Goal: Information Seeking & Learning: Learn about a topic

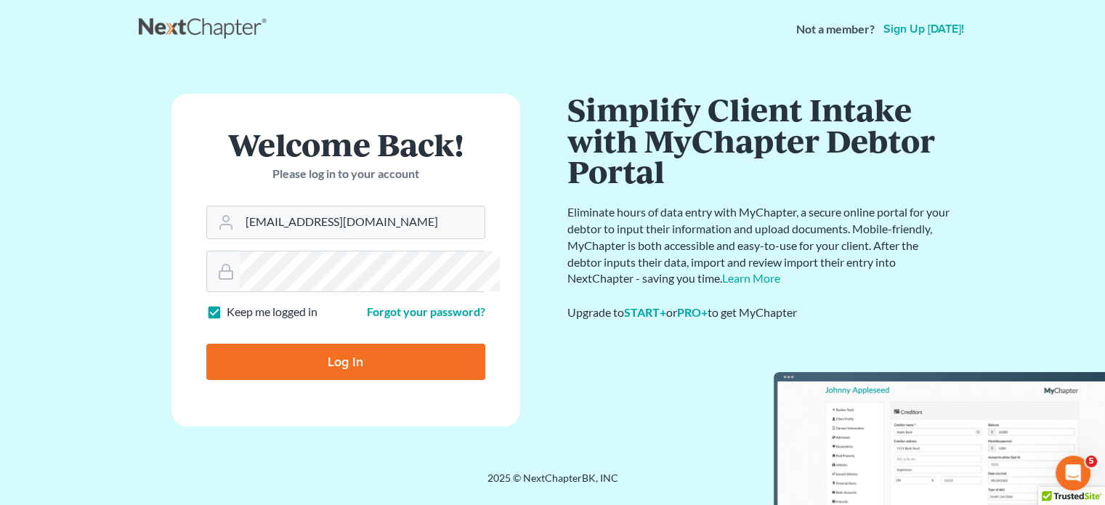
click at [392, 348] on input "Log In" at bounding box center [345, 362] width 279 height 36
type input "Thinking..."
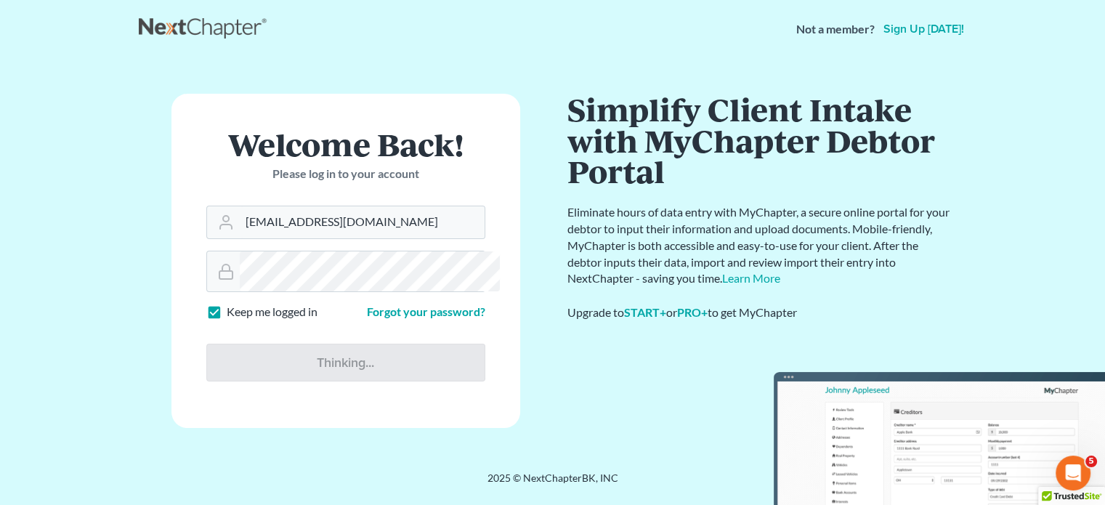
scroll to position [115, 0]
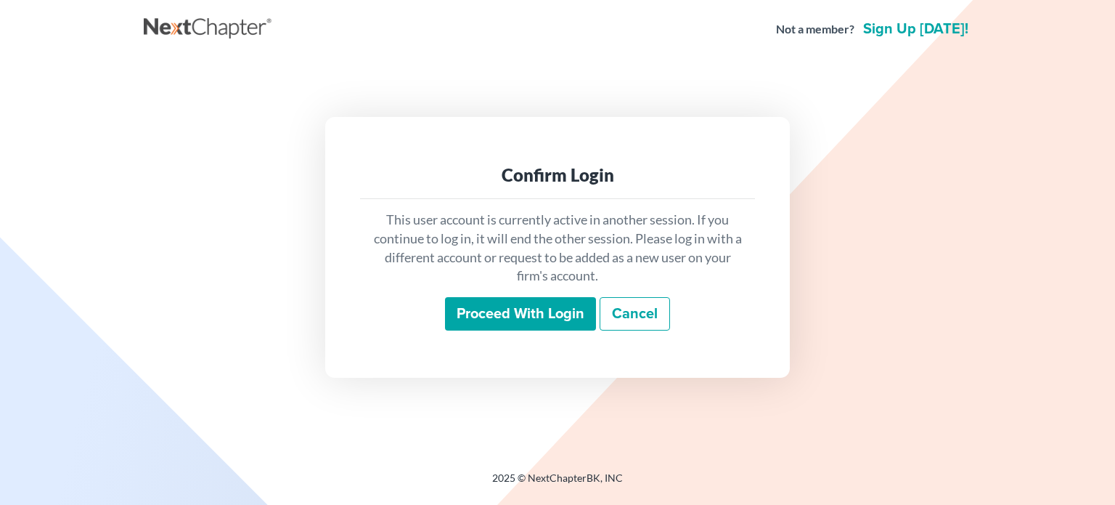
click at [508, 330] on input "Proceed with login" at bounding box center [520, 313] width 151 height 33
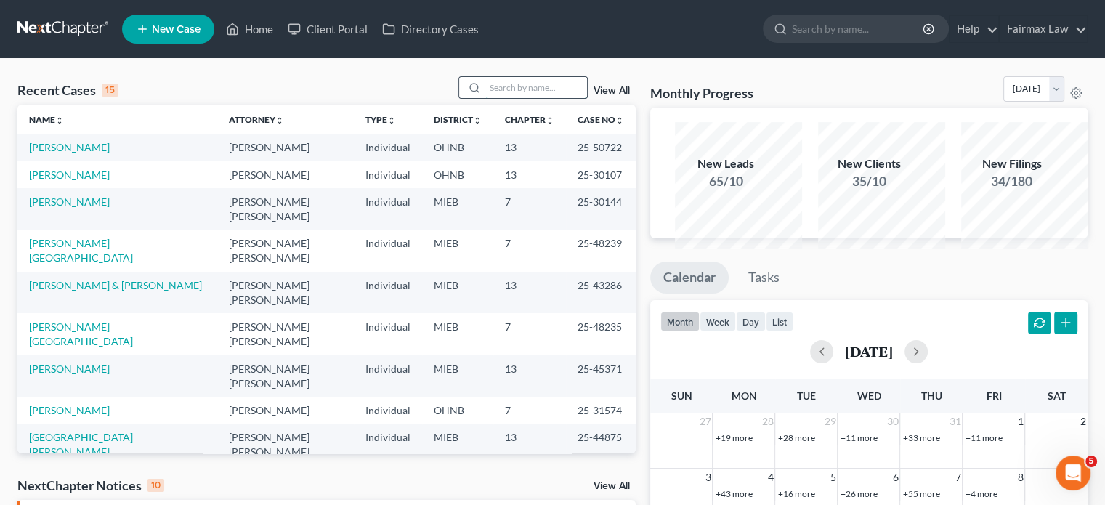
click at [485, 98] on input "search" at bounding box center [536, 87] width 102 height 21
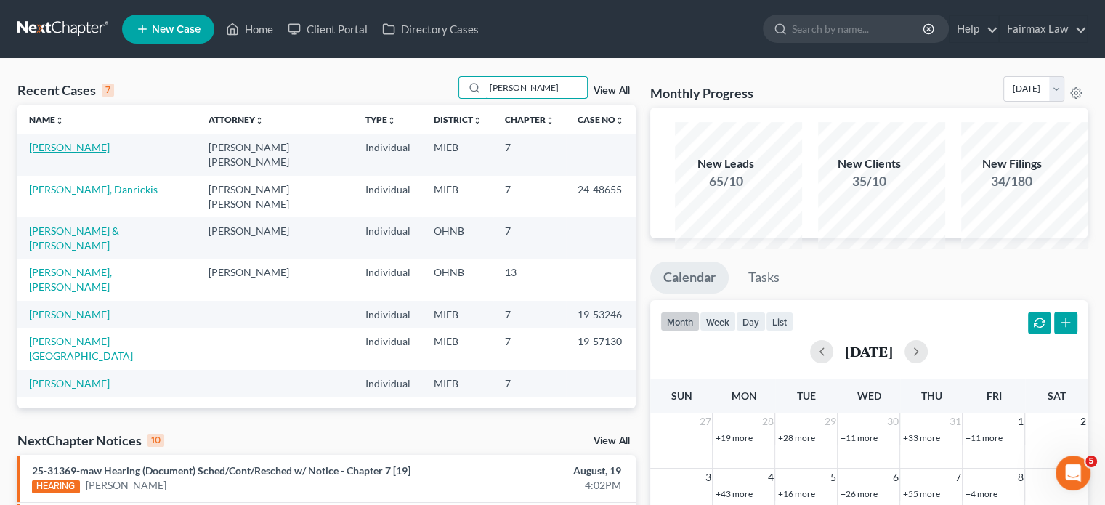
type input "[PERSON_NAME]"
click at [87, 153] on link "[PERSON_NAME]" at bounding box center [69, 147] width 81 height 12
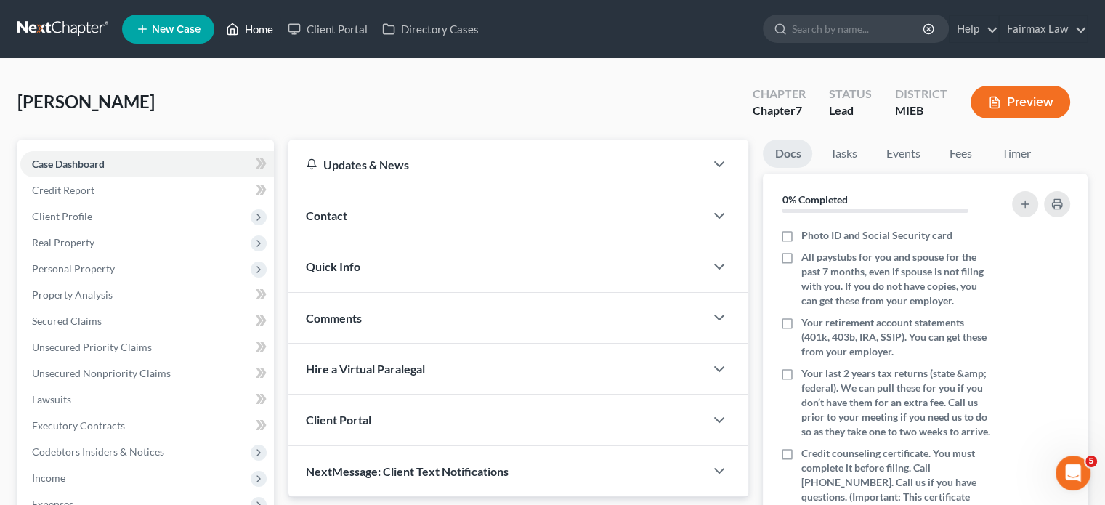
click at [280, 34] on link "Home" at bounding box center [250, 29] width 62 height 26
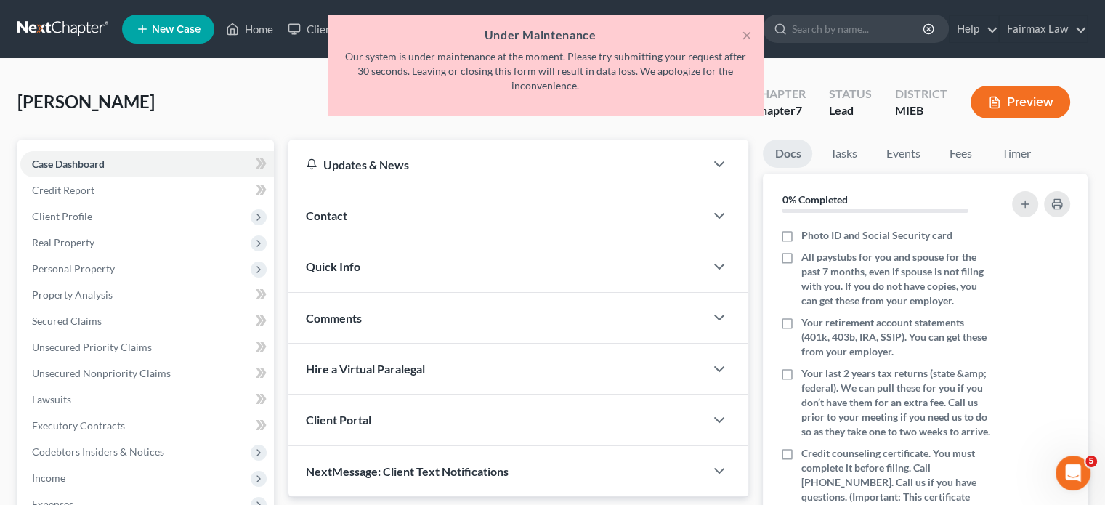
click at [270, 98] on div "× Under Maintenance Our system is under maintenance at the moment. Please try s…" at bounding box center [545, 69] width 1105 height 109
click at [741, 42] on button "×" at bounding box center [746, 34] width 10 height 17
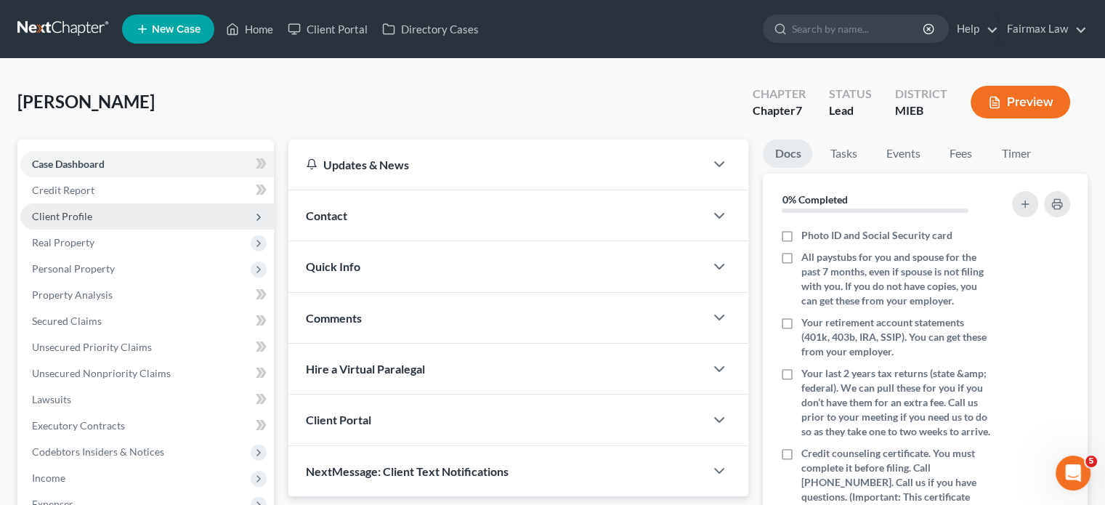
click at [137, 229] on span "Client Profile" at bounding box center [146, 216] width 253 height 26
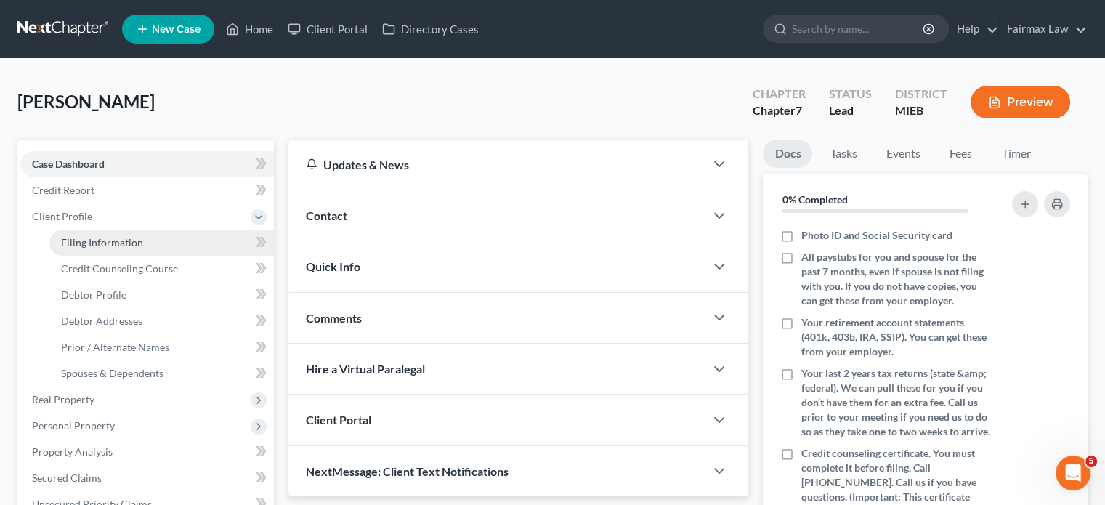
click at [126, 248] on span "Filing Information" at bounding box center [102, 242] width 82 height 12
select select "1"
select select "0"
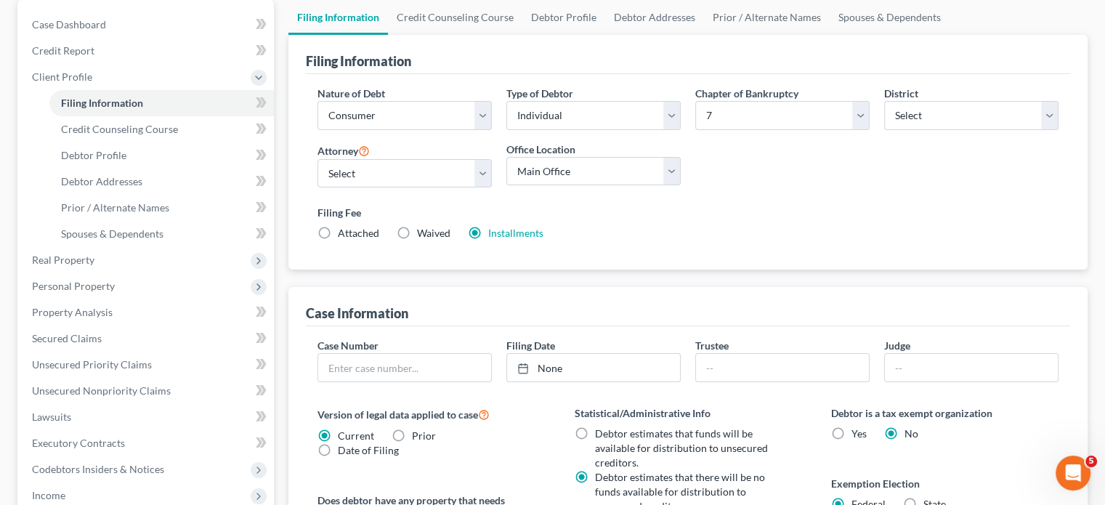
scroll to position [177, 0]
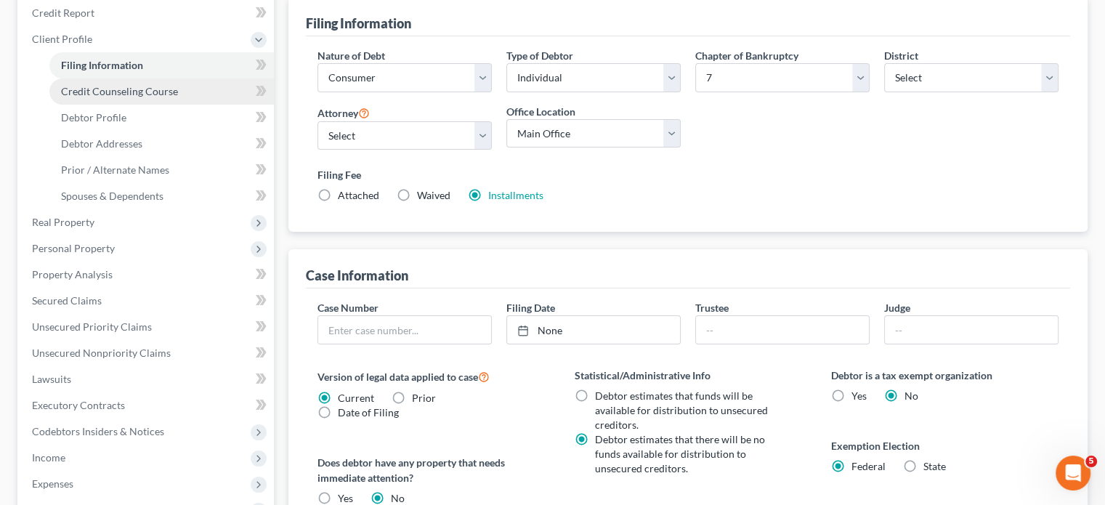
click at [157, 97] on span "Credit Counseling Course" at bounding box center [119, 91] width 117 height 12
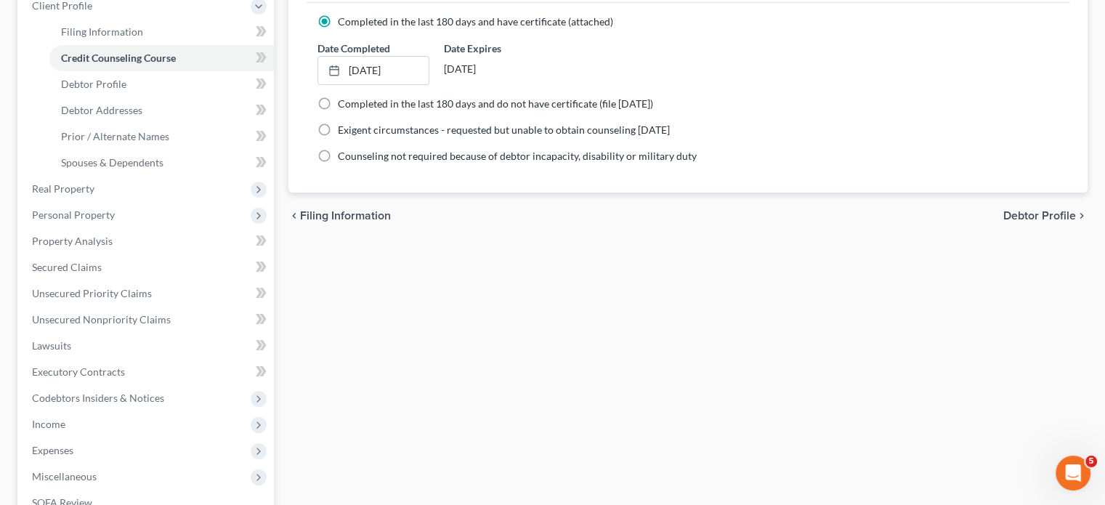
scroll to position [220, 0]
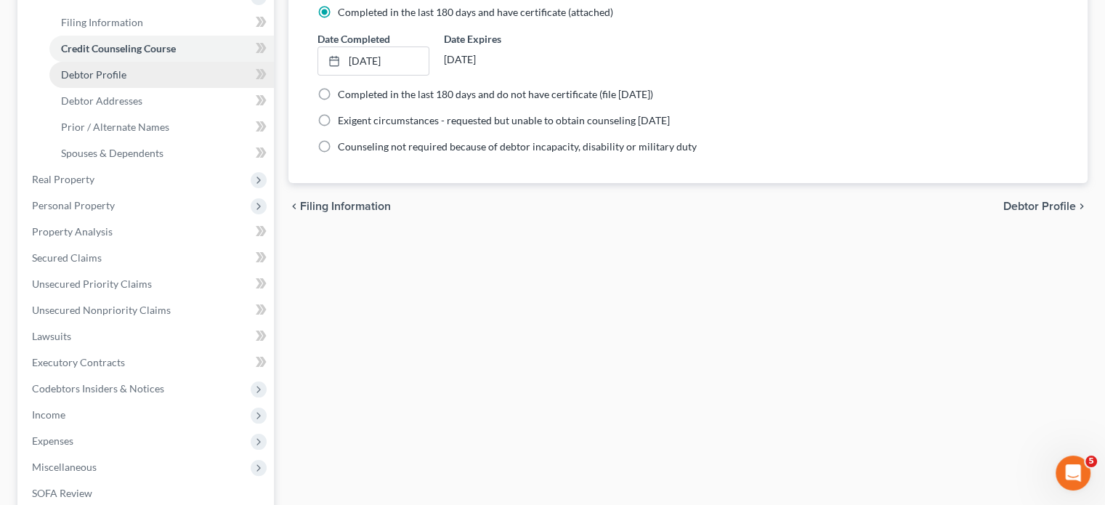
click at [151, 88] on link "Debtor Profile" at bounding box center [161, 75] width 224 height 26
select select "0"
select select "1"
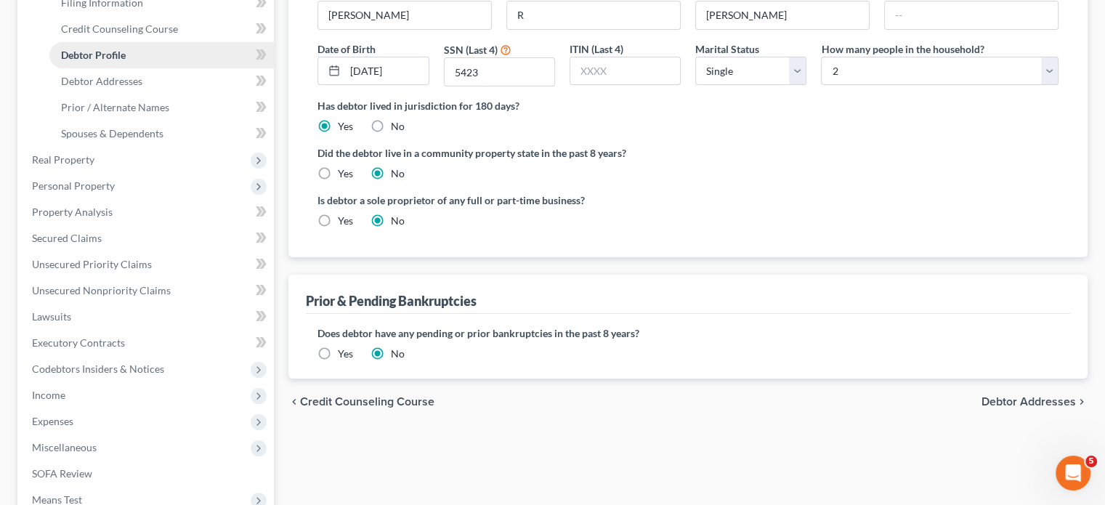
scroll to position [241, 0]
click at [143, 93] on link "Debtor Addresses" at bounding box center [161, 80] width 224 height 26
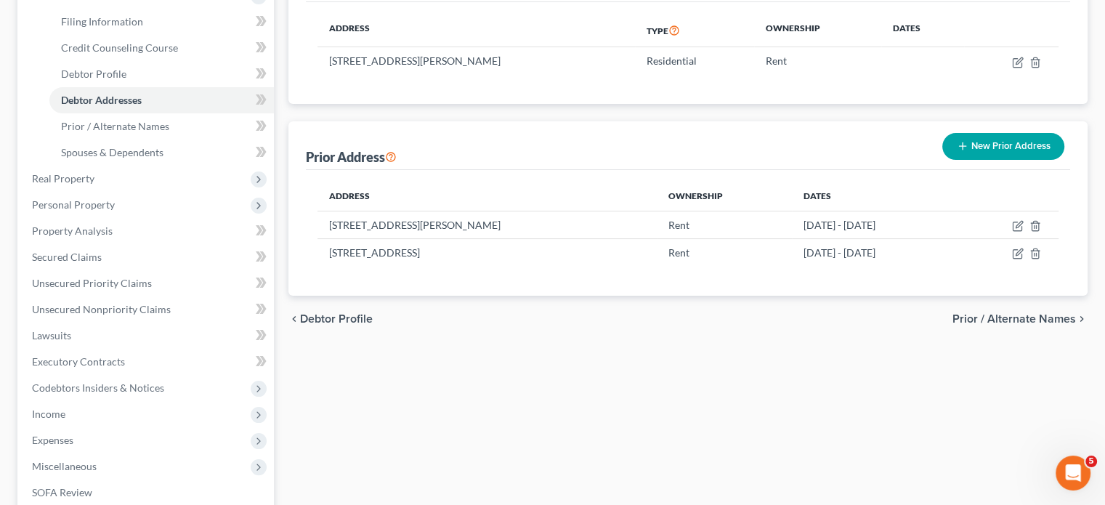
scroll to position [229, 0]
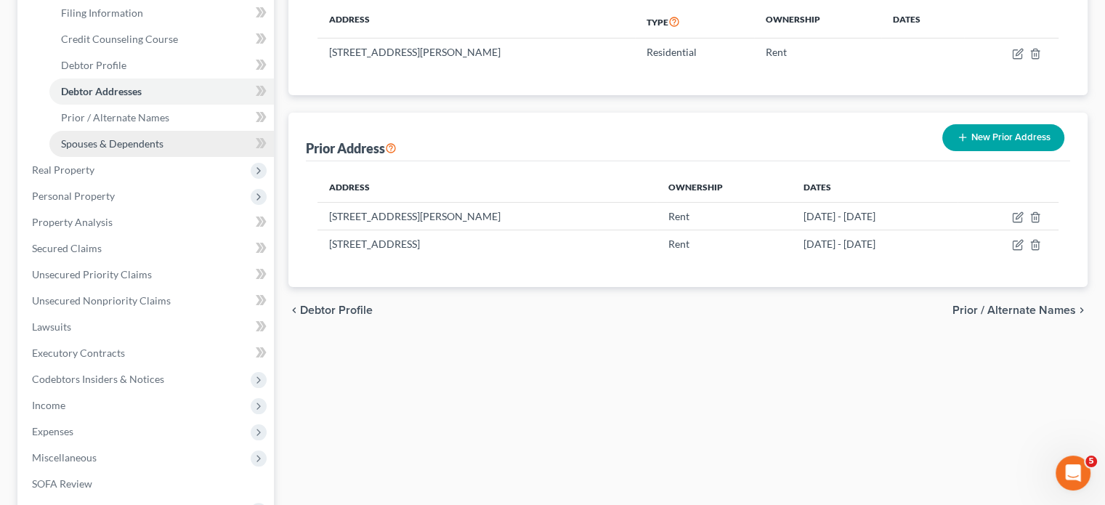
click at [138, 150] on span "Spouses & Dependents" at bounding box center [112, 143] width 102 height 12
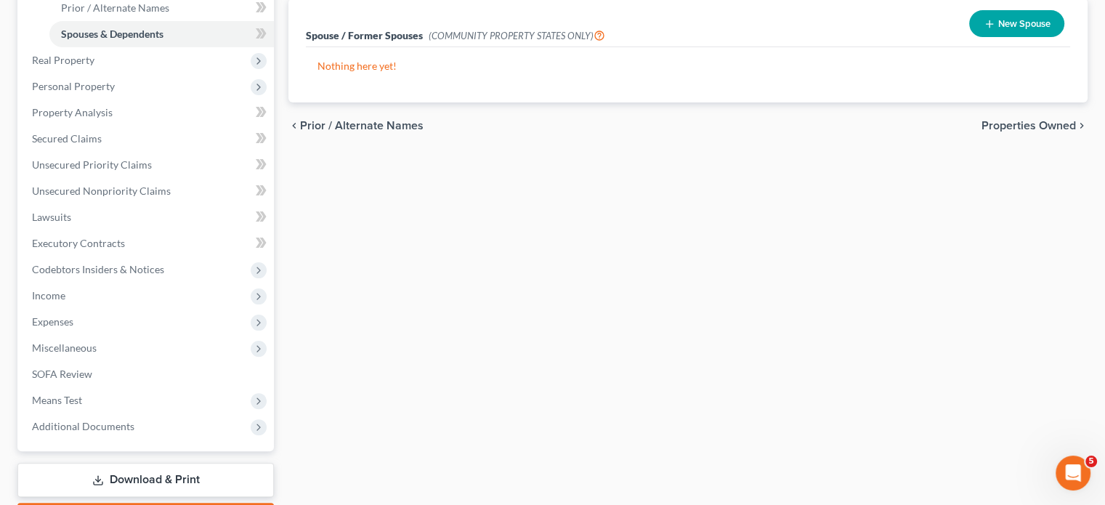
scroll to position [340, 0]
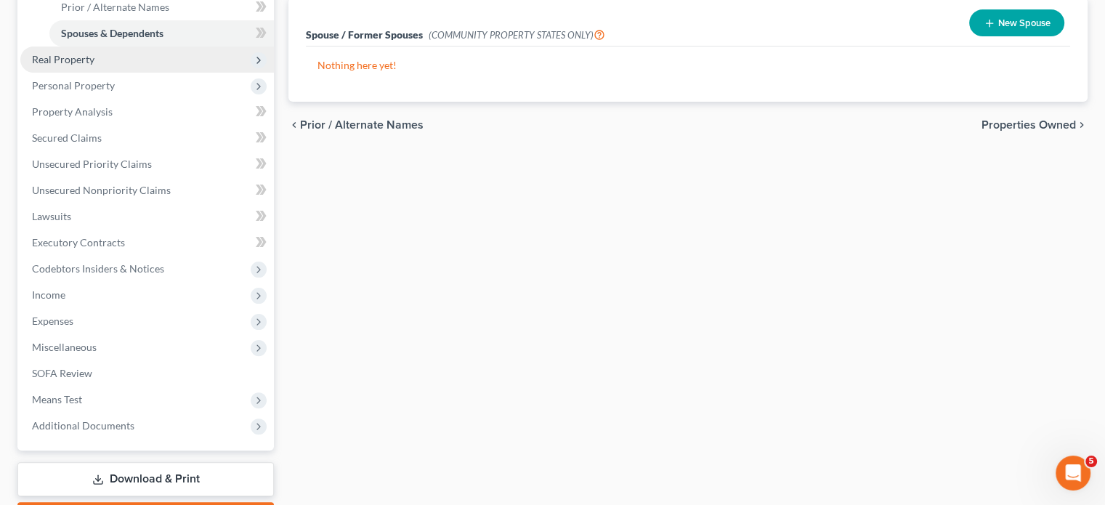
click at [144, 73] on span "Real Property" at bounding box center [146, 59] width 253 height 26
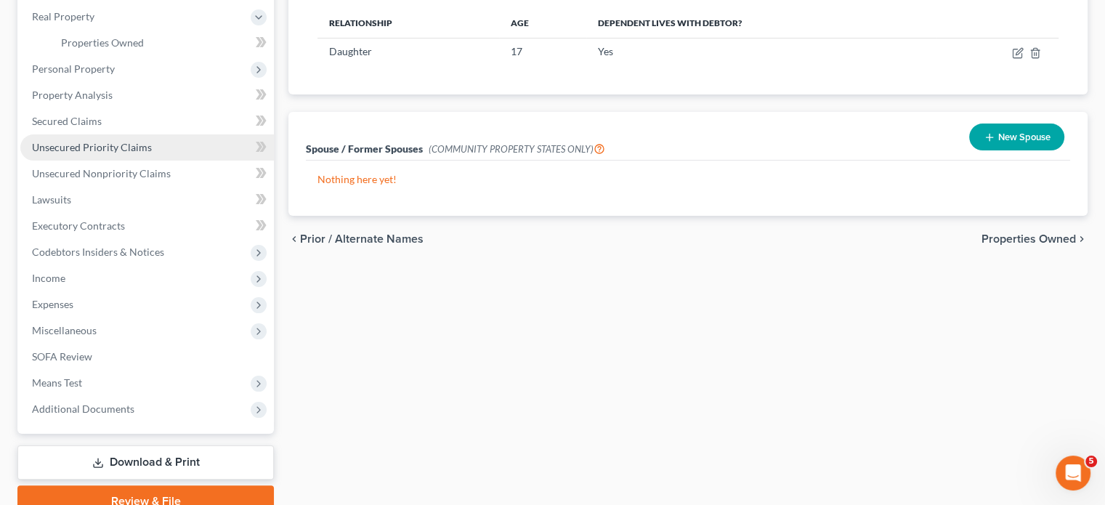
scroll to position [209, 0]
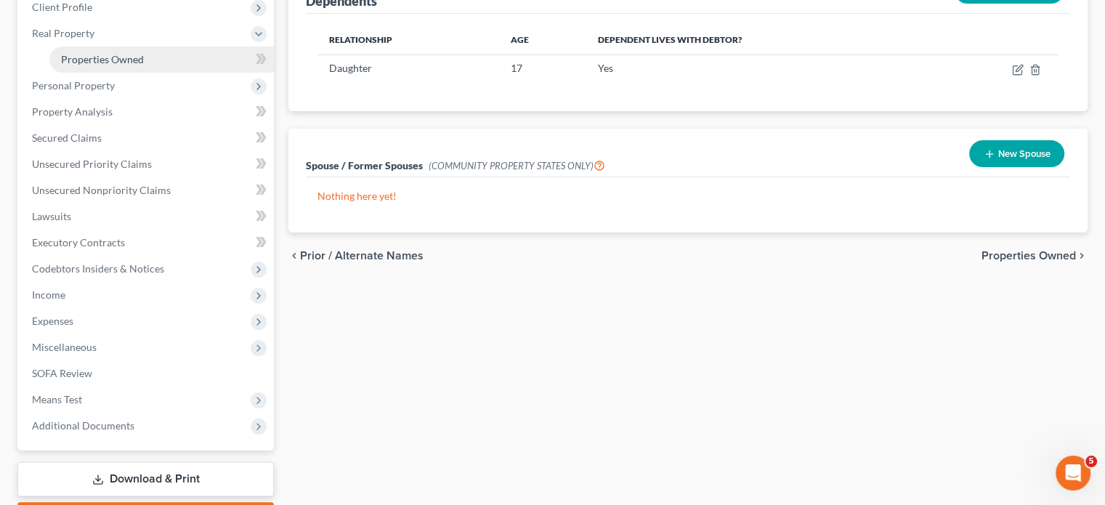
click at [119, 65] on span "Properties Owned" at bounding box center [102, 59] width 83 height 12
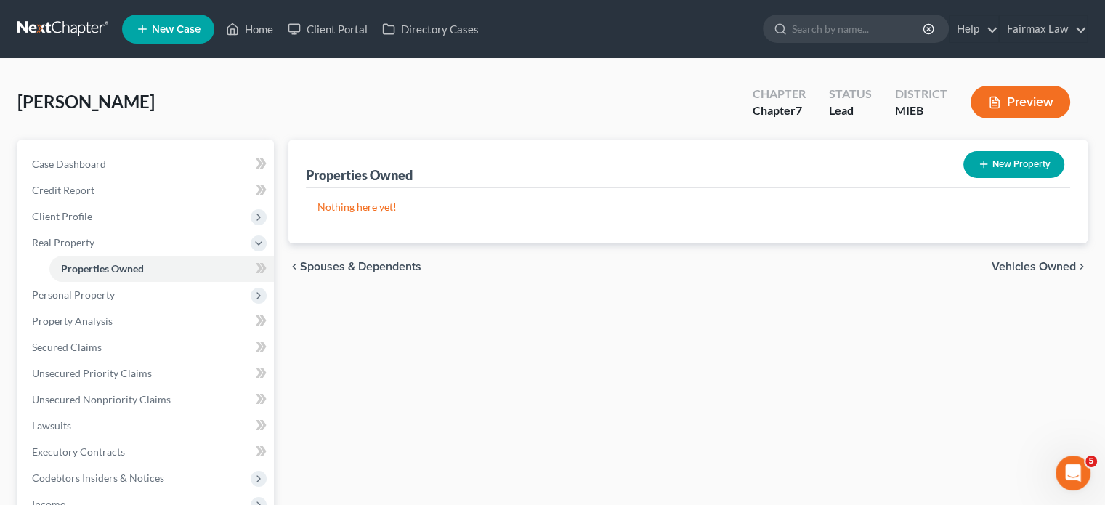
scroll to position [206, 0]
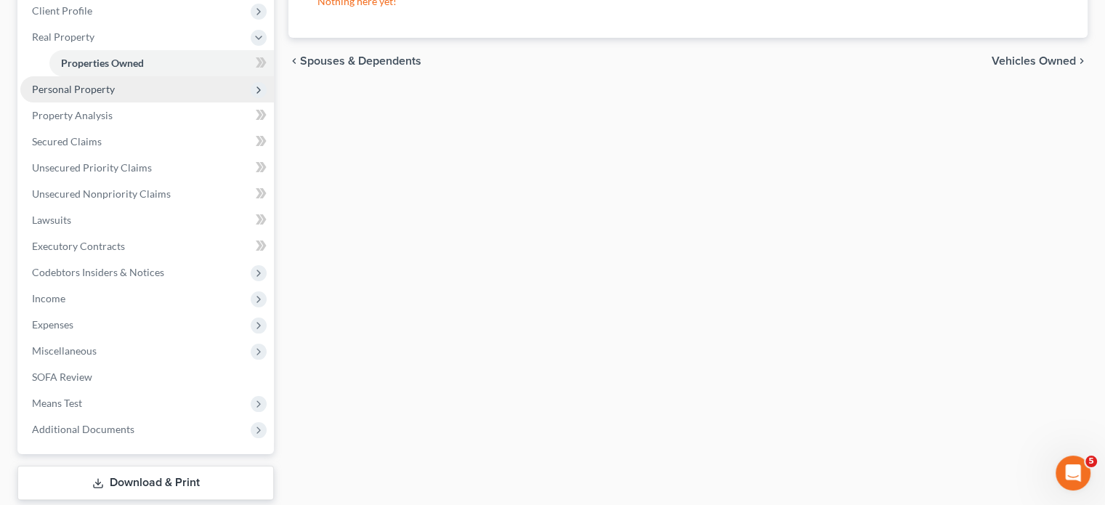
click at [195, 102] on span "Personal Property" at bounding box center [146, 89] width 253 height 26
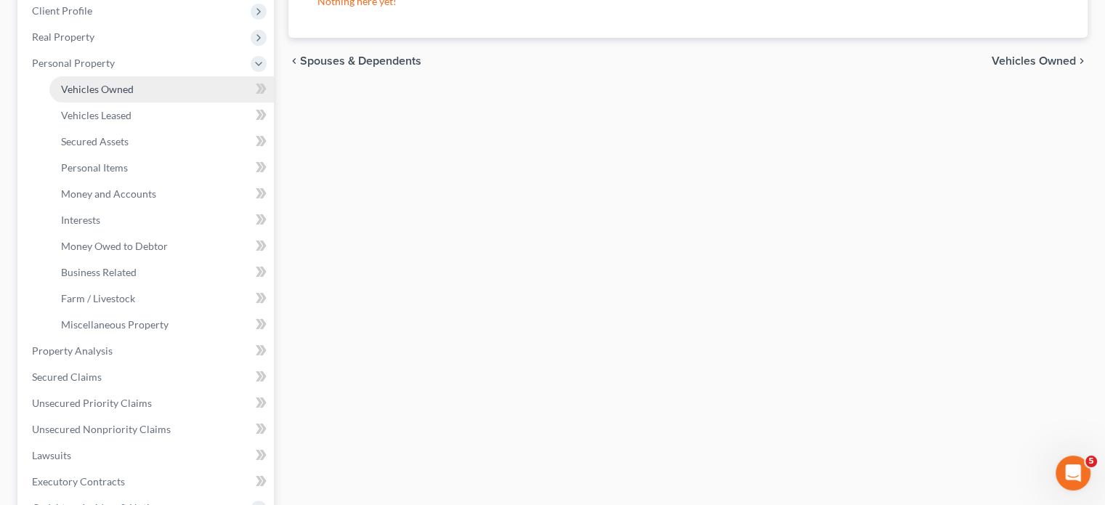
click at [193, 102] on link "Vehicles Owned" at bounding box center [161, 89] width 224 height 26
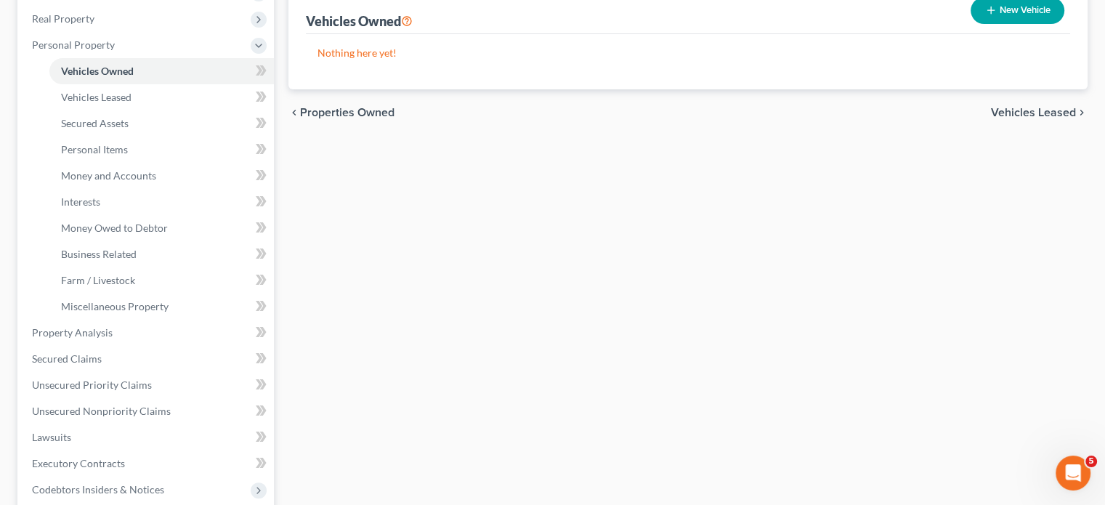
scroll to position [264, 0]
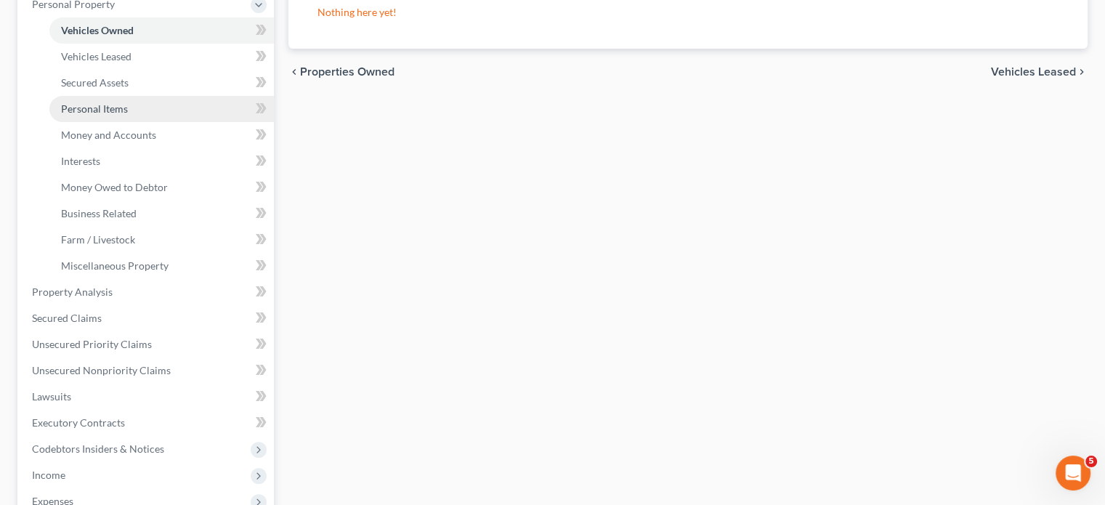
click at [128, 115] on span "Personal Items" at bounding box center [94, 108] width 67 height 12
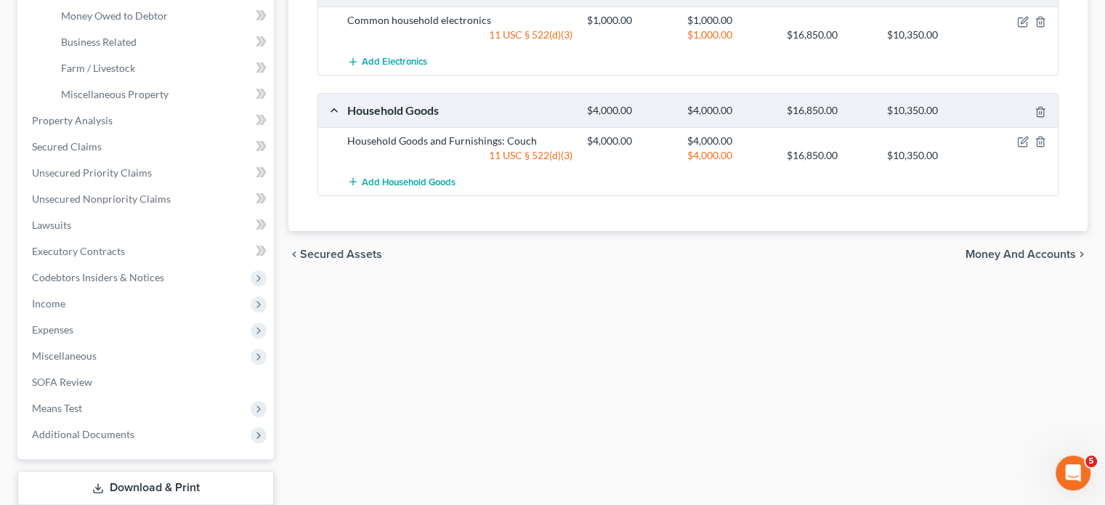
scroll to position [328, 0]
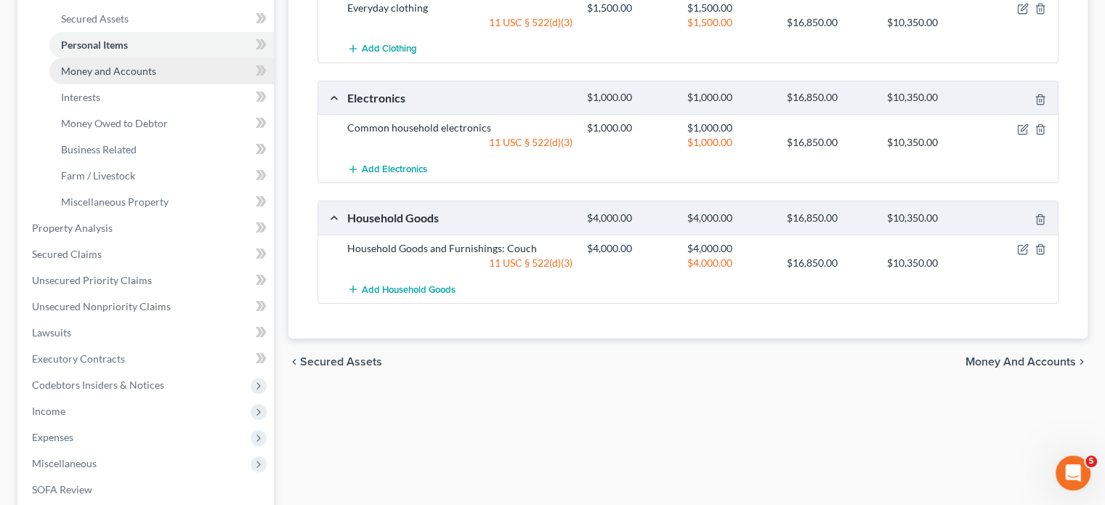
click at [143, 84] on link "Money and Accounts" at bounding box center [161, 71] width 224 height 26
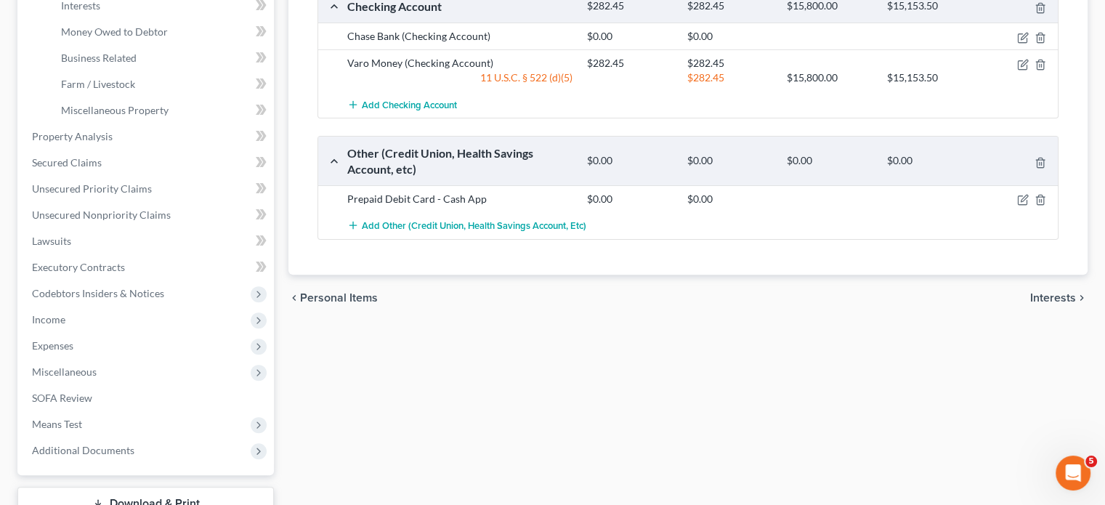
scroll to position [382, 0]
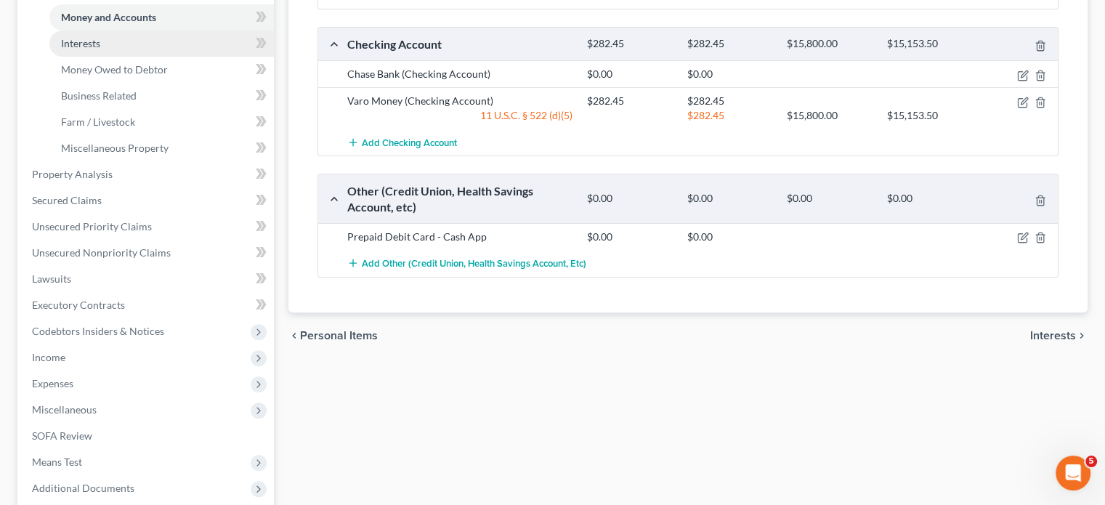
click at [151, 57] on link "Interests" at bounding box center [161, 44] width 224 height 26
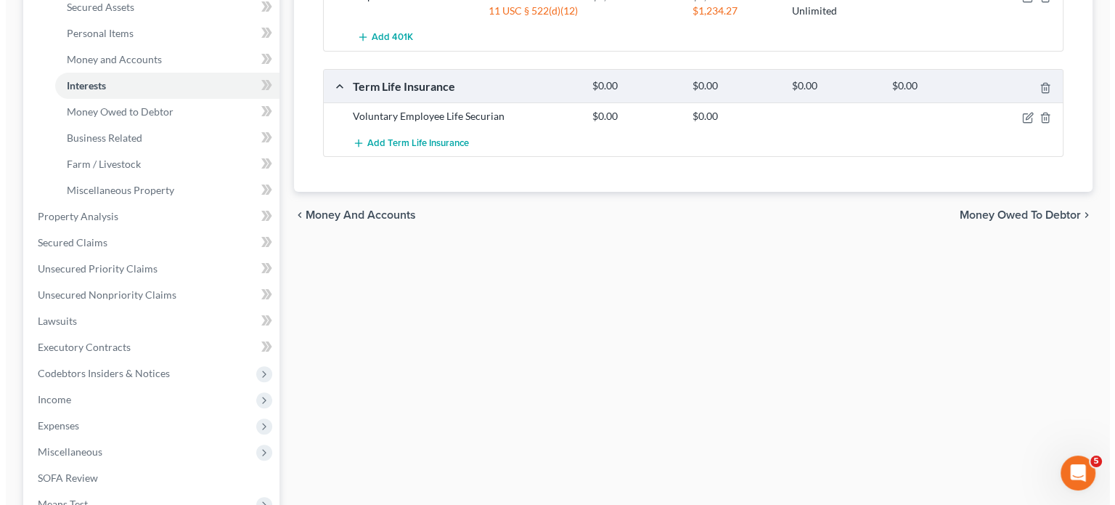
scroll to position [340, 0]
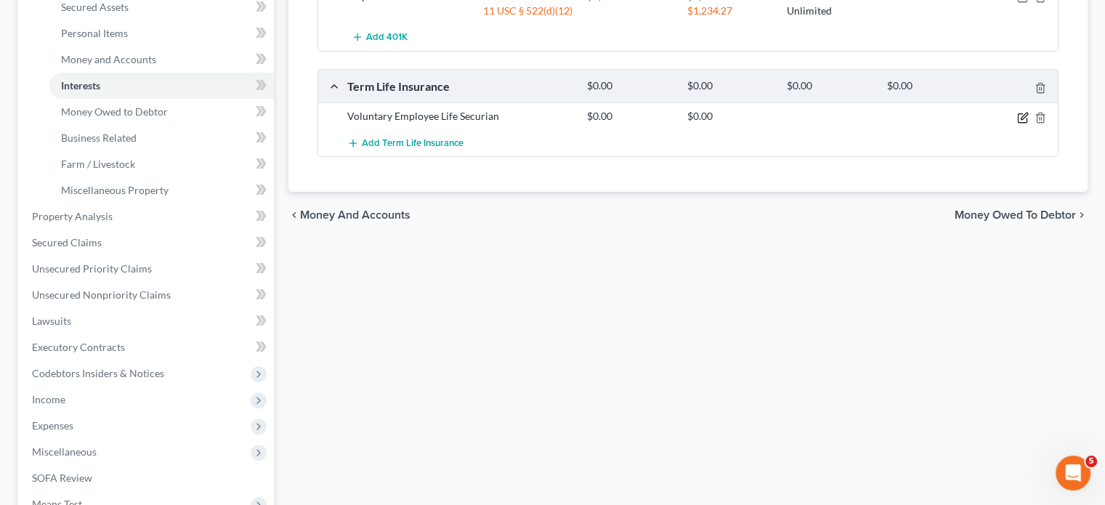
click at [1017, 123] on icon "button" at bounding box center [1023, 118] width 12 height 12
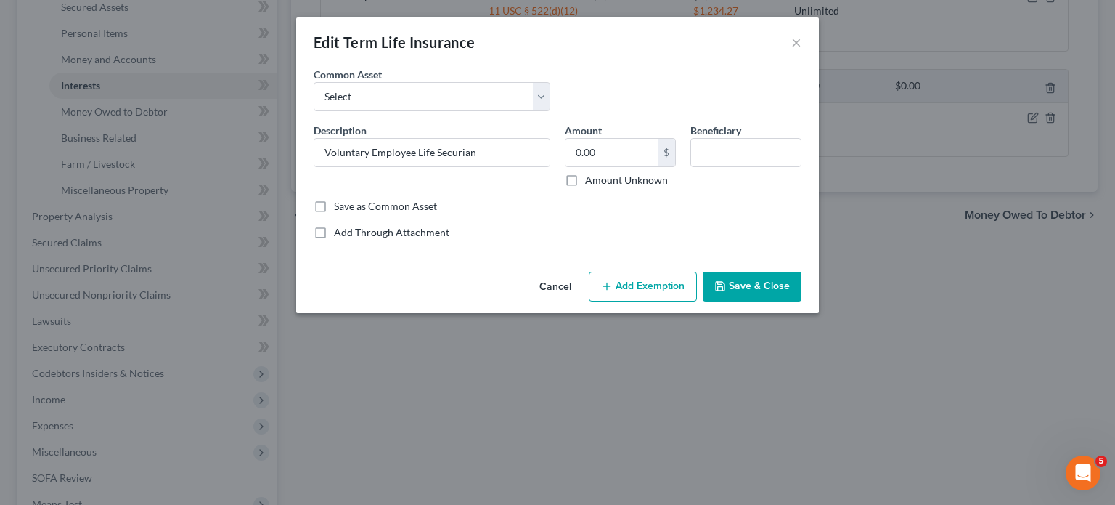
click at [686, 302] on button "Add Exemption" at bounding box center [643, 287] width 108 height 31
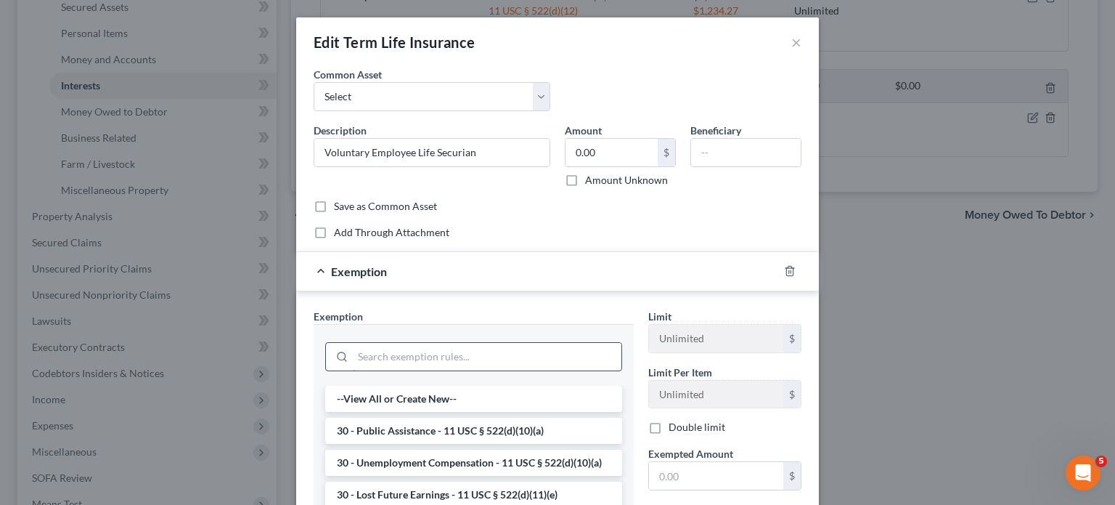
click at [360, 370] on input "search" at bounding box center [487, 357] width 269 height 28
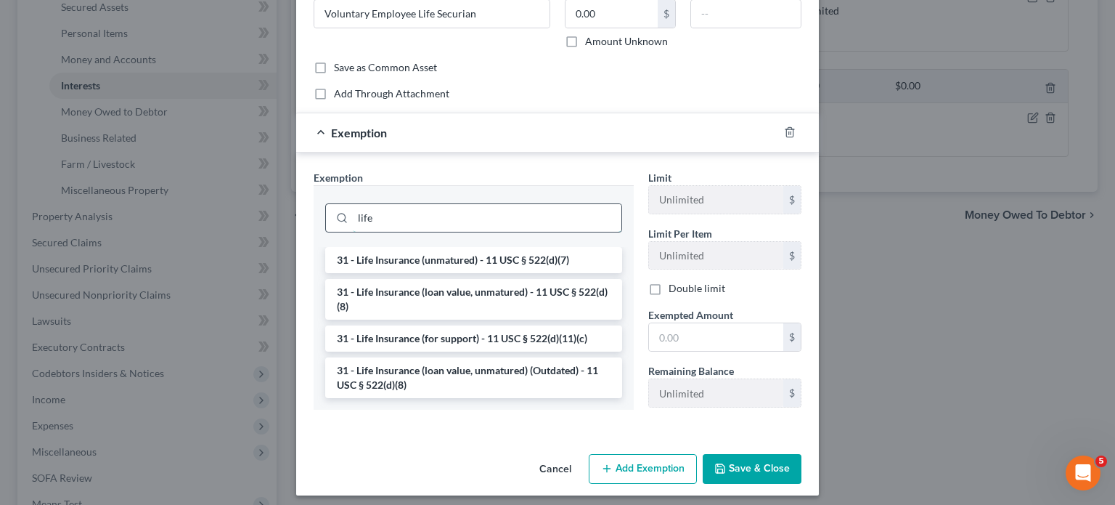
scroll to position [139, 0]
type input "life"
click at [349, 272] on li "31 - Life Insurance (unmatured) - 11 USC § 522(d)(7)" at bounding box center [473, 259] width 297 height 26
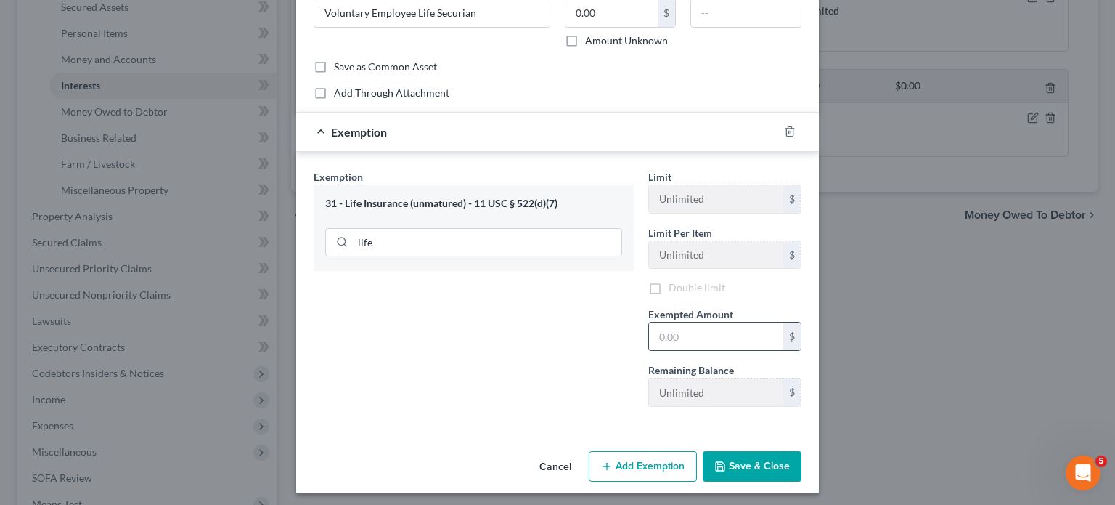
click at [697, 350] on input "text" at bounding box center [716, 336] width 134 height 28
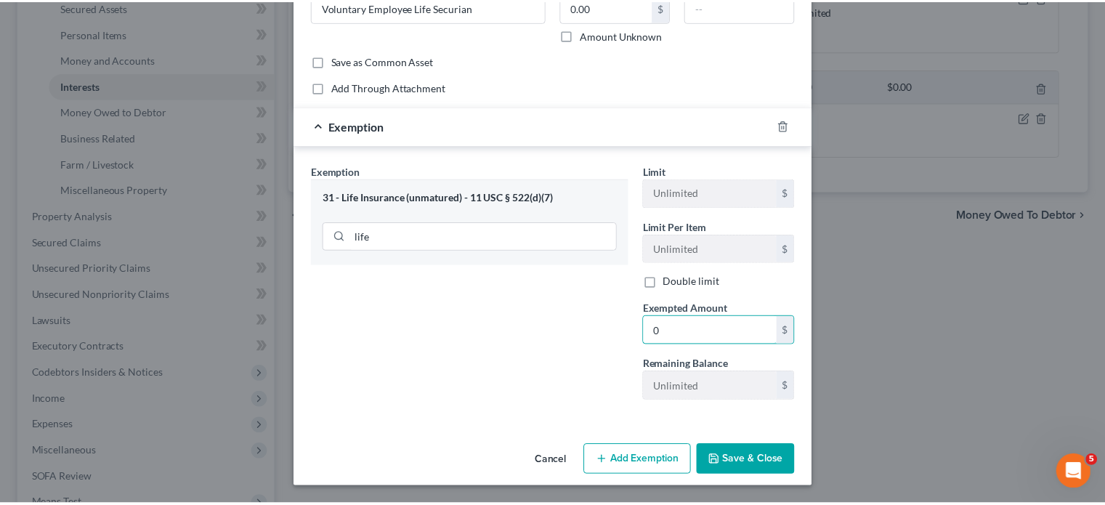
scroll to position [301, 0]
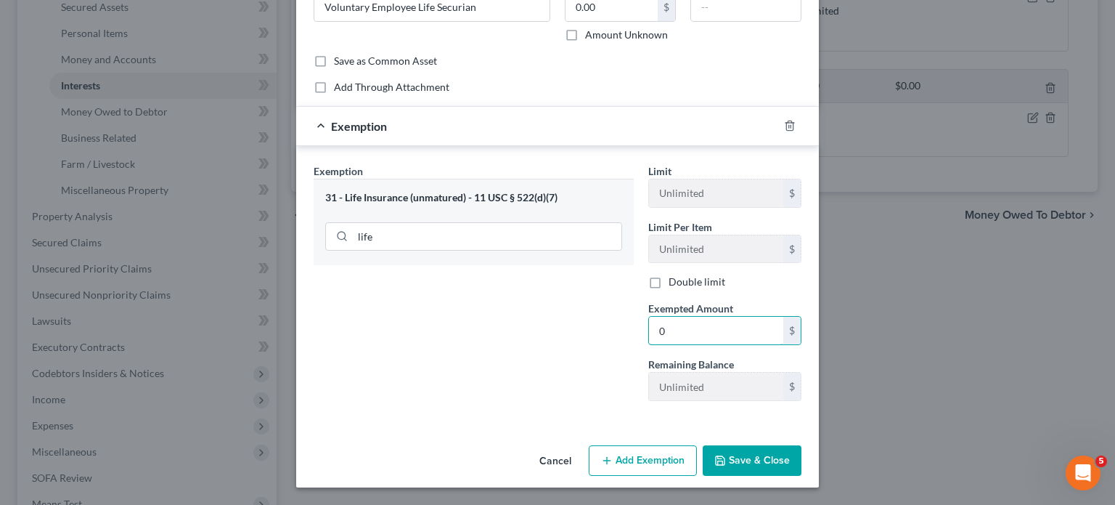
type input "0"
click at [802, 462] on button "Save & Close" at bounding box center [752, 460] width 99 height 31
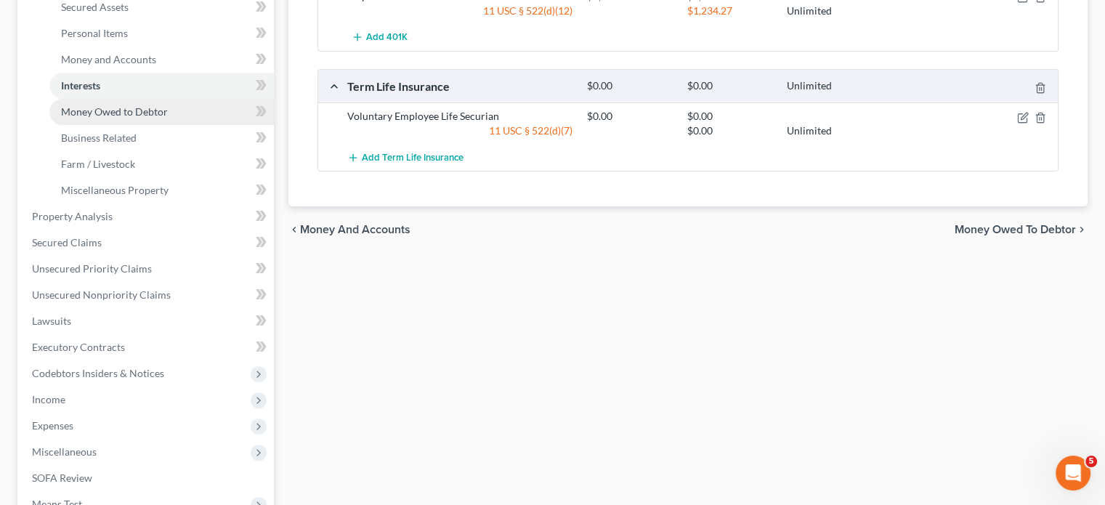
drag, startPoint x: 319, startPoint y: 389, endPoint x: 159, endPoint y: 214, distance: 236.4
click at [159, 118] on span "Money Owed to Debtor" at bounding box center [114, 111] width 107 height 12
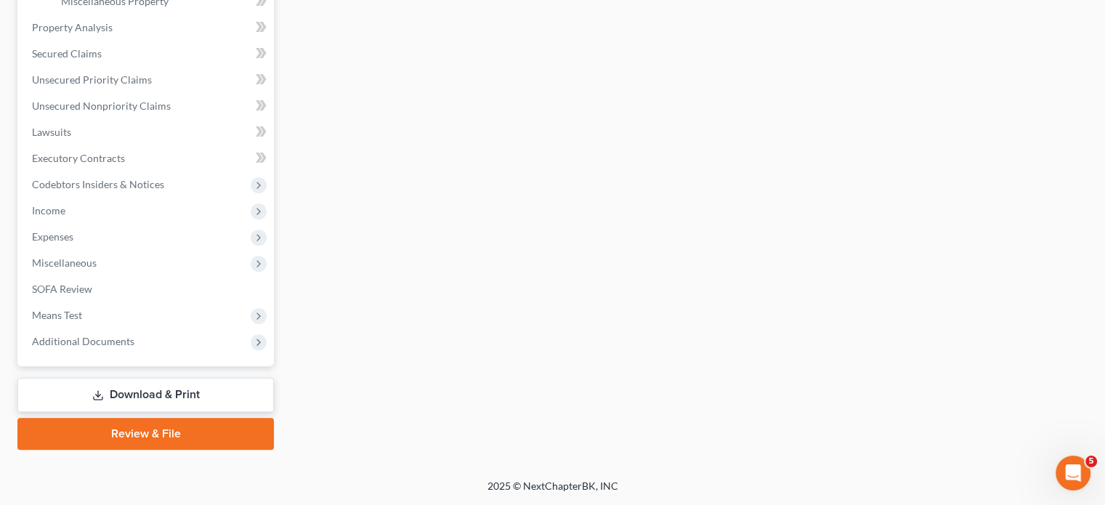
scroll to position [706, 0]
click at [120, 219] on span "Income" at bounding box center [146, 211] width 253 height 26
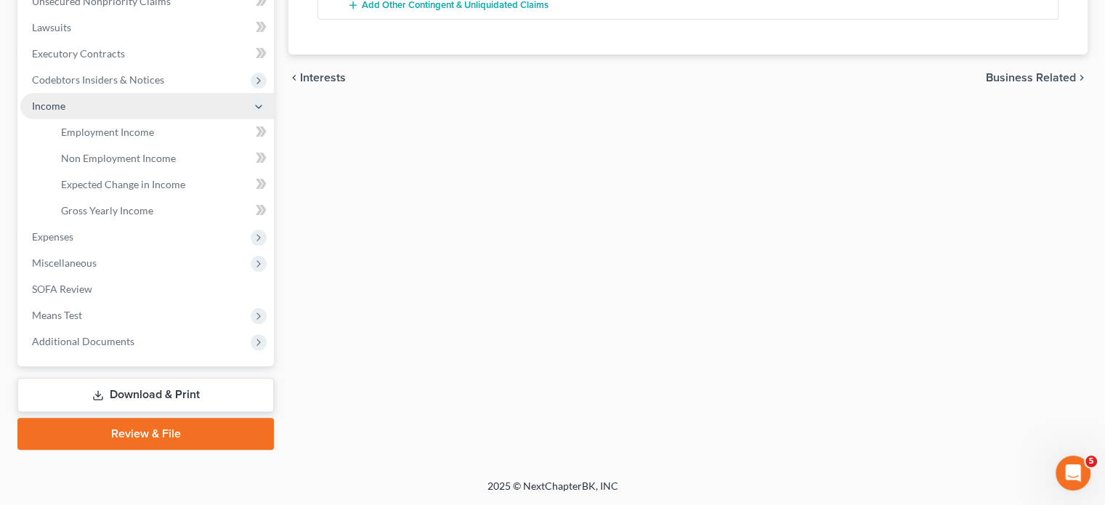
scroll to position [380, 0]
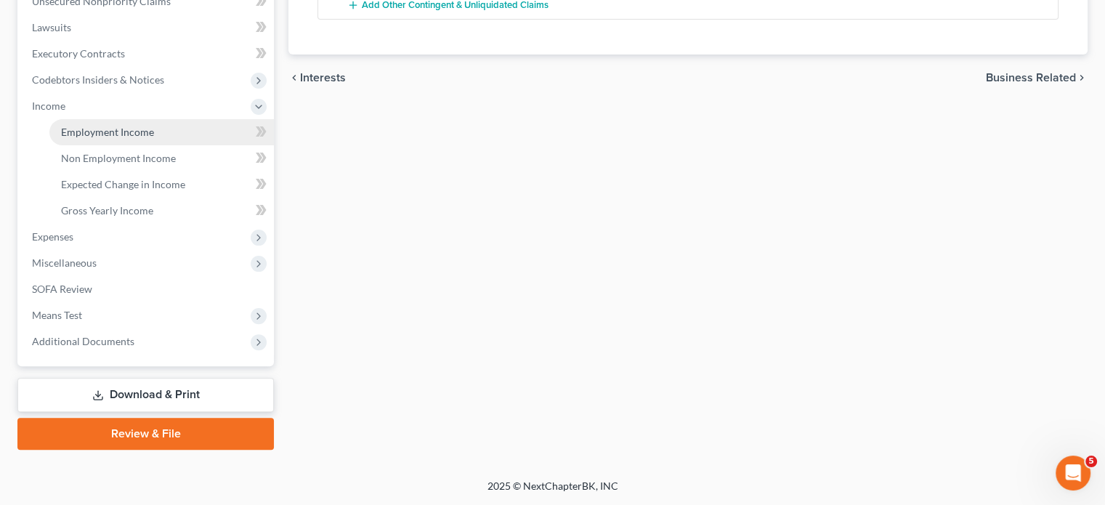
click at [138, 138] on span "Employment Income" at bounding box center [107, 132] width 93 height 12
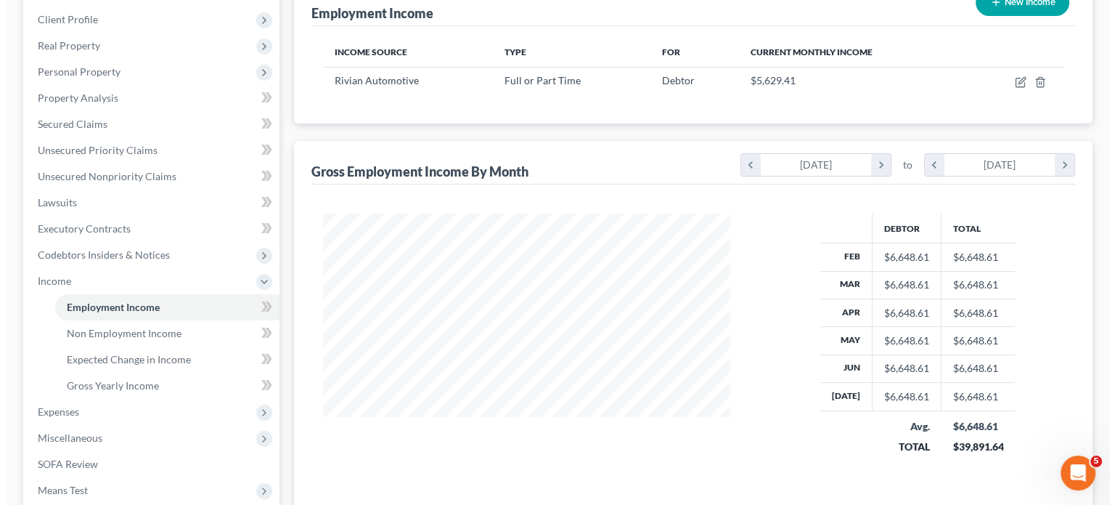
scroll to position [198, 0]
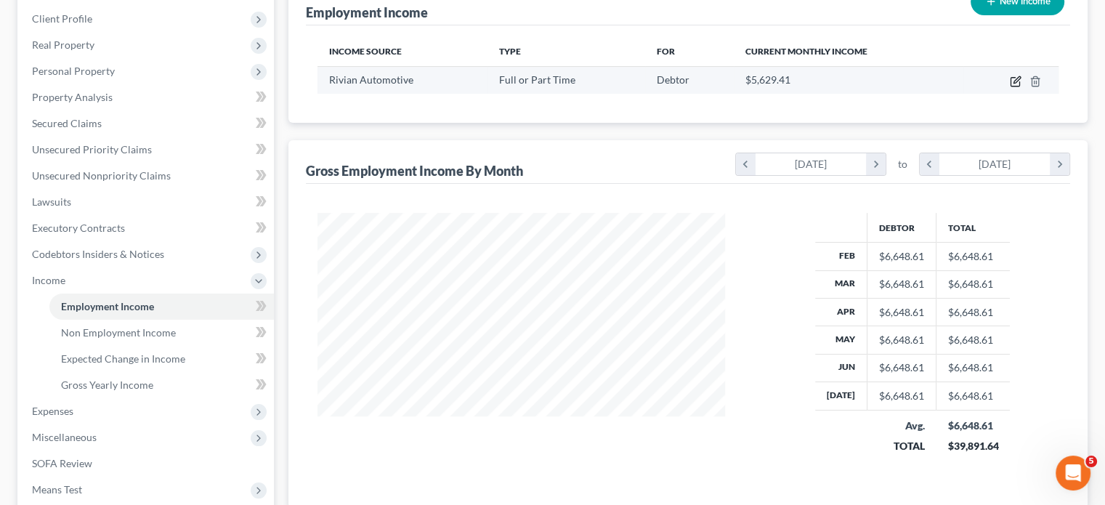
click at [1009, 87] on icon "button" at bounding box center [1015, 82] width 12 height 12
select select "0"
select select "23"
select select "2"
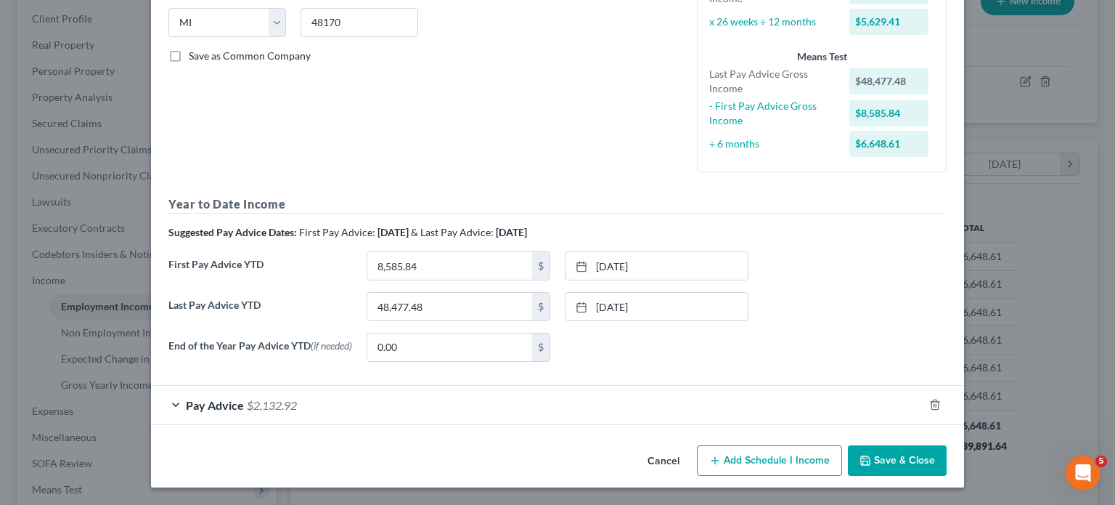
scroll to position [471, 0]
click at [334, 386] on div "Pay Advice $2,132.92" at bounding box center [537, 405] width 773 height 38
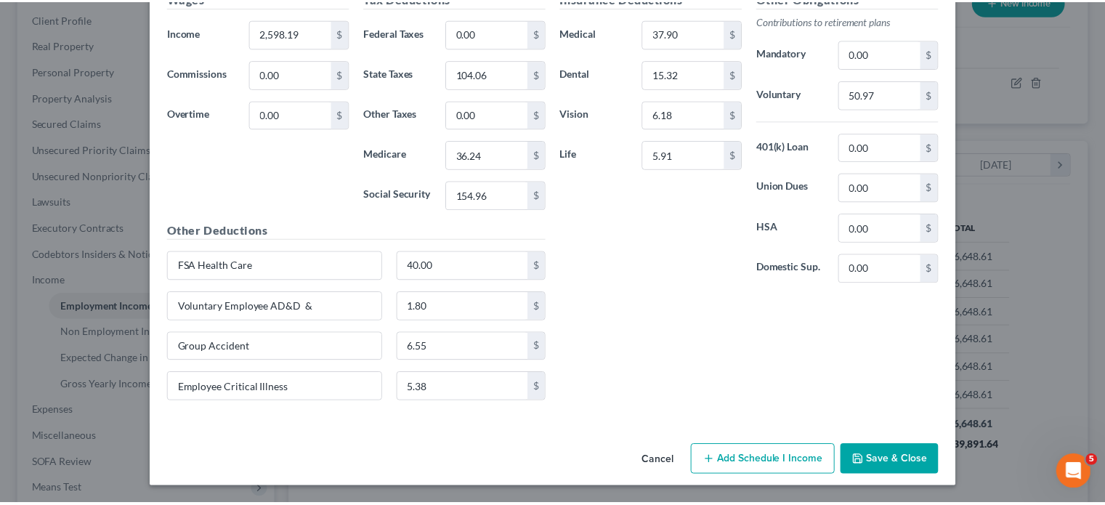
scroll to position [1031, 0]
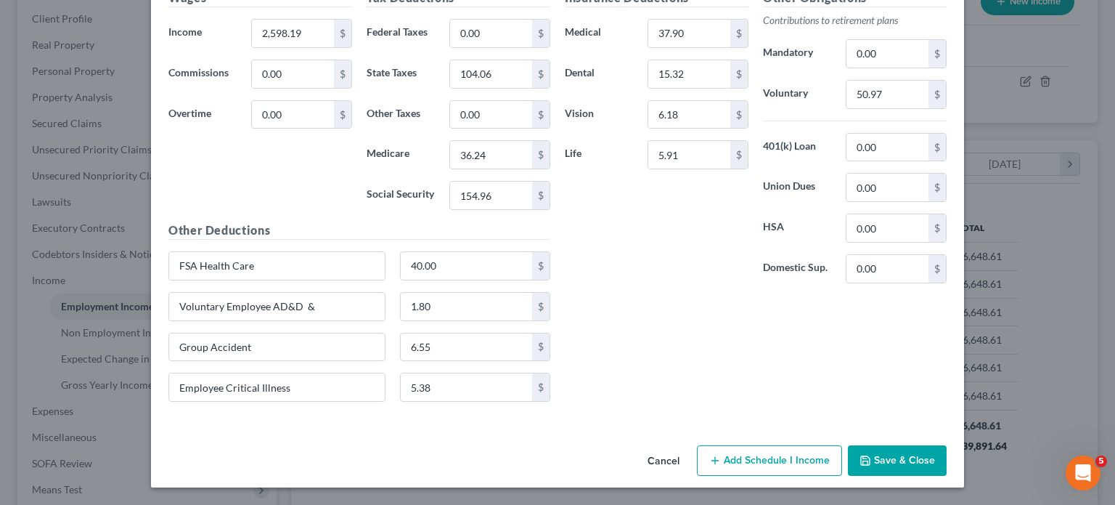
click at [691, 456] on button "Cancel" at bounding box center [663, 461] width 55 height 29
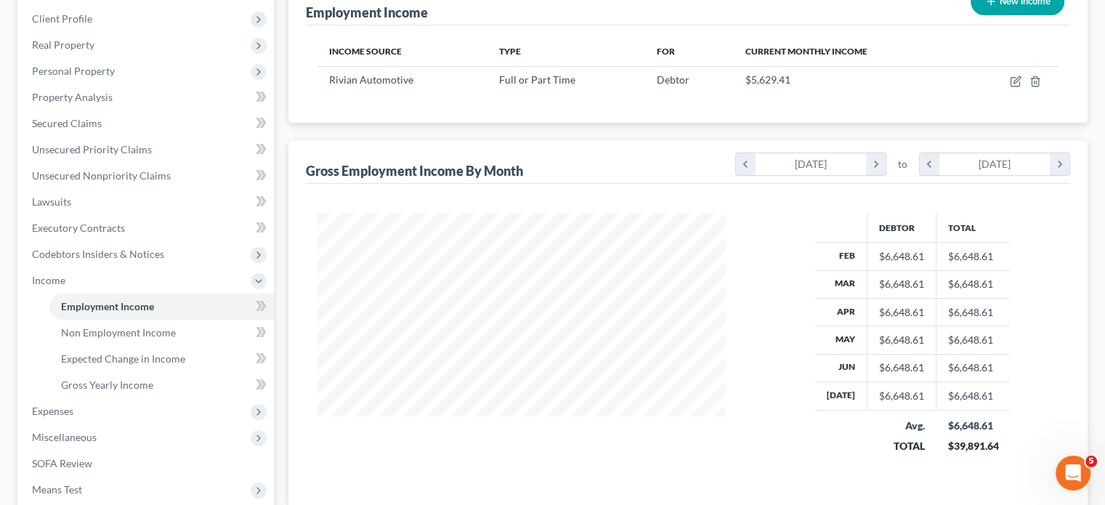
scroll to position [461, 0]
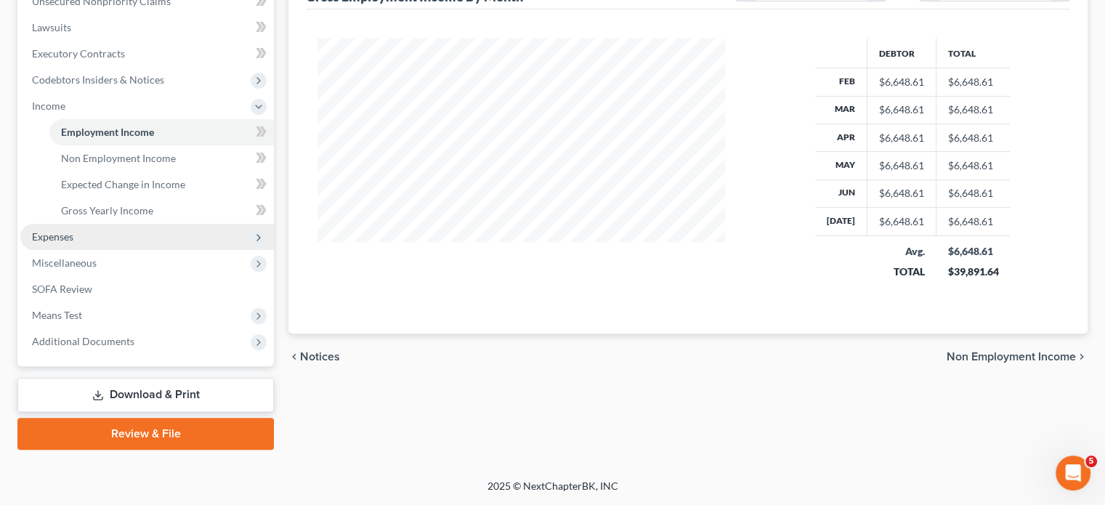
click at [168, 250] on span "Expenses" at bounding box center [146, 237] width 253 height 26
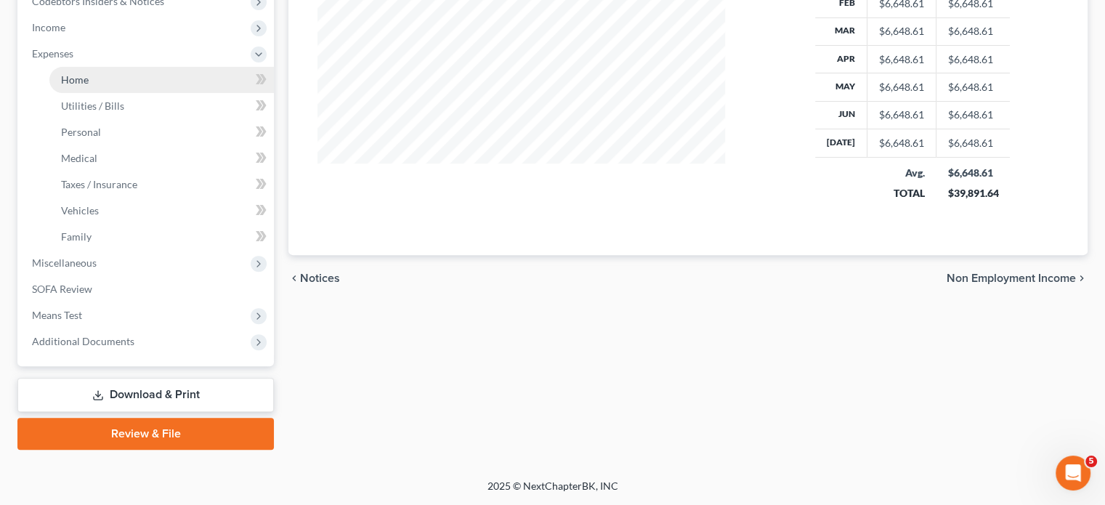
click at [110, 93] on link "Home" at bounding box center [161, 80] width 224 height 26
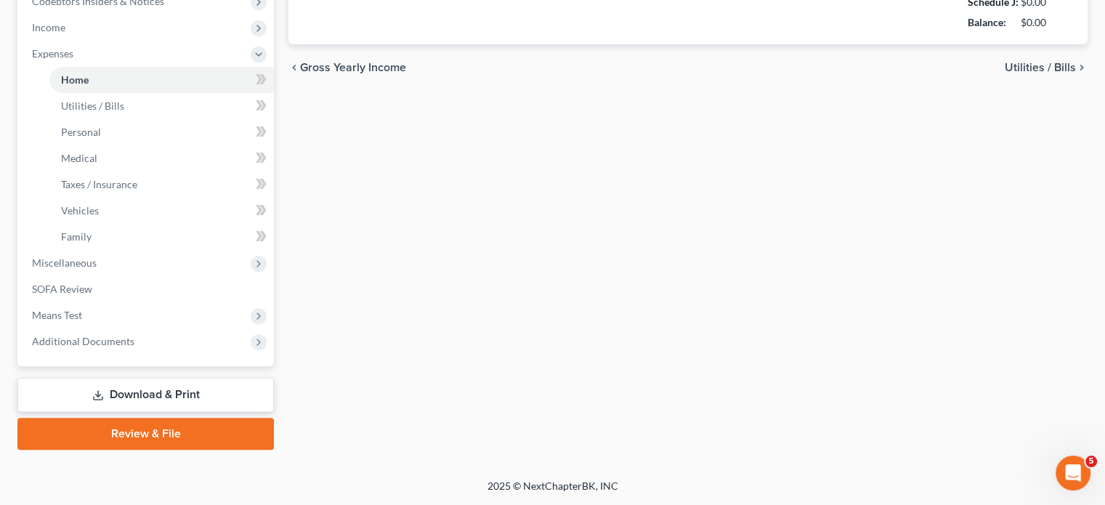
type input "1,885.00"
type input "0.00"
radio input "true"
type input "0.00"
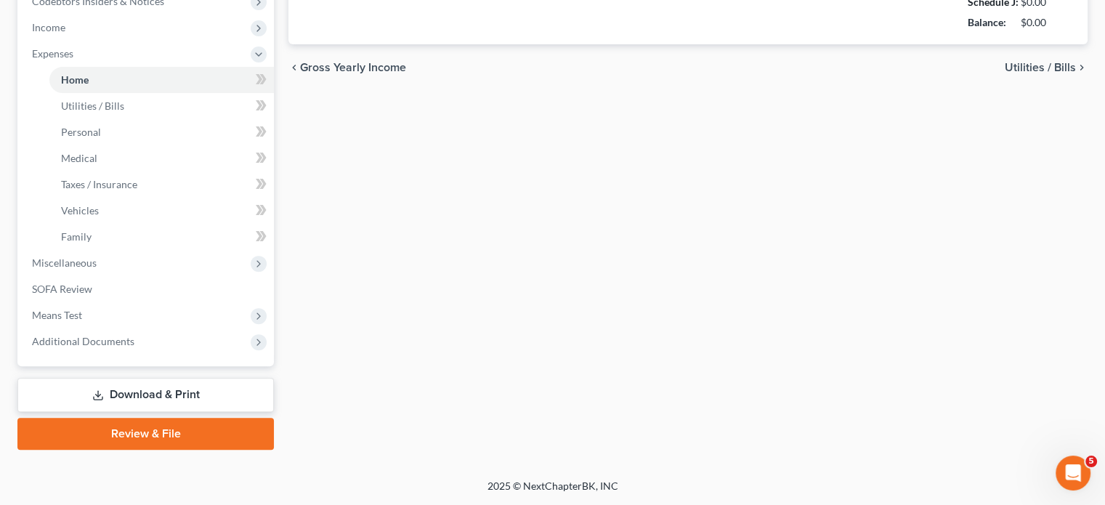
type input "0.00"
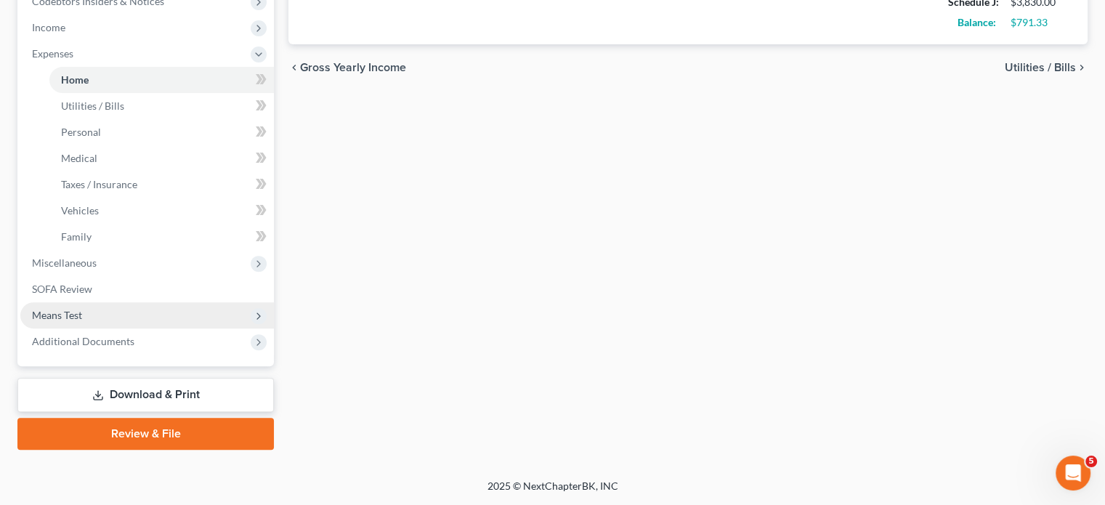
click at [160, 328] on span "Means Test" at bounding box center [146, 315] width 253 height 26
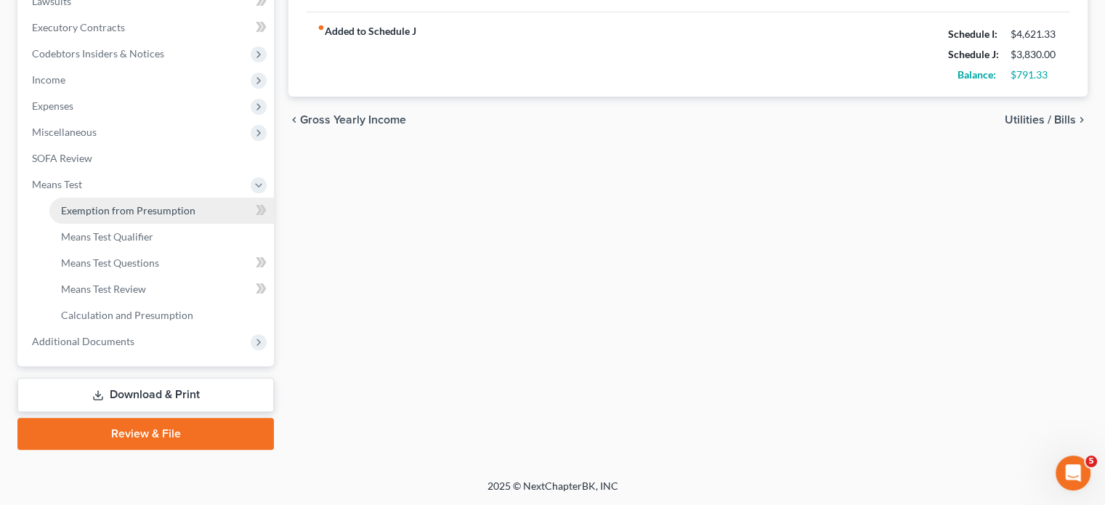
click at [173, 204] on span "Exemption from Presumption" at bounding box center [128, 210] width 134 height 12
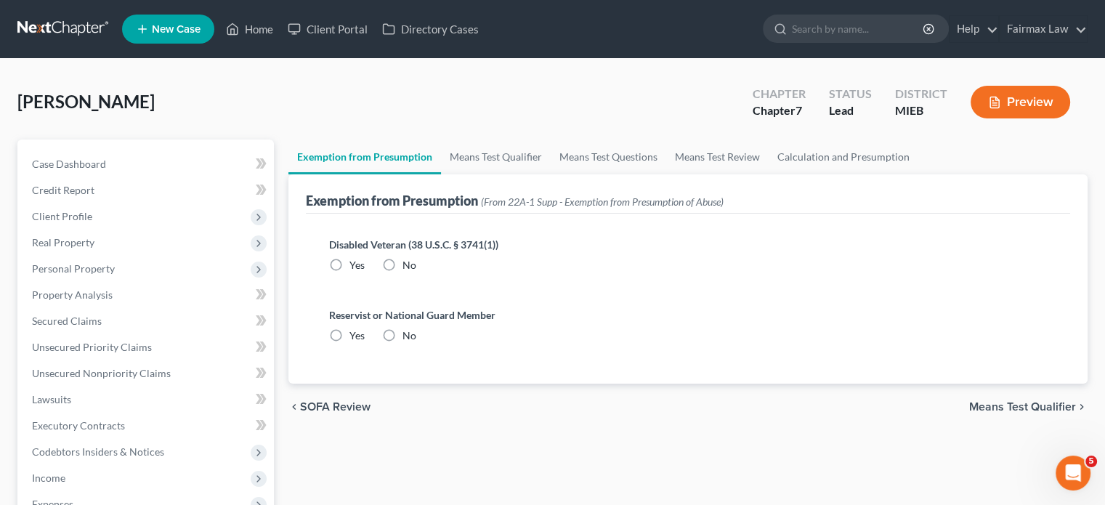
click at [416, 272] on label "No" at bounding box center [409, 265] width 14 height 15
click at [418, 267] on input "No" at bounding box center [412, 262] width 9 height 9
radio input "true"
click at [416, 343] on label "No" at bounding box center [409, 335] width 14 height 15
click at [418, 338] on input "No" at bounding box center [412, 332] width 9 height 9
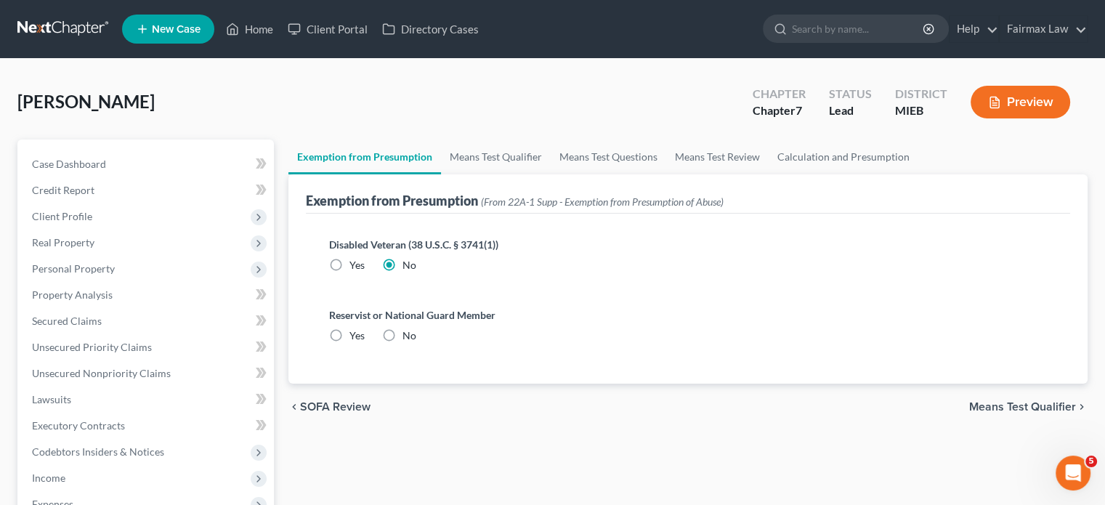
radio input "true"
click at [550, 174] on link "Means Test Qualifier" at bounding box center [496, 156] width 110 height 35
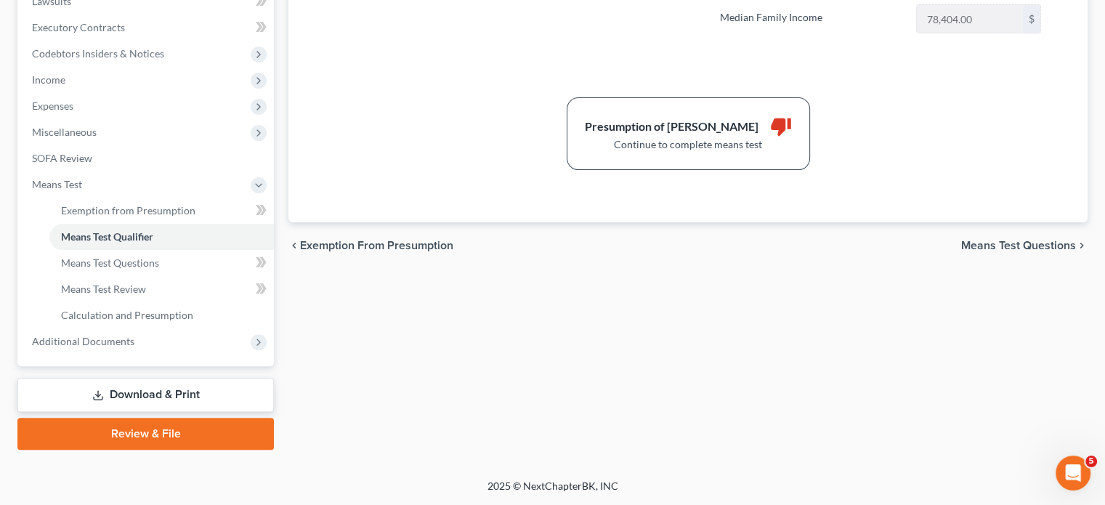
scroll to position [619, 0]
click at [154, 256] on span "Means Test Questions" at bounding box center [110, 262] width 98 height 12
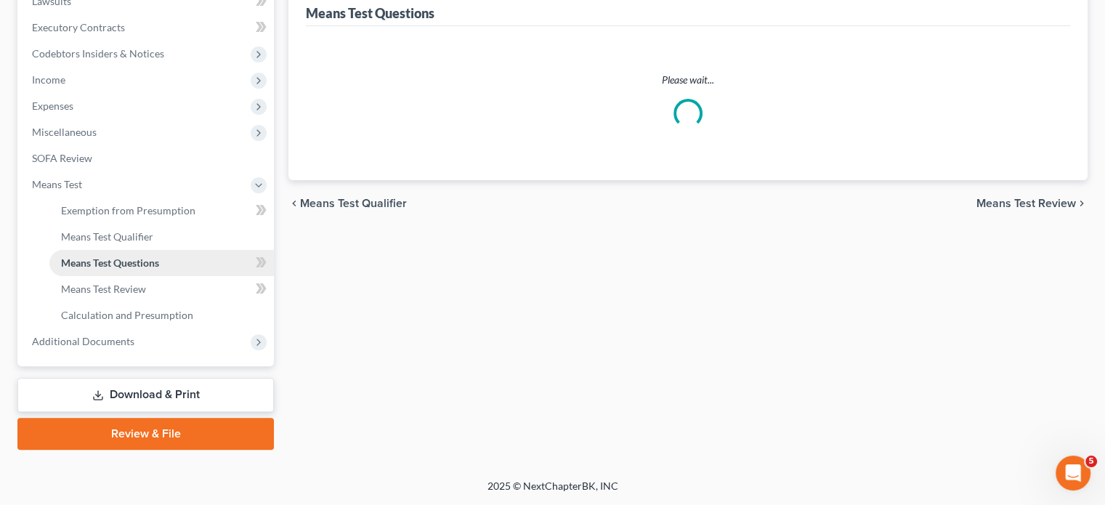
scroll to position [223, 0]
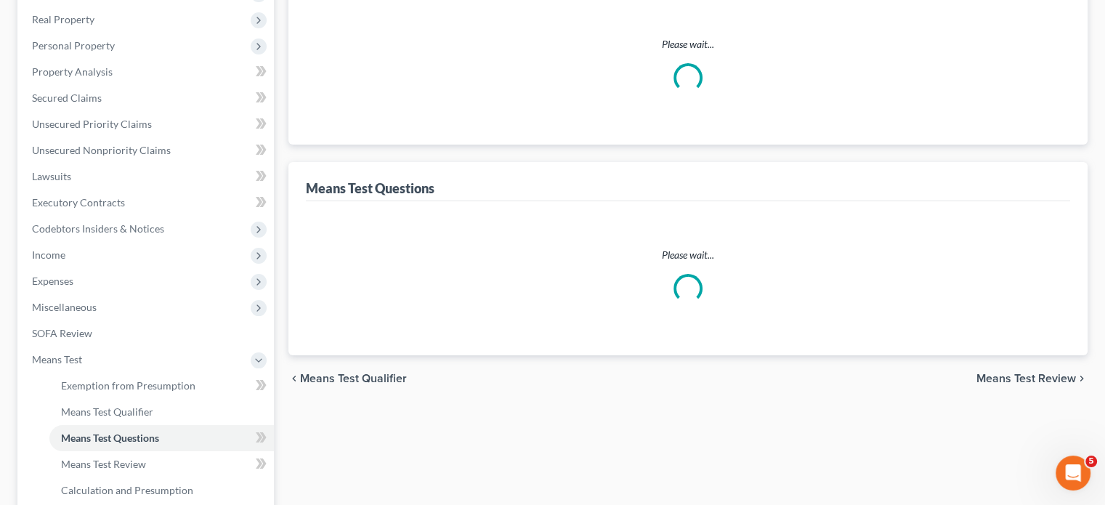
select select "0"
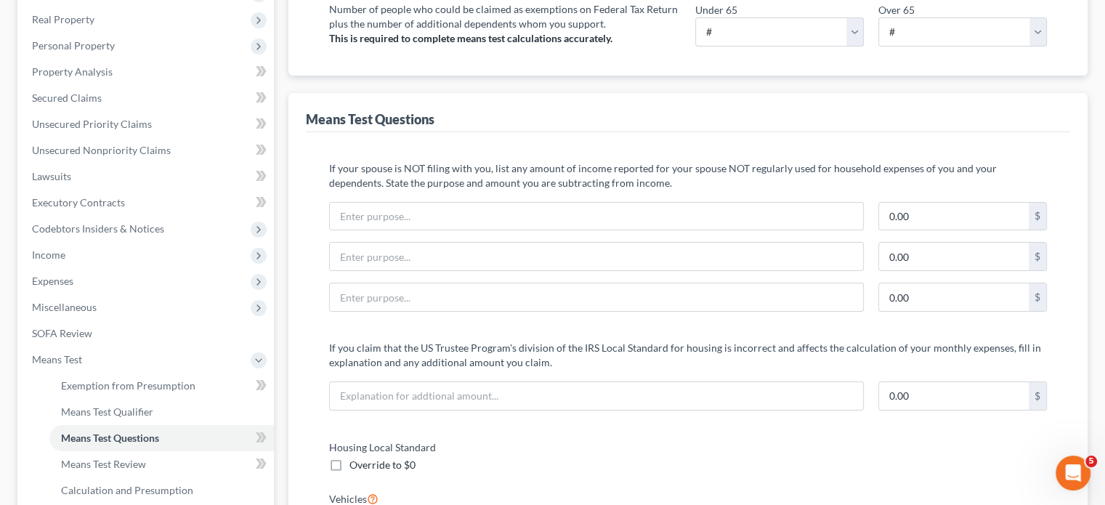
scroll to position [0, 0]
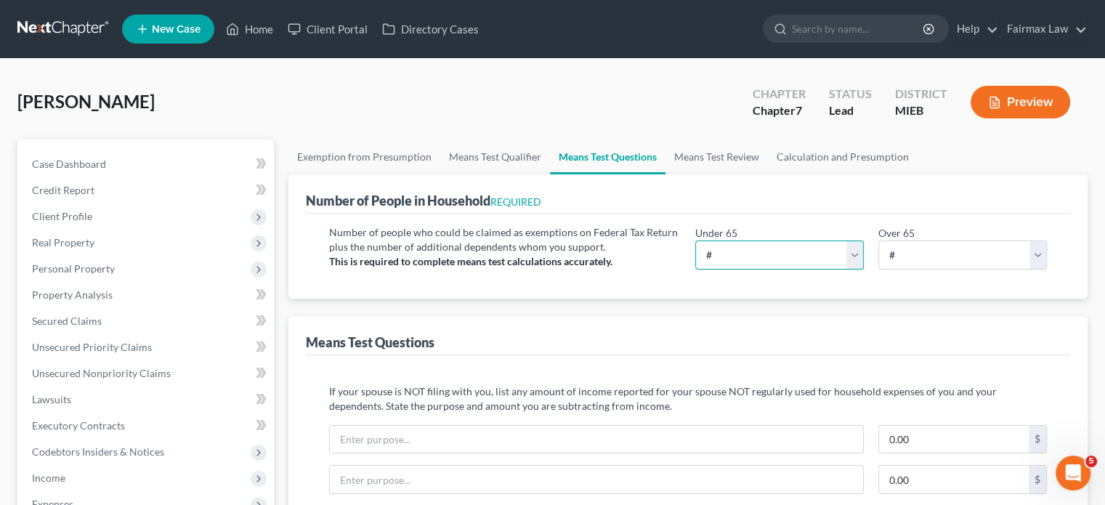
click at [806, 269] on select "# 0 1 2 3 4 5 6 7 8 9 10" at bounding box center [779, 254] width 168 height 29
select select "2"
click at [695, 269] on select "# 0 1 2 3 4 5 6 7 8 9 10" at bounding box center [779, 254] width 168 height 29
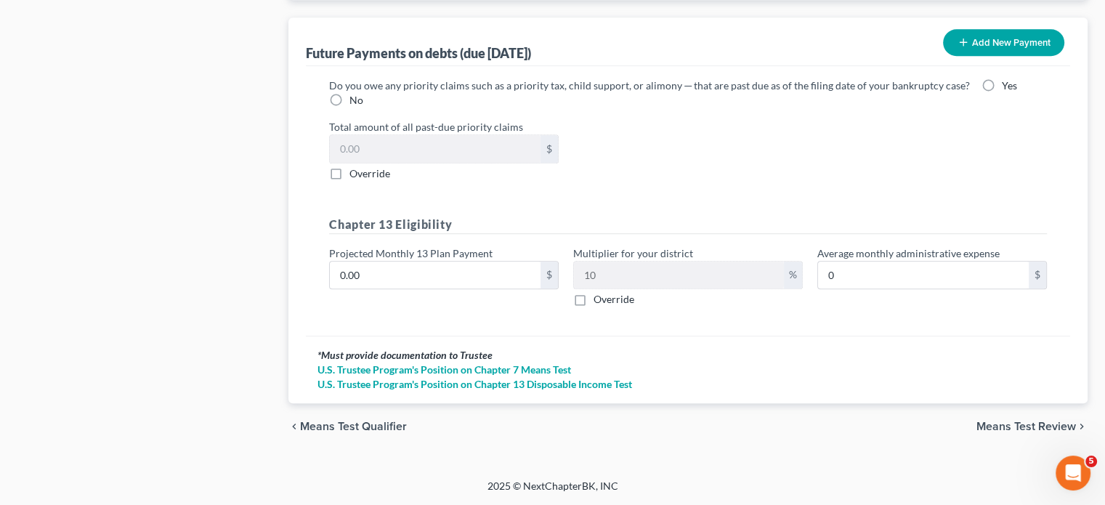
scroll to position [1759, 0]
click at [363, 107] on label "No" at bounding box center [356, 100] width 14 height 15
click at [365, 102] on input "No" at bounding box center [359, 97] width 9 height 9
radio input "true"
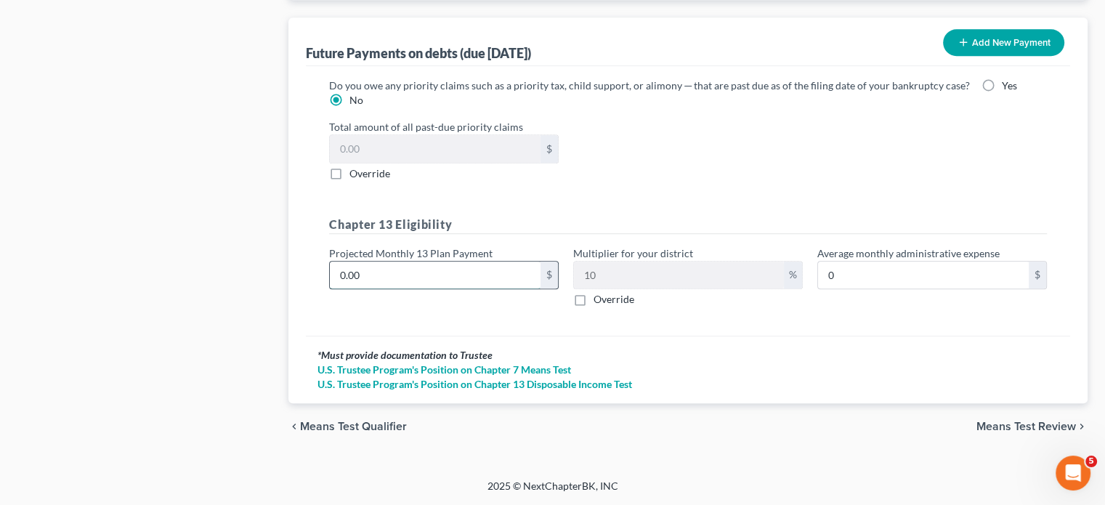
click at [436, 261] on input "0.00" at bounding box center [435, 275] width 211 height 28
type input "7"
type input "0.70"
type input "70"
type input "7.00"
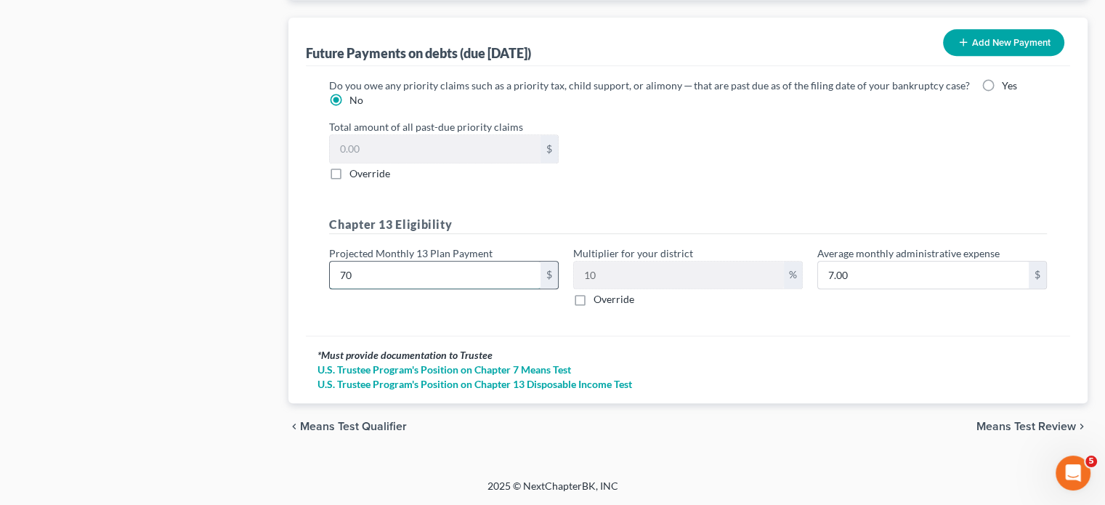
type input "700"
type input "70.00"
type input "700"
drag, startPoint x: 976, startPoint y: 403, endPoint x: 774, endPoint y: 278, distance: 237.4
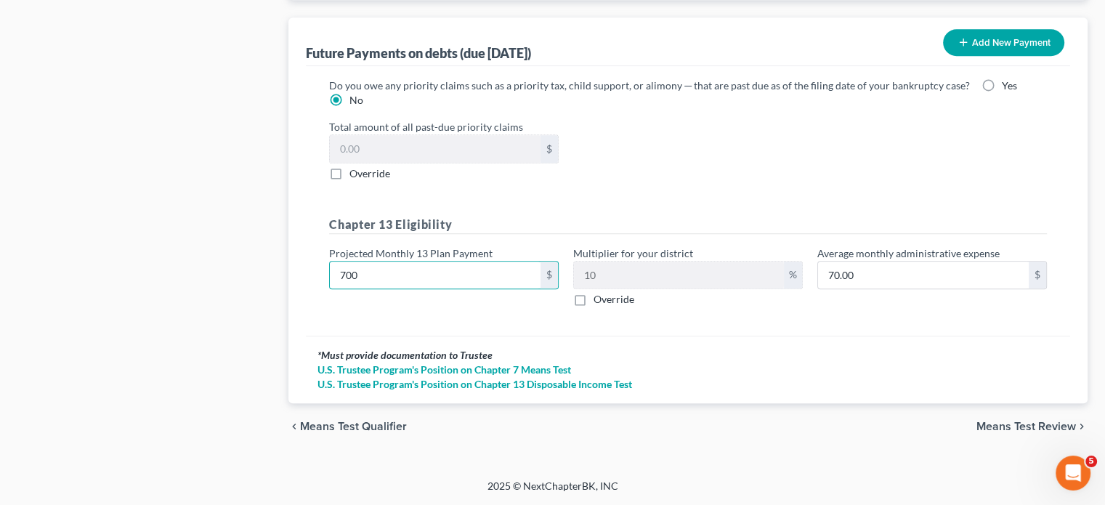
click at [976, 420] on span "Means Test Review" at bounding box center [1025, 426] width 99 height 12
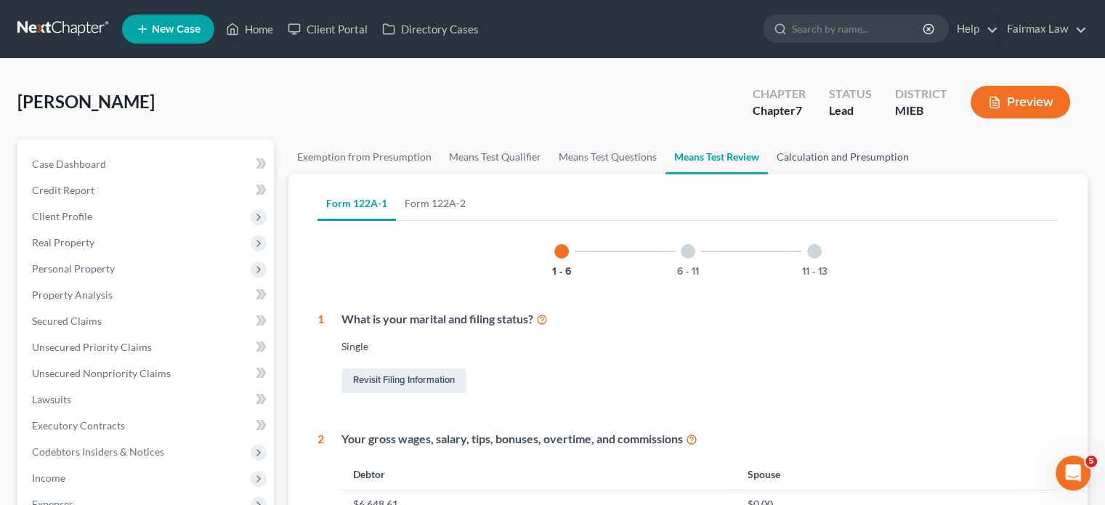
click at [917, 174] on link "Calculation and Presumption" at bounding box center [843, 156] width 150 height 35
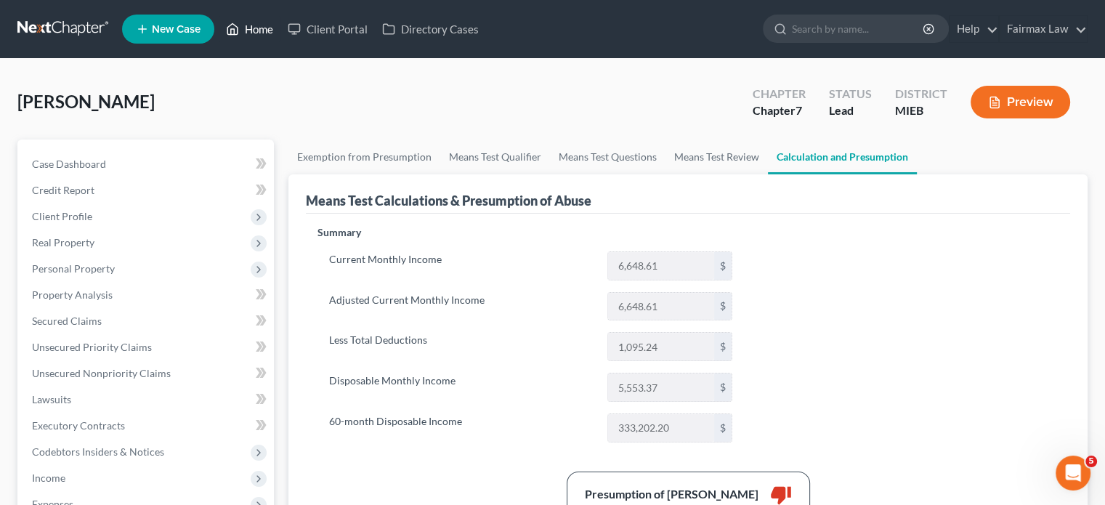
drag, startPoint x: 294, startPoint y: 42, endPoint x: 369, endPoint y: 110, distance: 100.8
click at [280, 42] on link "Home" at bounding box center [250, 29] width 62 height 26
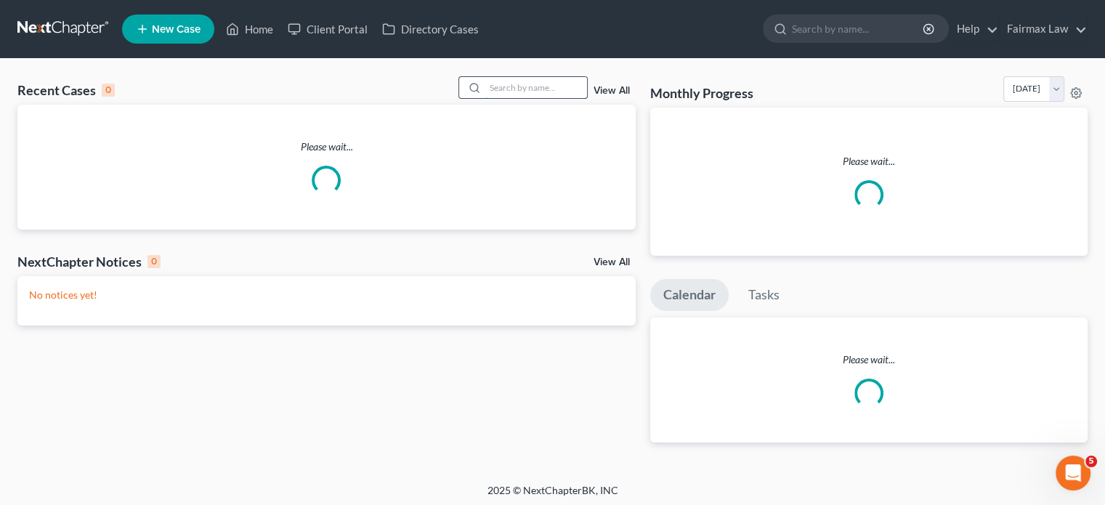
click at [485, 98] on input "search" at bounding box center [536, 87] width 102 height 21
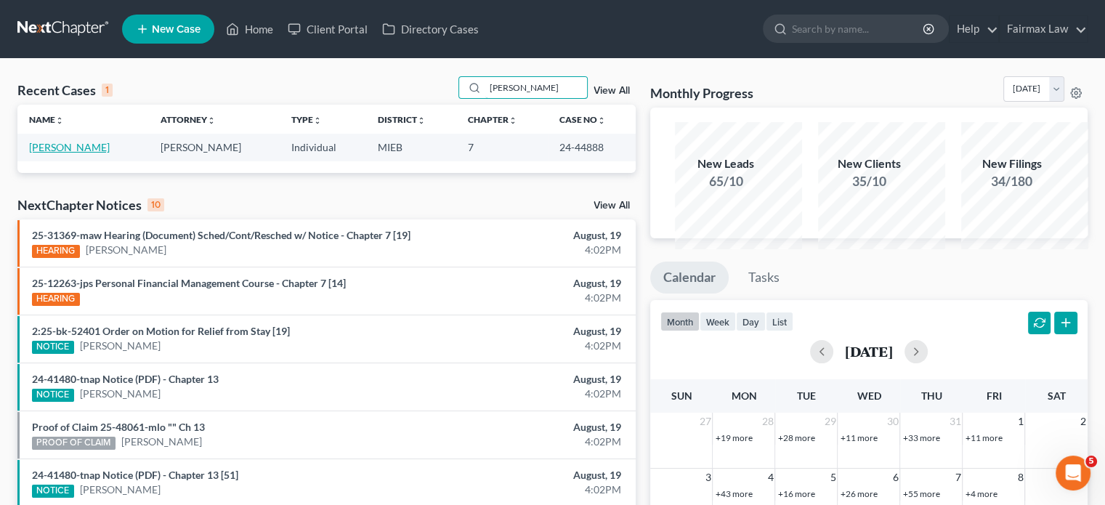
type input "[PERSON_NAME]"
click at [105, 153] on link "[PERSON_NAME]" at bounding box center [69, 147] width 81 height 12
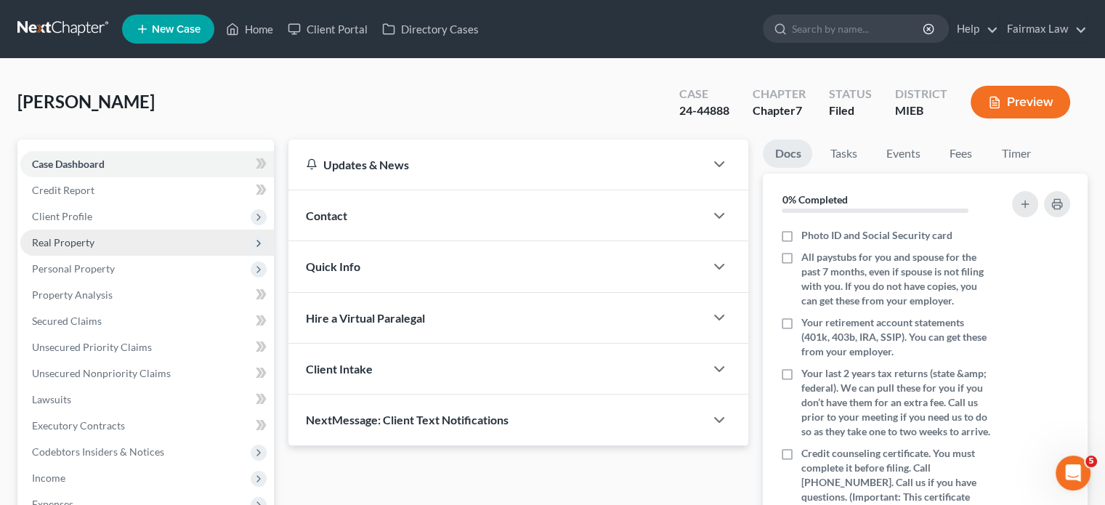
scroll to position [150, 0]
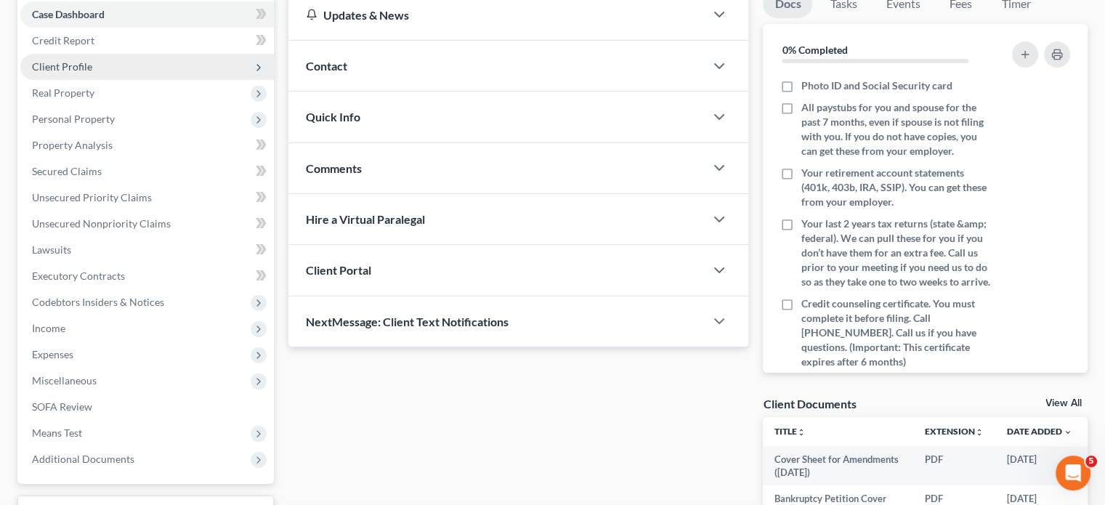
click at [139, 80] on span "Client Profile" at bounding box center [146, 67] width 253 height 26
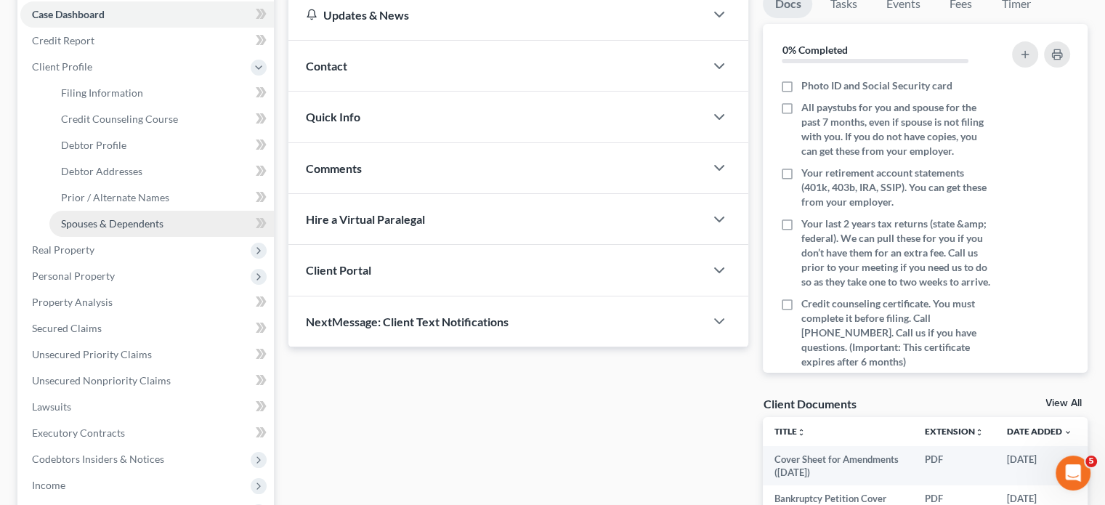
drag, startPoint x: 94, startPoint y: 353, endPoint x: 209, endPoint y: 306, distance: 124.1
click at [94, 256] on span "Real Property" at bounding box center [63, 249] width 62 height 12
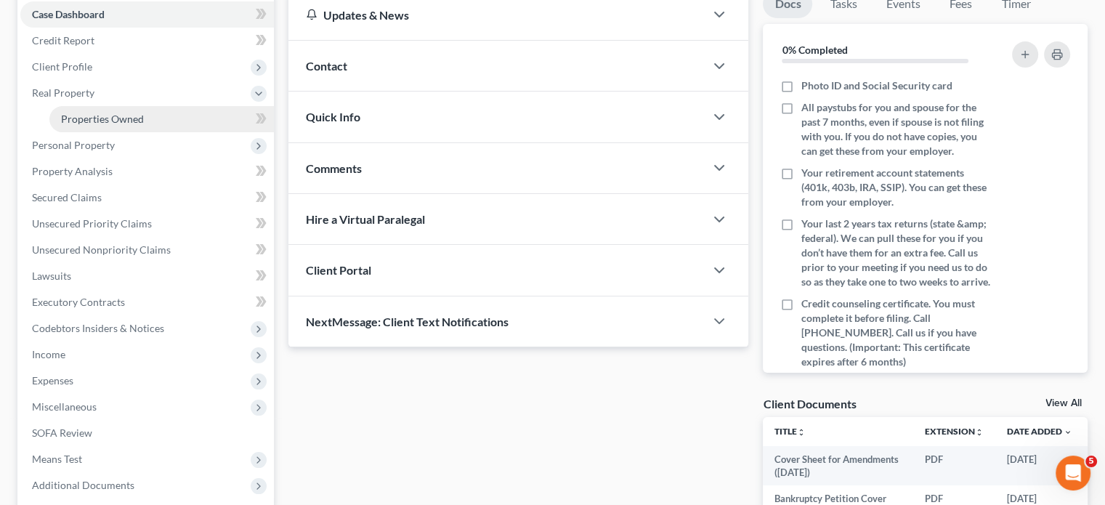
click at [144, 125] on span "Properties Owned" at bounding box center [102, 119] width 83 height 12
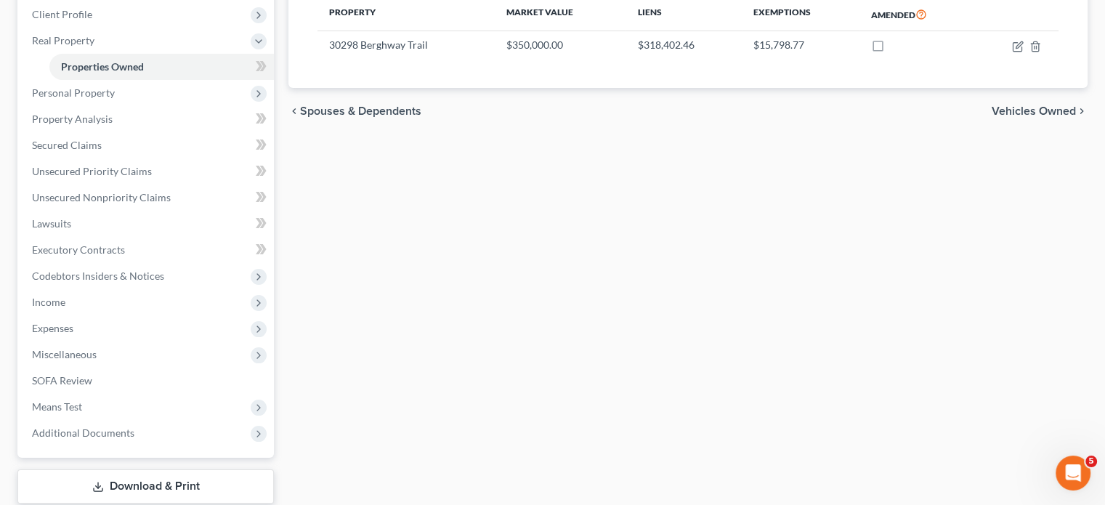
scroll to position [203, 0]
click at [166, 105] on span "Personal Property" at bounding box center [146, 92] width 253 height 26
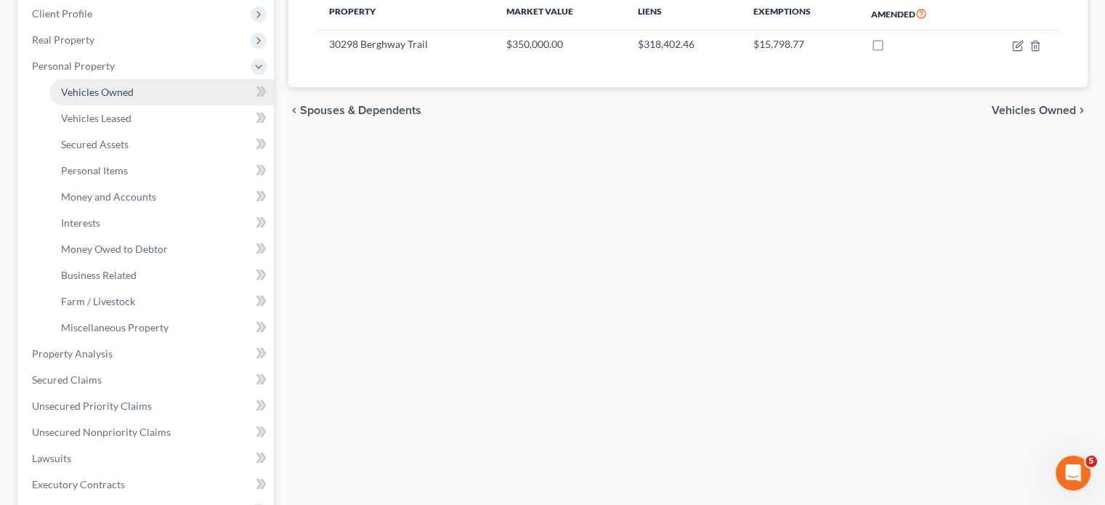
click at [169, 105] on link "Vehicles Owned" at bounding box center [161, 92] width 224 height 26
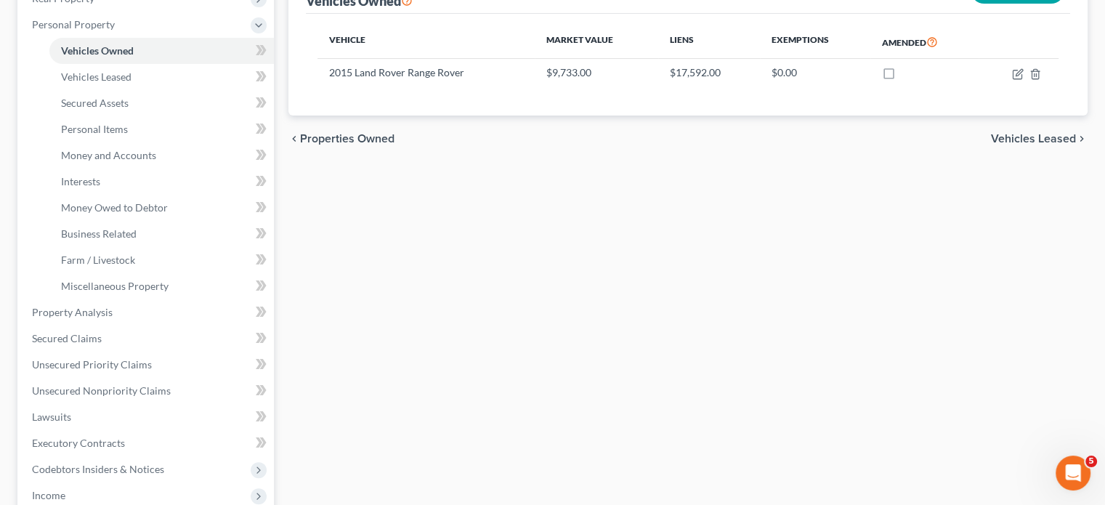
scroll to position [319, 0]
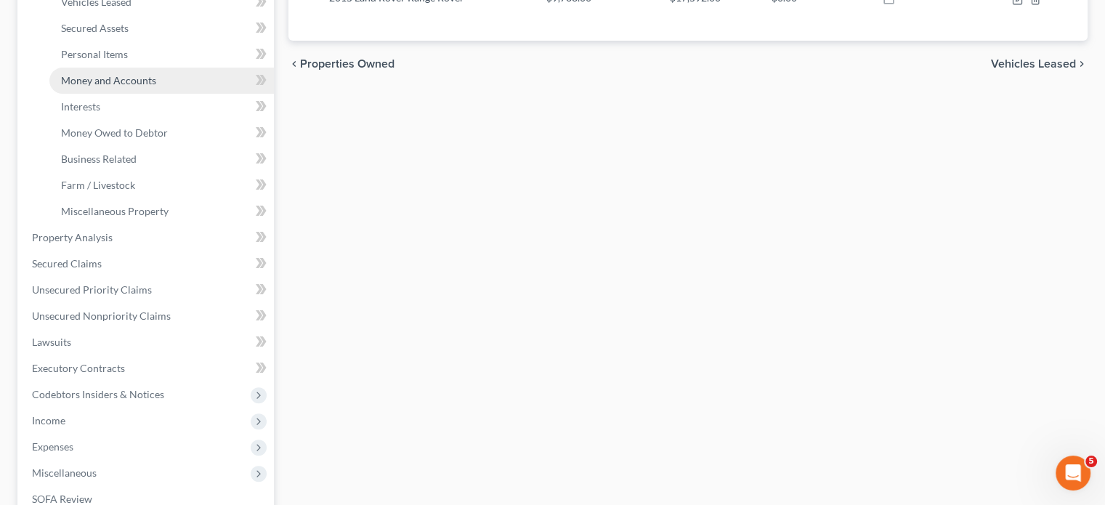
click at [121, 86] on span "Money and Accounts" at bounding box center [108, 80] width 95 height 12
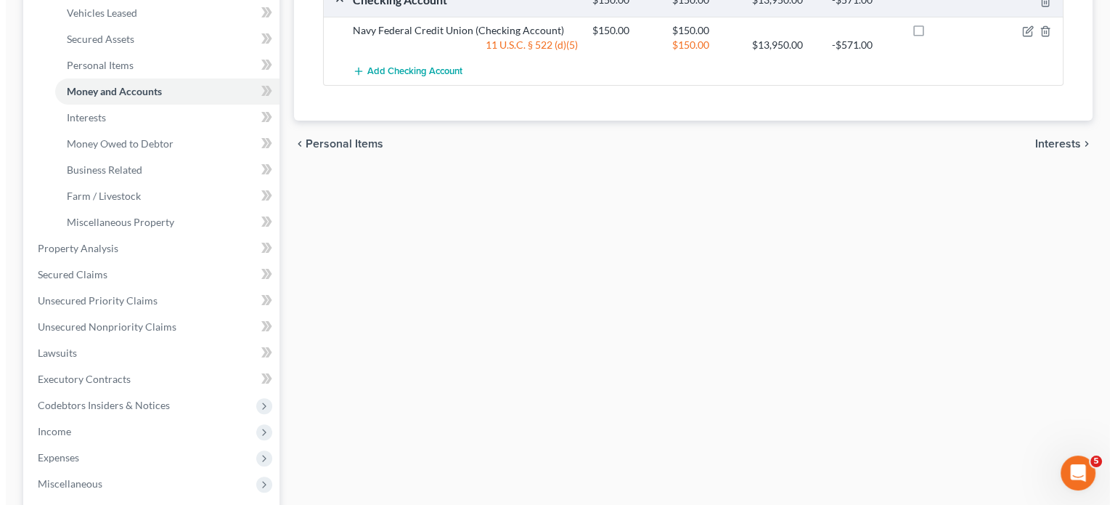
scroll to position [308, 0]
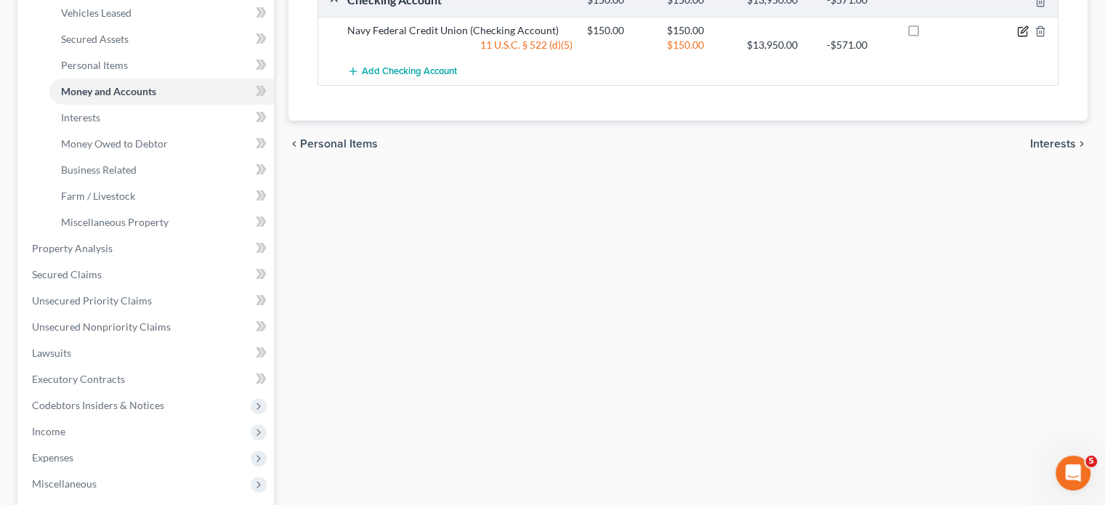
click at [1020, 33] on icon "button" at bounding box center [1023, 29] width 7 height 7
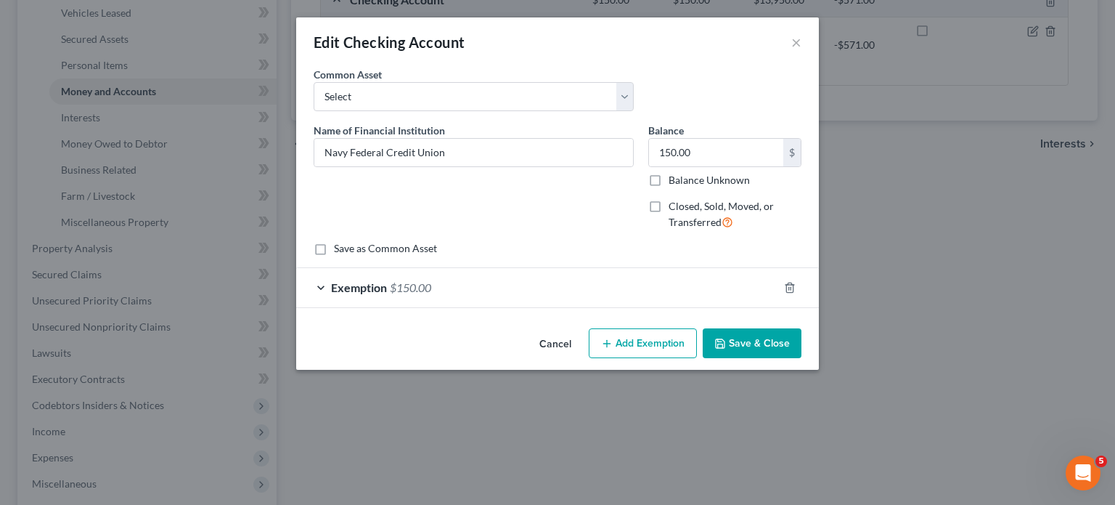
click at [534, 306] on div "Exemption $150.00" at bounding box center [537, 287] width 482 height 38
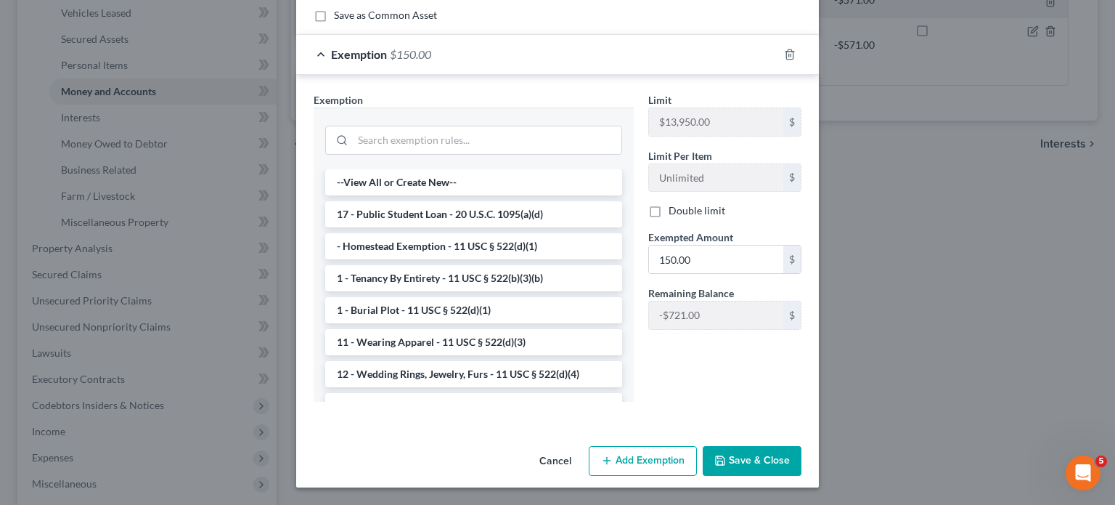
scroll to position [339, 0]
click at [353, 127] on input "search" at bounding box center [487, 140] width 269 height 28
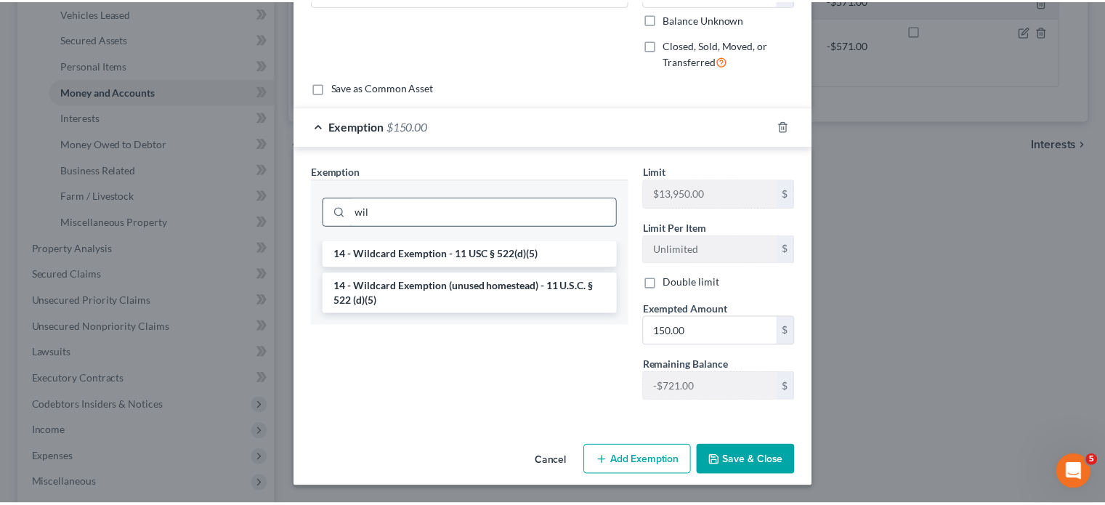
scroll to position [322, 0]
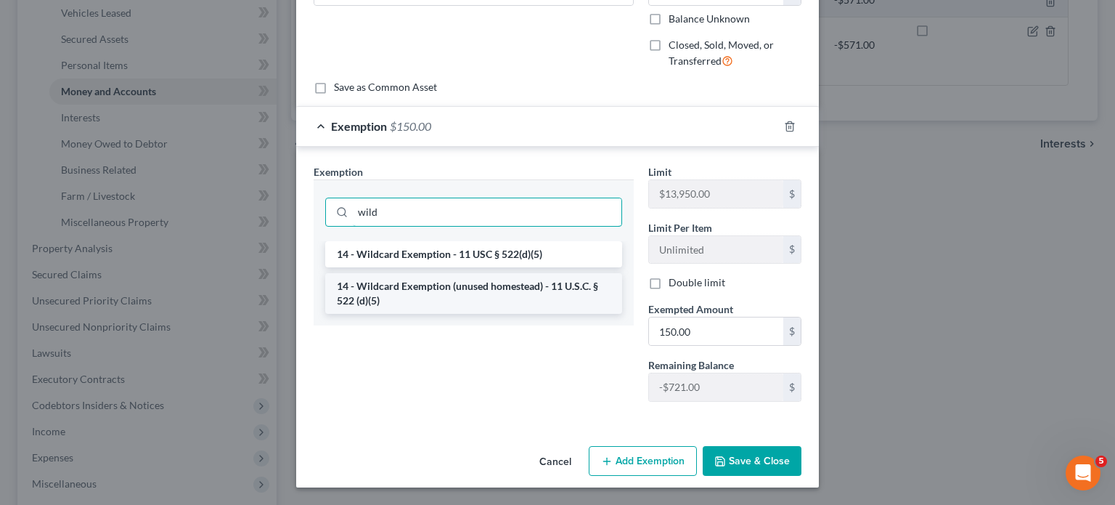
type input "wild"
click at [397, 273] on li "14 - Wildcard Exemption (unused homestead) - 11 U.S.C. § 522 (d)(5)" at bounding box center [473, 293] width 297 height 41
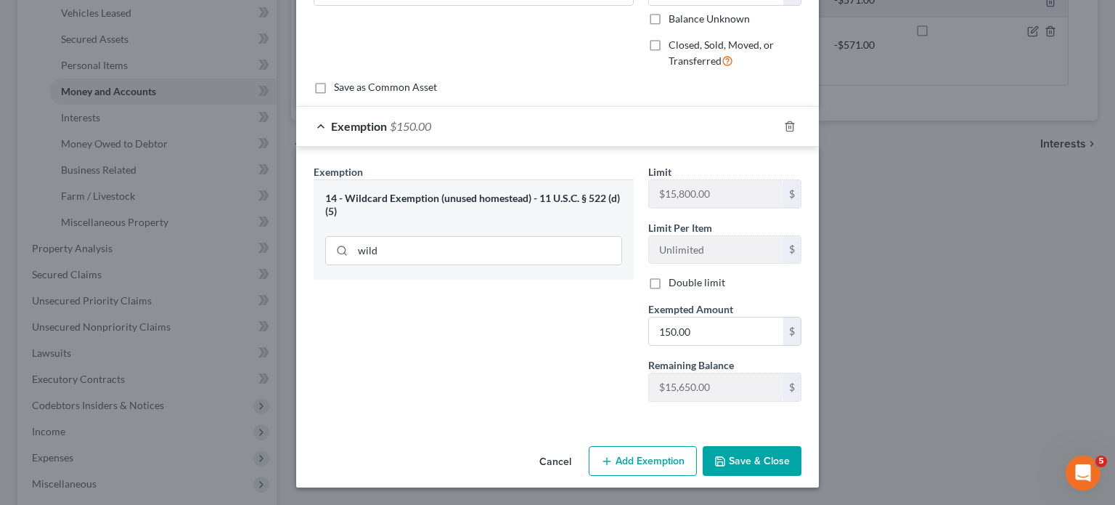
click at [782, 449] on button "Save & Close" at bounding box center [752, 461] width 99 height 31
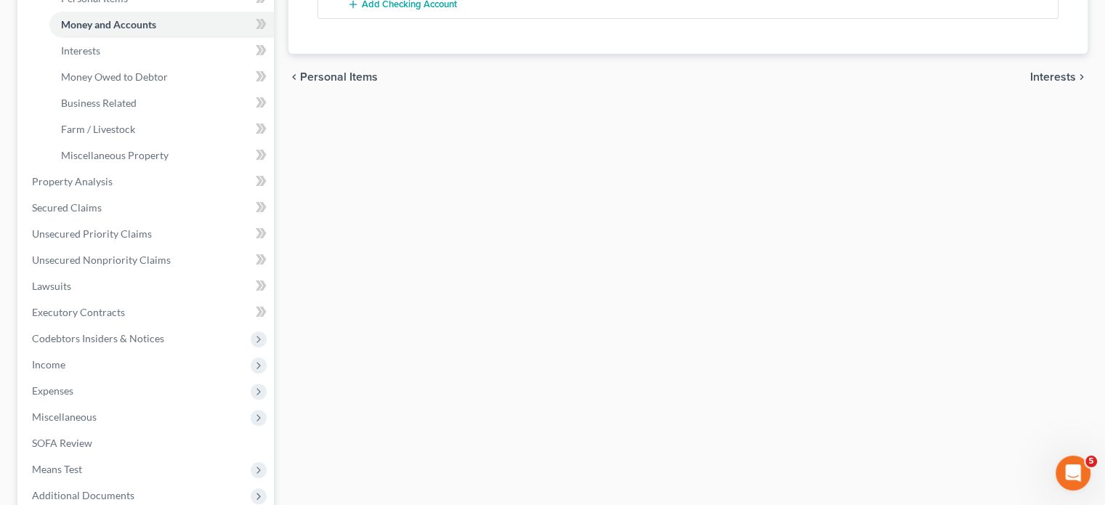
scroll to position [375, 0]
click at [142, 83] on span "Money Owed to Debtor" at bounding box center [114, 76] width 107 height 12
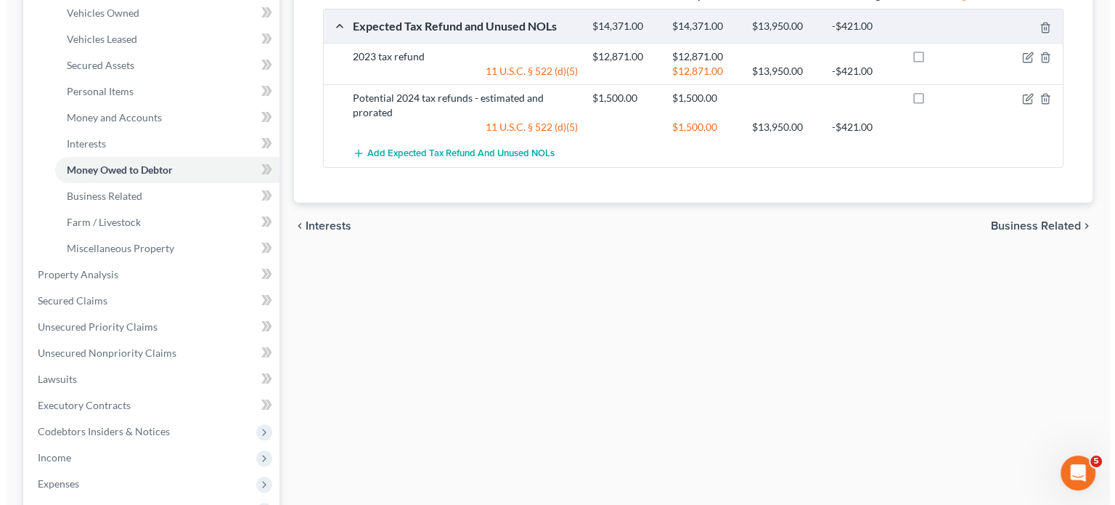
scroll to position [292, 0]
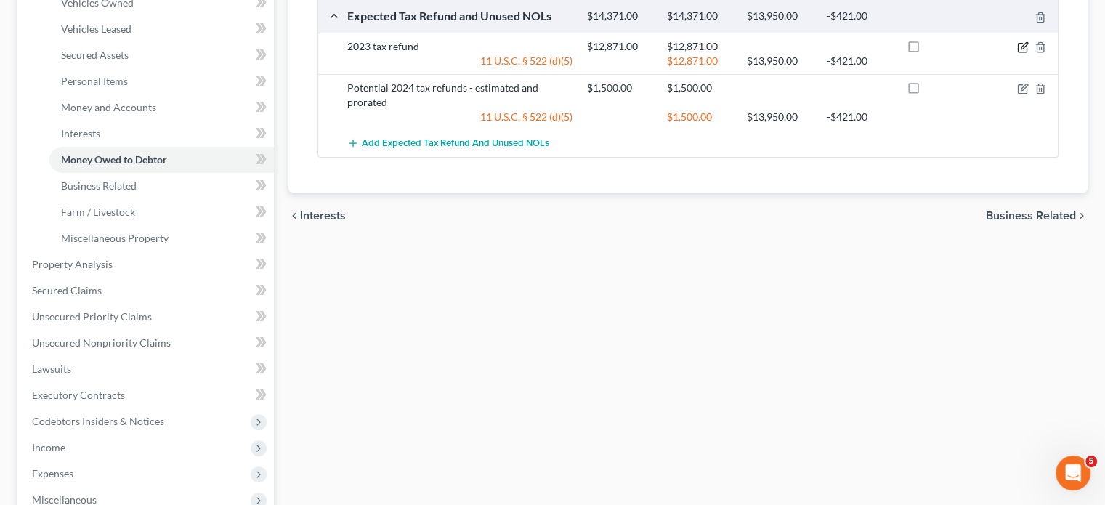
click at [1017, 53] on icon "button" at bounding box center [1023, 47] width 12 height 12
select select "0"
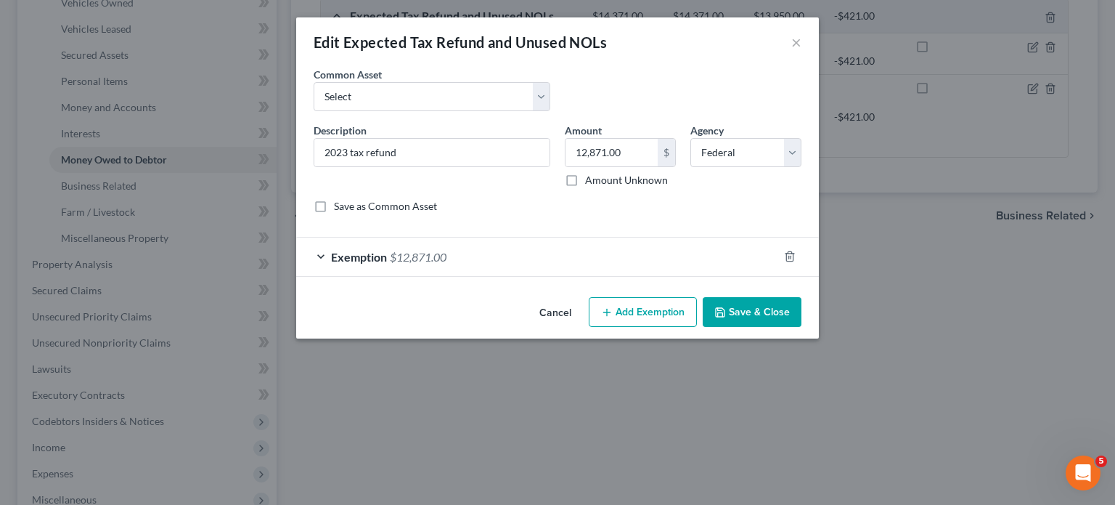
click at [648, 276] on div "Exemption $12,871.00" at bounding box center [537, 256] width 482 height 38
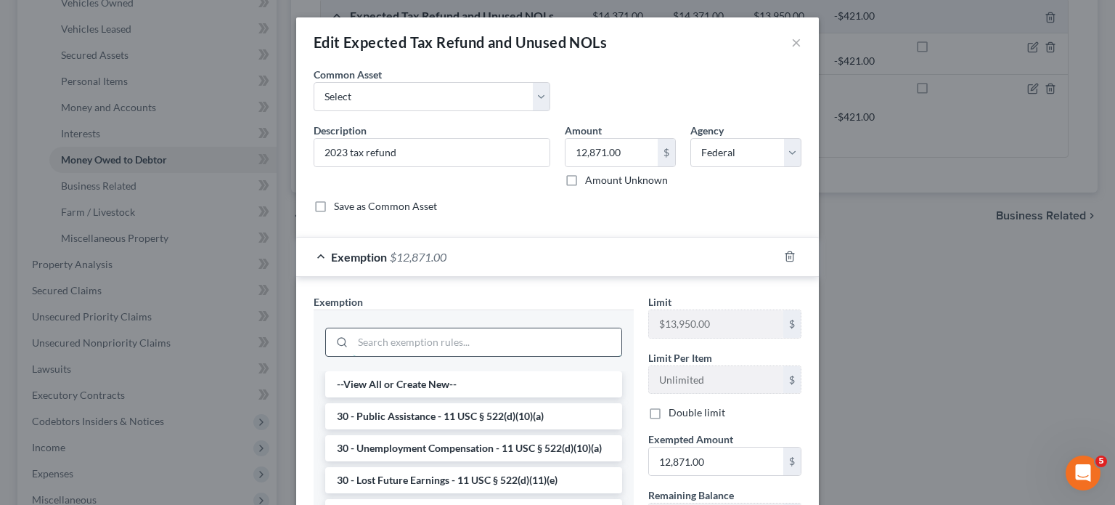
click at [375, 356] on input "search" at bounding box center [487, 342] width 269 height 28
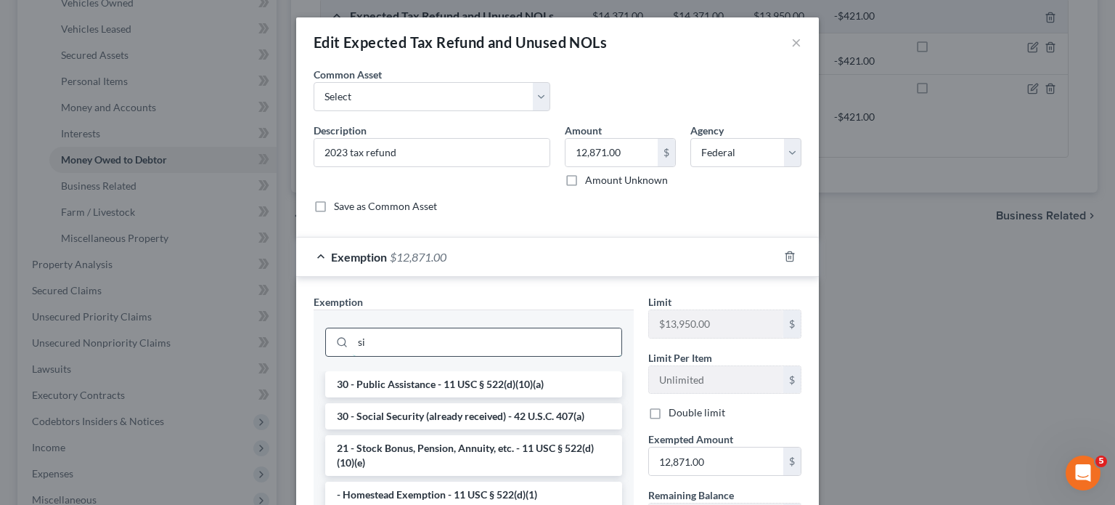
type input "s"
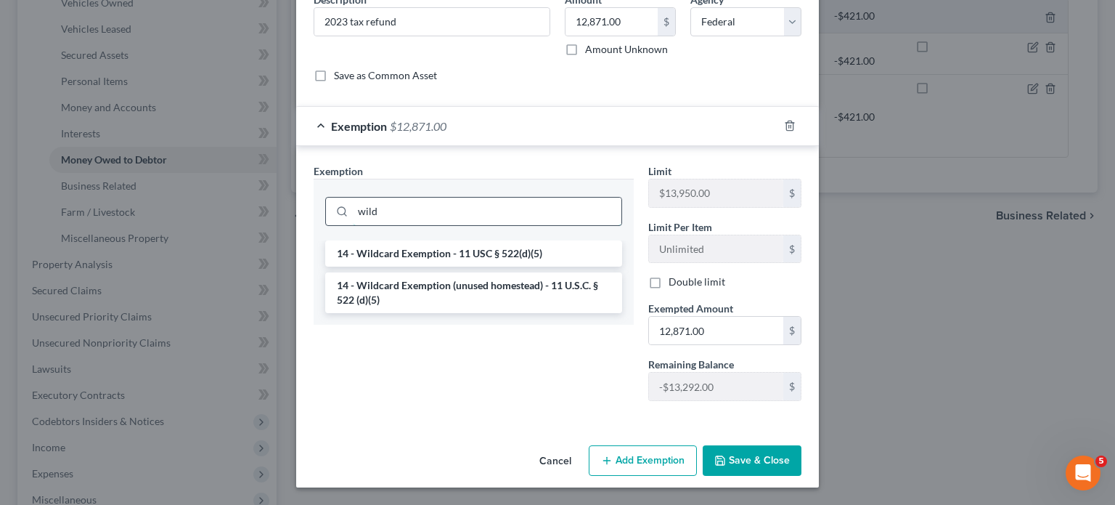
scroll to position [200, 0]
type input "wild"
click at [336, 313] on li "14 - Wildcard Exemption (unused homestead) - 11 U.S.C. § 522 (d)(5)" at bounding box center [473, 292] width 297 height 41
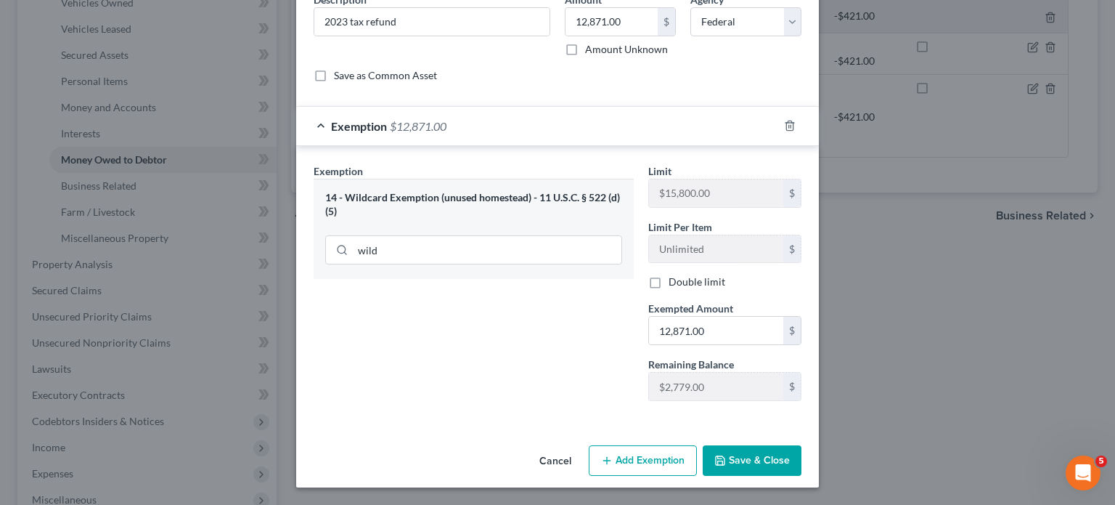
click at [962, 347] on div "Edit Expected Tax Refund and Unused NOLs × An exemption set must first be selec…" at bounding box center [557, 252] width 1115 height 505
click at [753, 445] on button "Save & Close" at bounding box center [752, 460] width 99 height 31
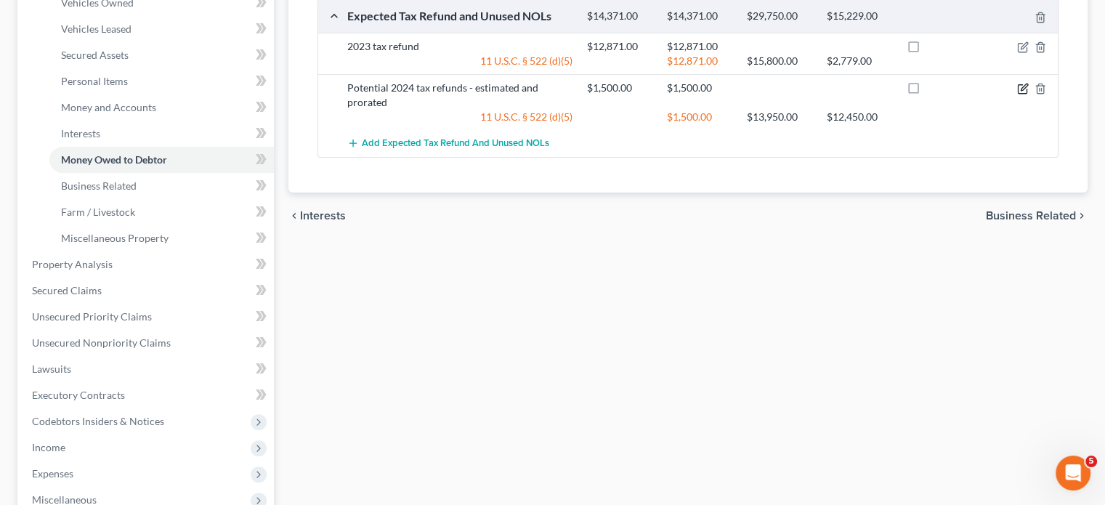
click at [1017, 94] on icon "button" at bounding box center [1023, 89] width 12 height 12
select select "0"
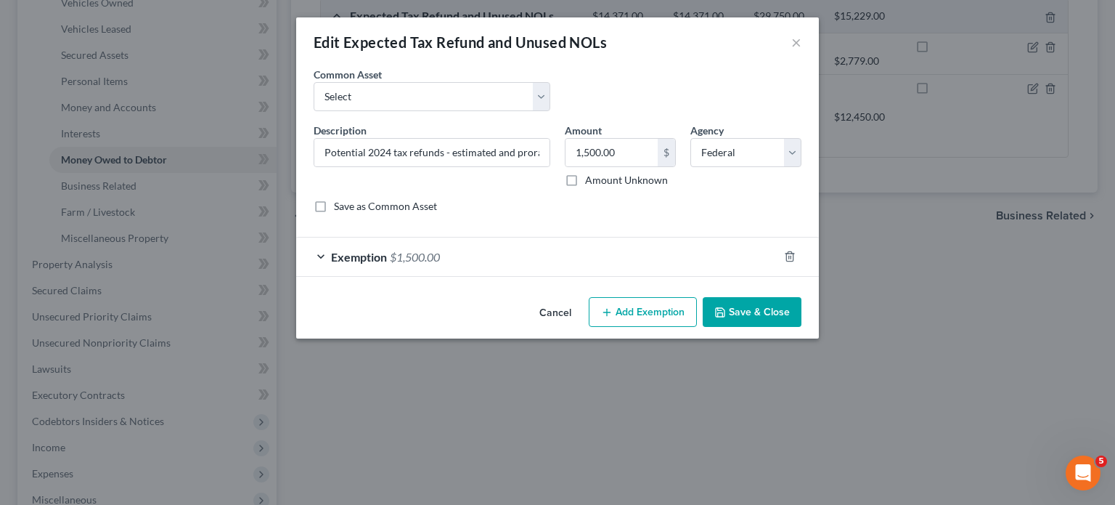
click at [639, 277] on form "An exemption set must first be selected from the Filing Information section. Co…" at bounding box center [558, 172] width 488 height 210
click at [627, 276] on div "Exemption $1,500.00" at bounding box center [537, 256] width 482 height 38
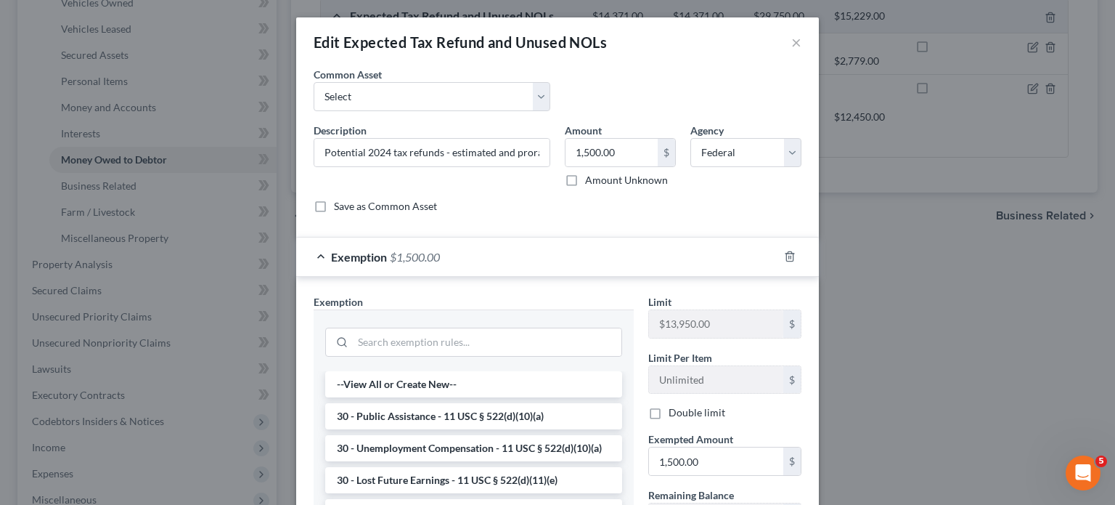
click at [627, 276] on div "Exemption $1,500.00" at bounding box center [537, 256] width 482 height 38
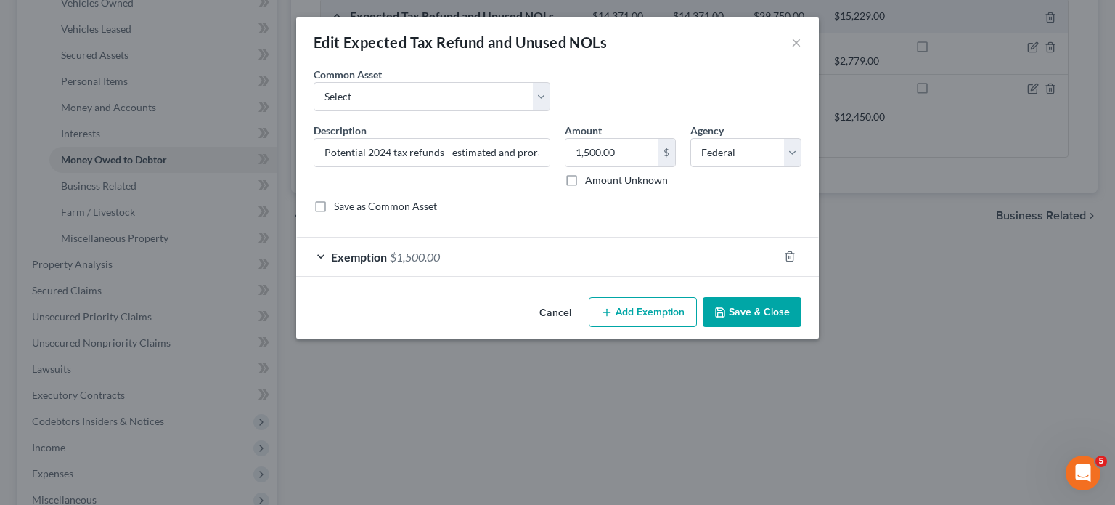
click at [627, 276] on div "Exemption $1,500.00" at bounding box center [537, 256] width 482 height 38
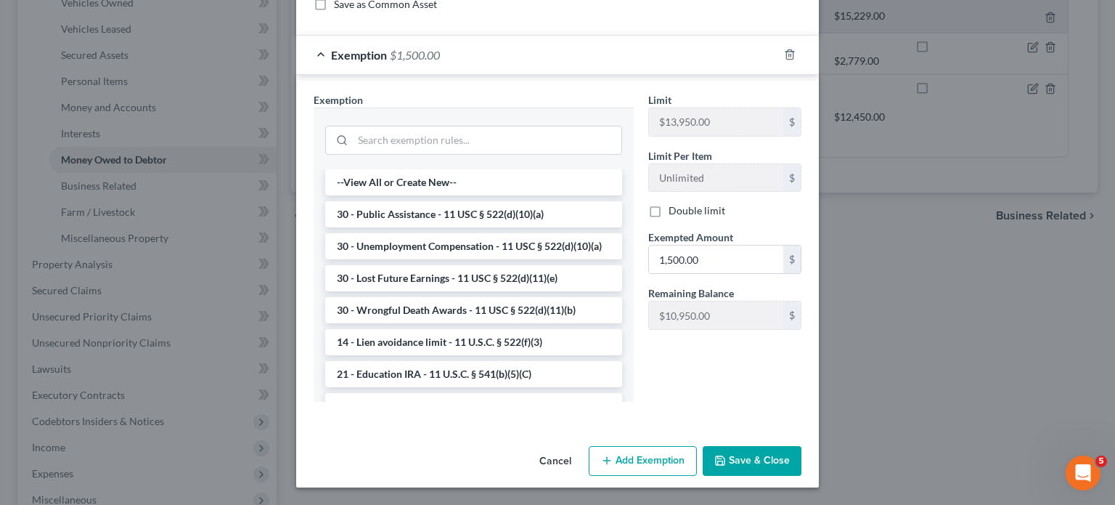
scroll to position [373, 0]
click at [402, 126] on input "search" at bounding box center [487, 140] width 269 height 28
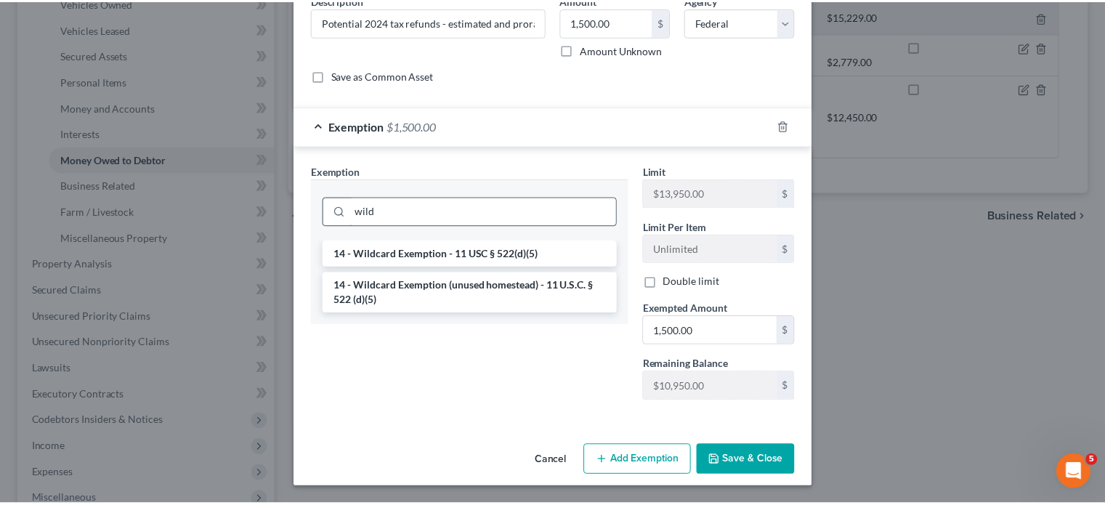
scroll to position [283, 0]
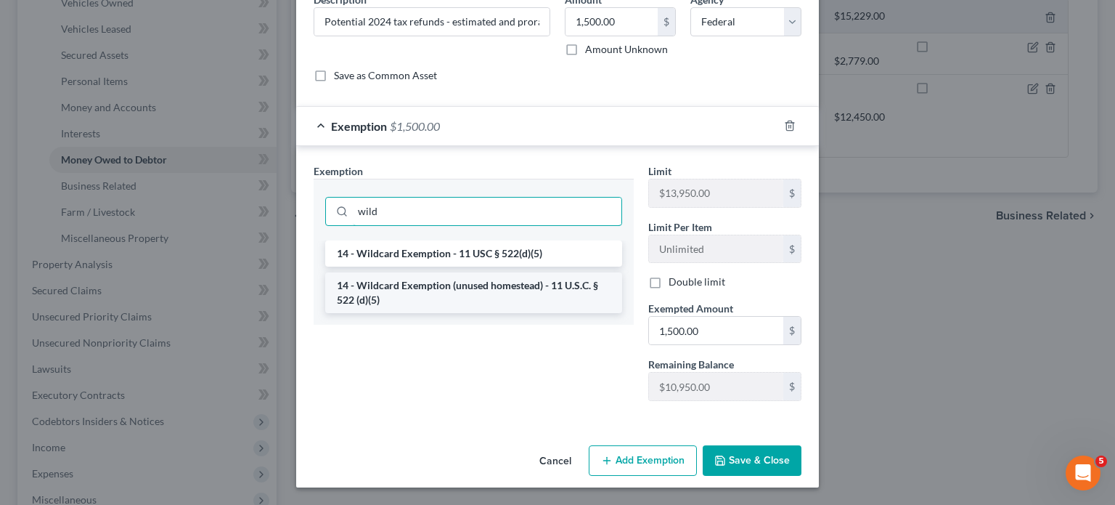
type input "wild"
click at [399, 272] on li "14 - Wildcard Exemption (unused homestead) - 11 U.S.C. § 522 (d)(5)" at bounding box center [473, 292] width 297 height 41
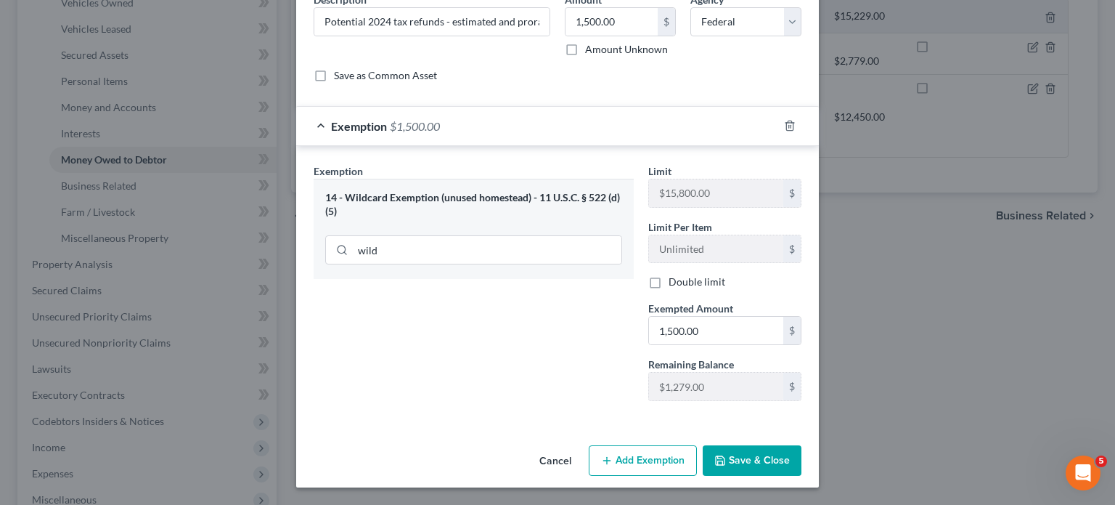
click at [797, 447] on button "Save & Close" at bounding box center [752, 460] width 99 height 31
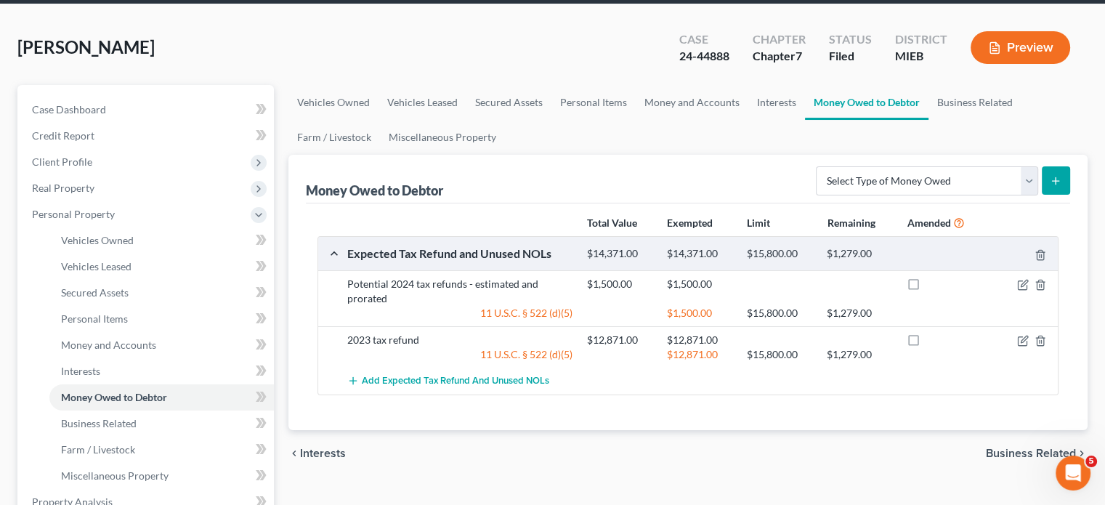
scroll to position [58, 0]
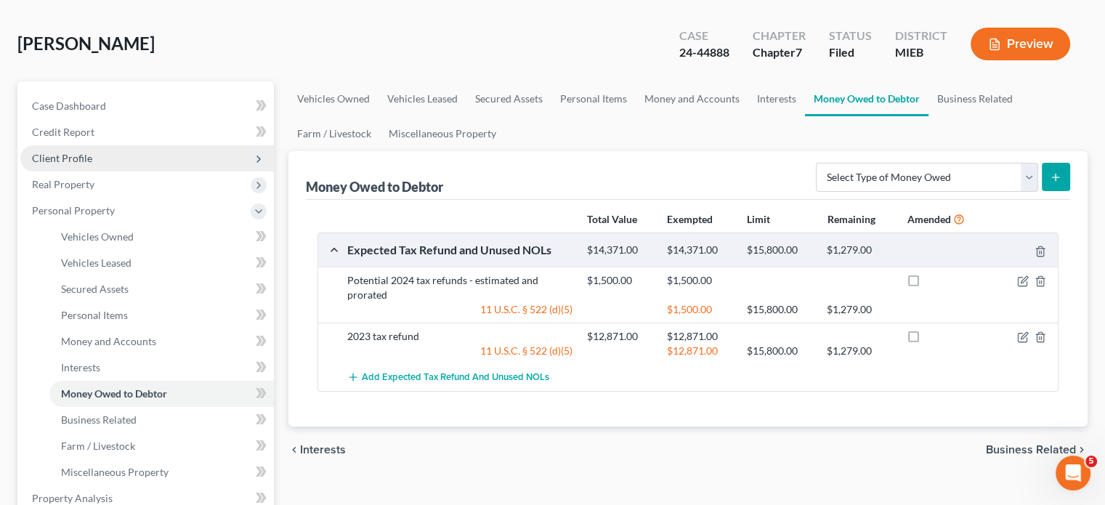
click at [92, 164] on span "Client Profile" at bounding box center [62, 158] width 60 height 12
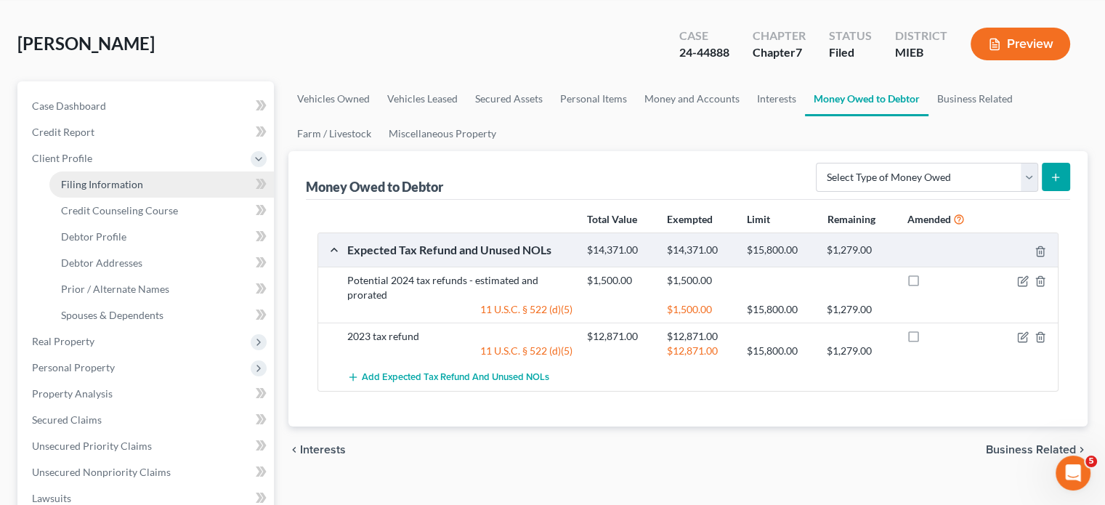
click at [143, 190] on span "Filing Information" at bounding box center [102, 184] width 82 height 12
select select "1"
select select "0"
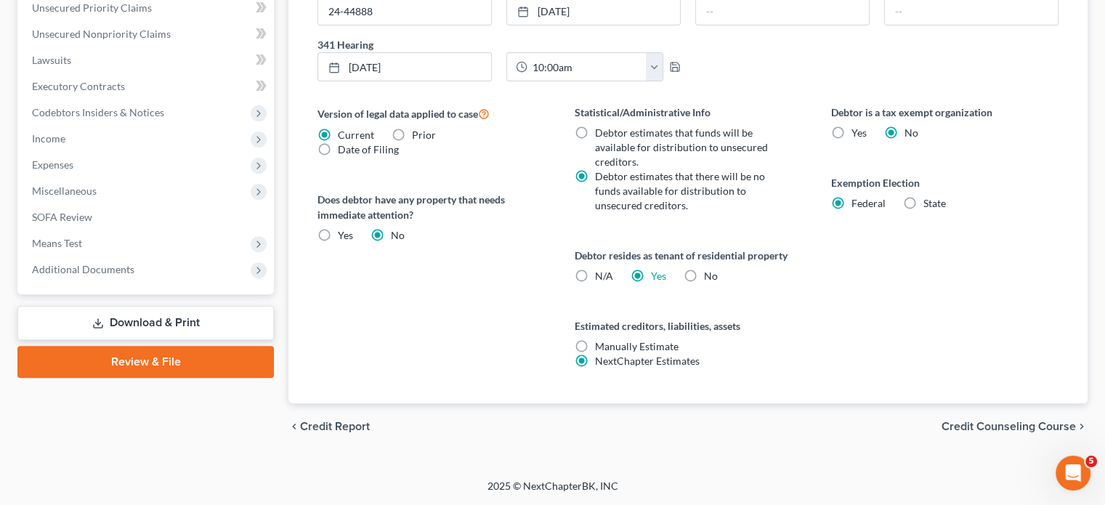
scroll to position [622, 0]
click at [343, 157] on label "Date of Filing" at bounding box center [368, 149] width 61 height 15
click at [344, 152] on input "Date of Filing" at bounding box center [348, 146] width 9 height 9
radio input "true"
radio input "false"
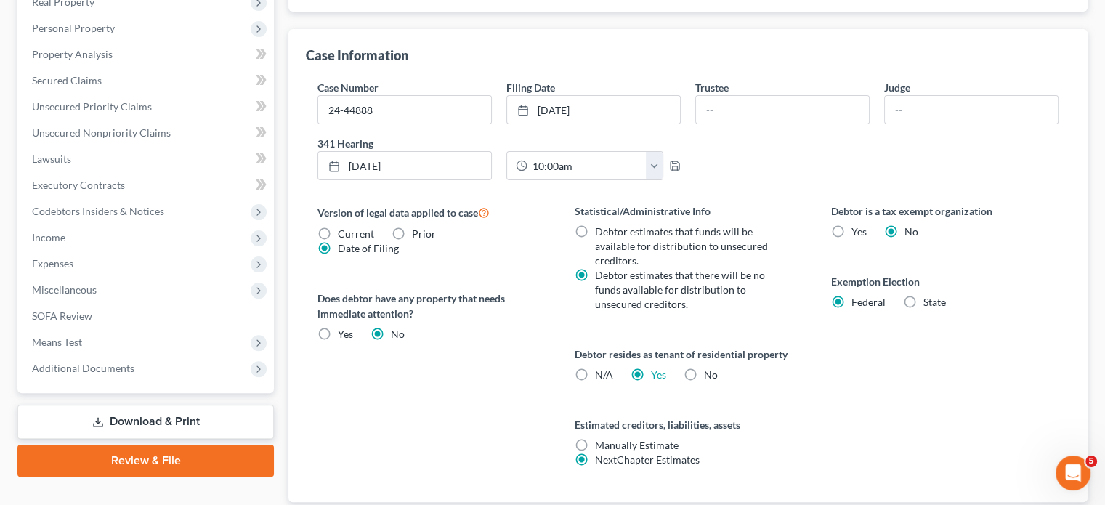
scroll to position [410, 0]
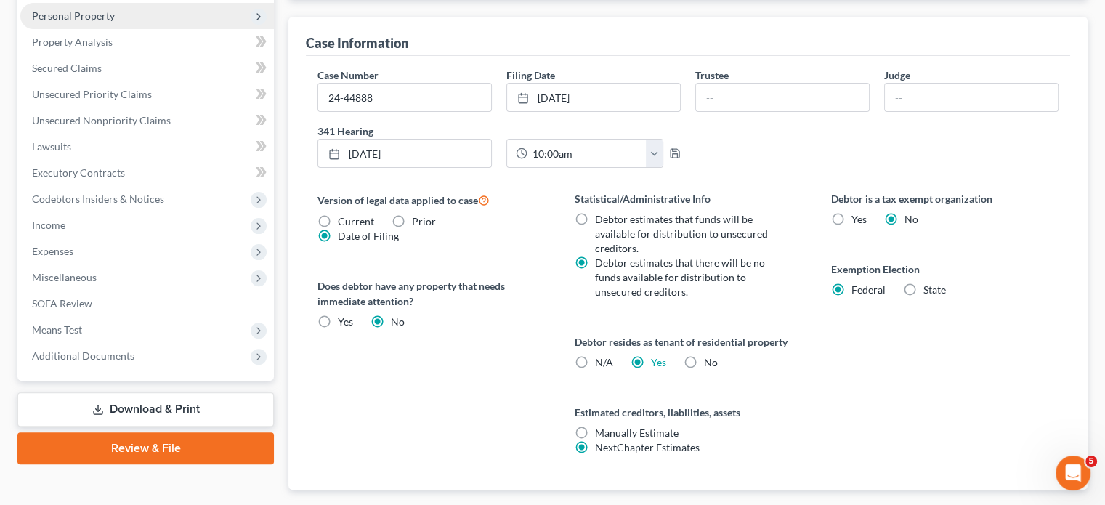
click at [141, 29] on span "Personal Property" at bounding box center [146, 16] width 253 height 26
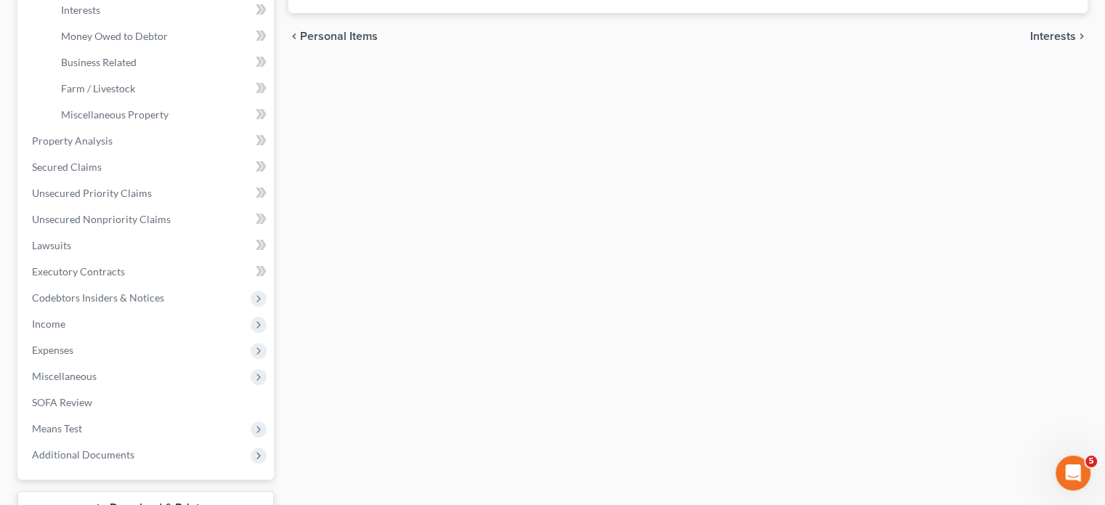
scroll to position [417, 0]
click at [132, 41] on span "Money Owed to Debtor" at bounding box center [114, 34] width 107 height 12
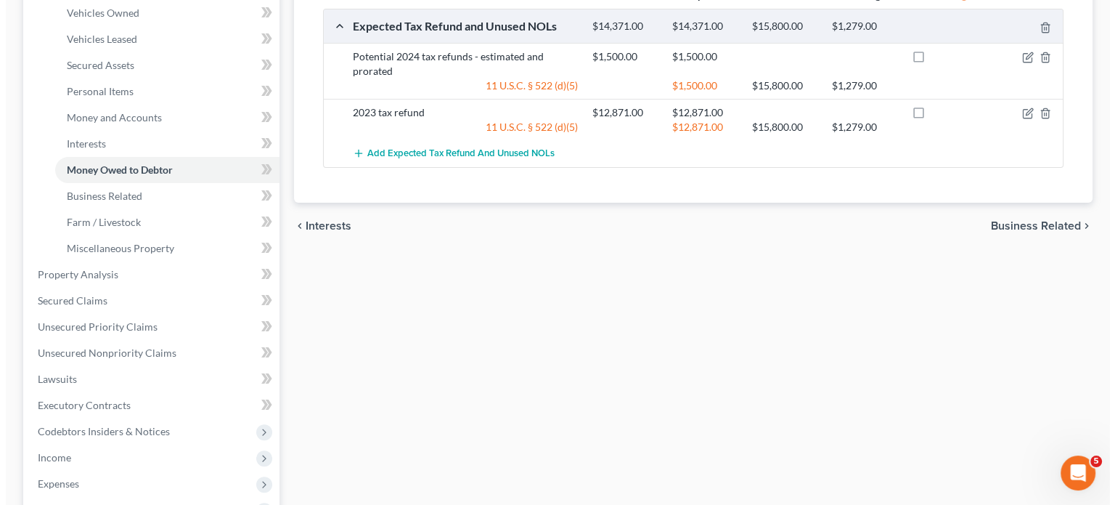
scroll to position [285, 0]
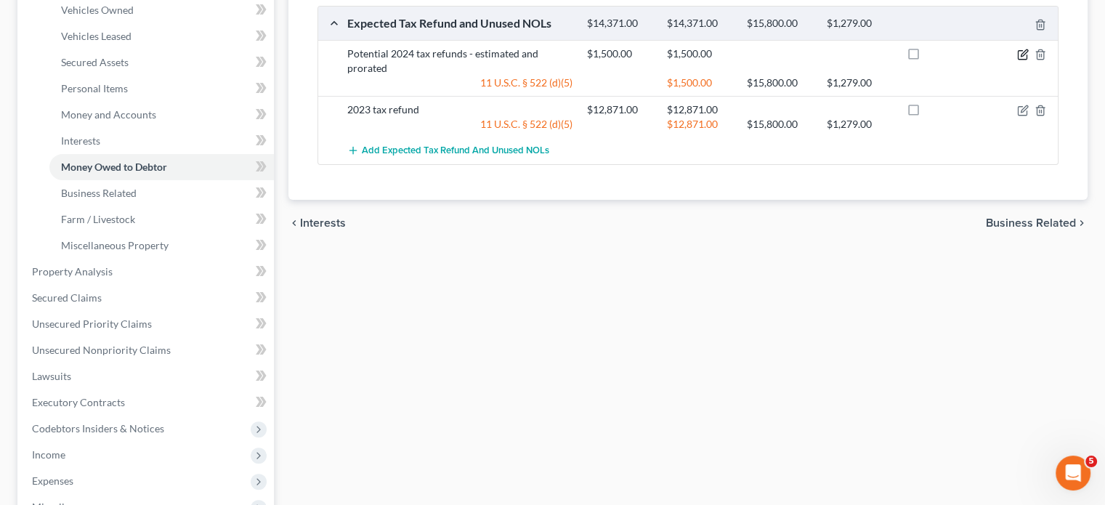
click at [1017, 60] on icon "button" at bounding box center [1023, 55] width 12 height 12
select select "0"
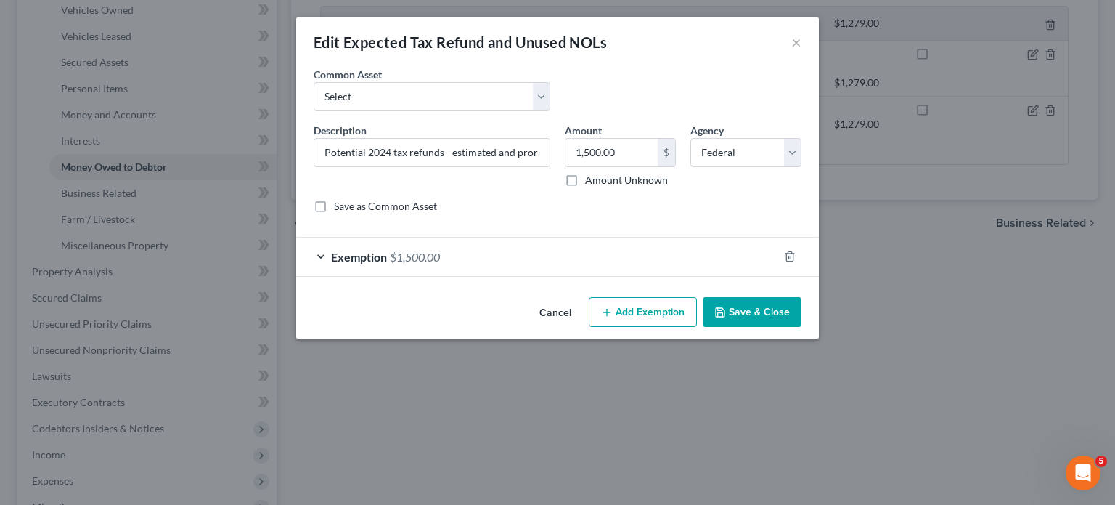
click at [521, 276] on div "Exemption $1,500.00" at bounding box center [537, 256] width 482 height 38
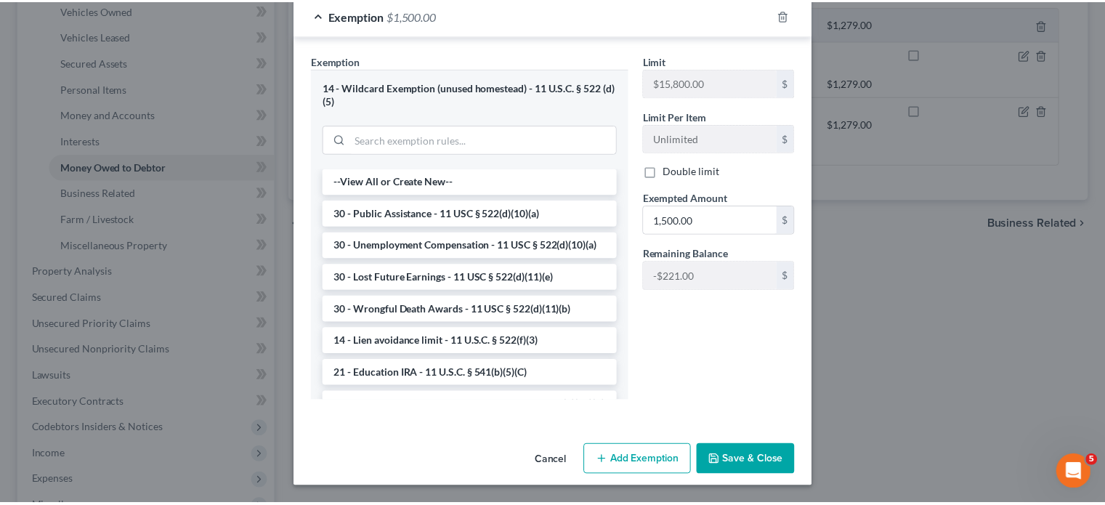
scroll to position [422, 0]
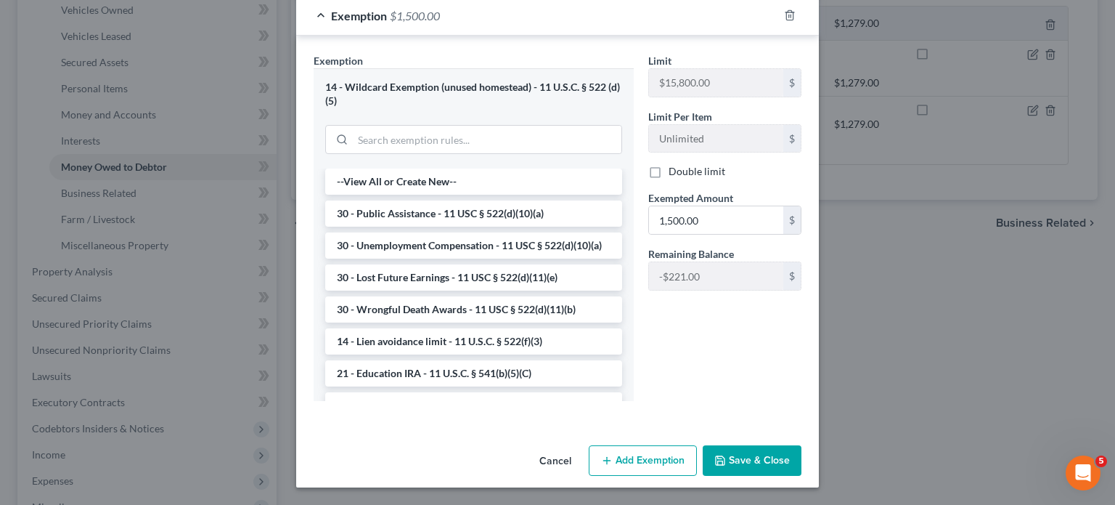
click at [793, 445] on button "Save & Close" at bounding box center [752, 460] width 99 height 31
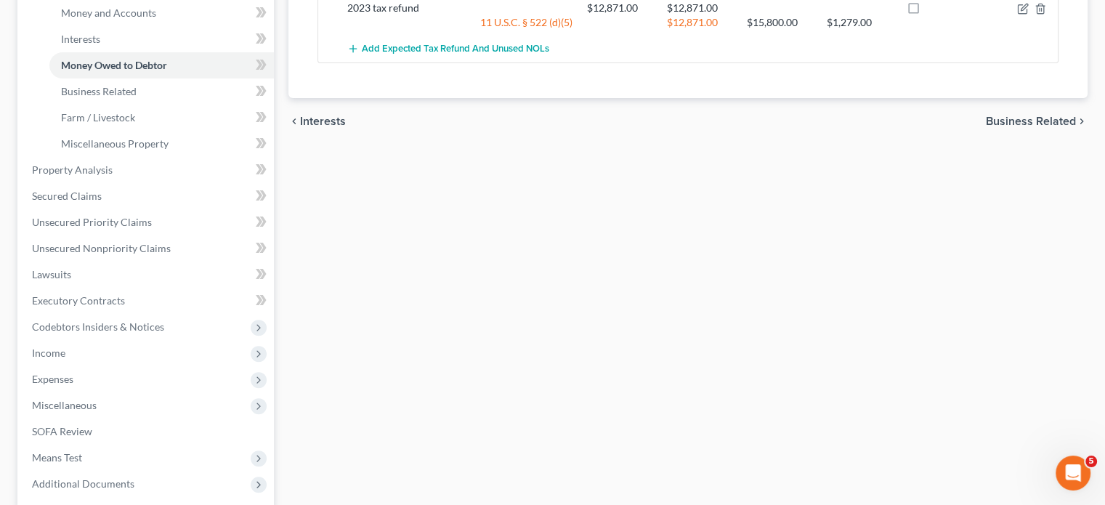
scroll to position [392, 0]
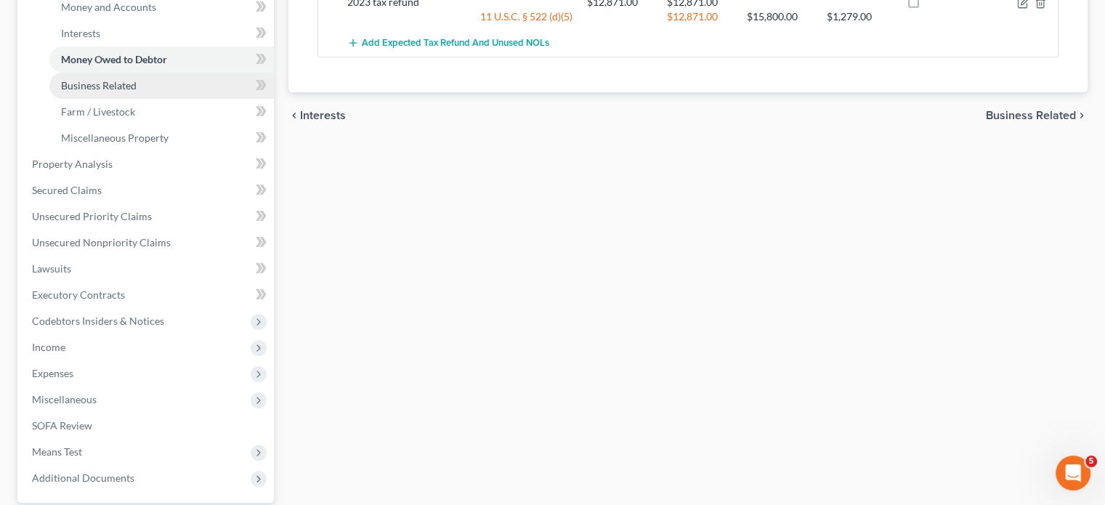
click at [174, 99] on link "Business Related" at bounding box center [161, 86] width 224 height 26
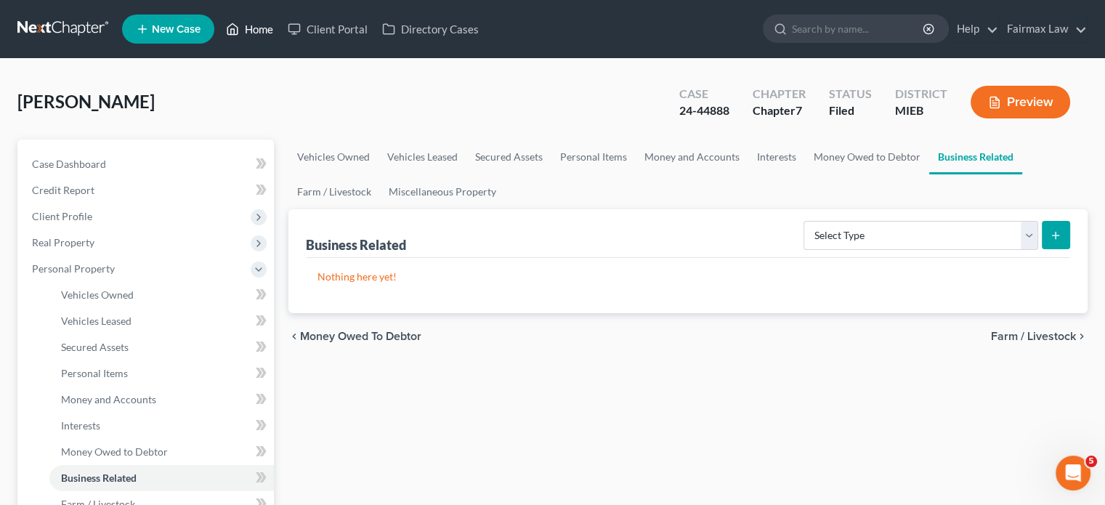
click at [280, 41] on link "Home" at bounding box center [250, 29] width 62 height 26
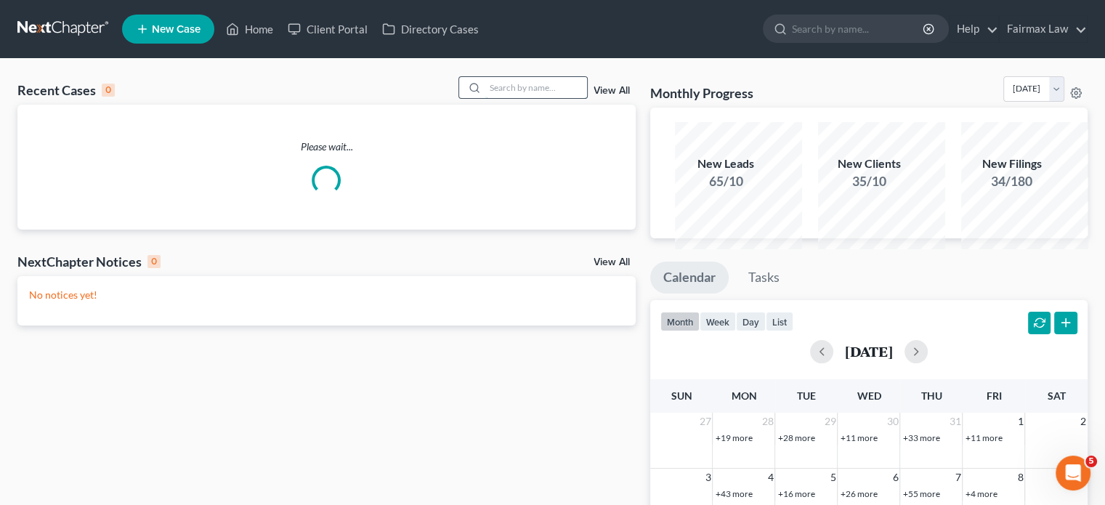
click at [485, 98] on input "search" at bounding box center [536, 87] width 102 height 21
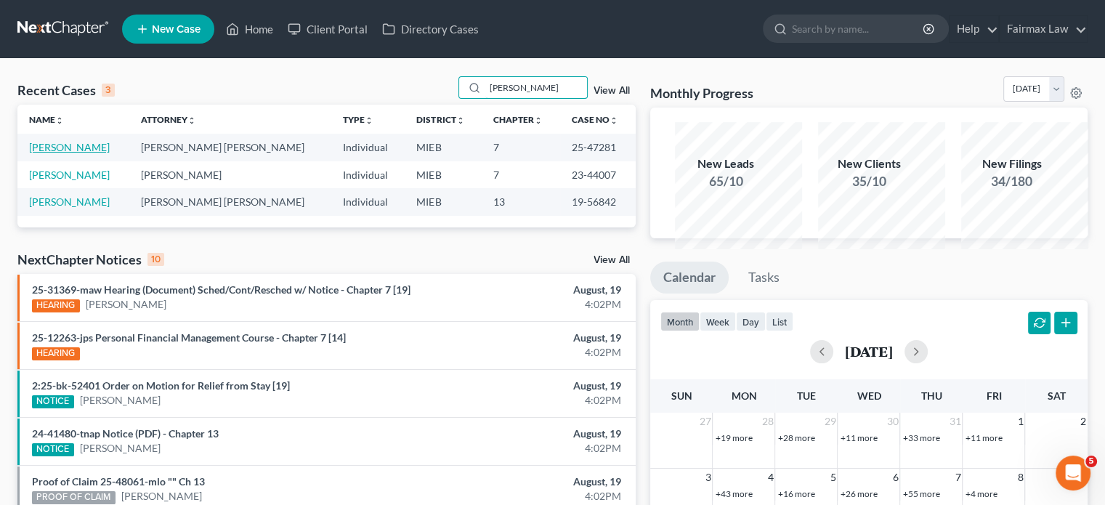
type input "[PERSON_NAME]"
click at [81, 153] on link "[PERSON_NAME]" at bounding box center [69, 147] width 81 height 12
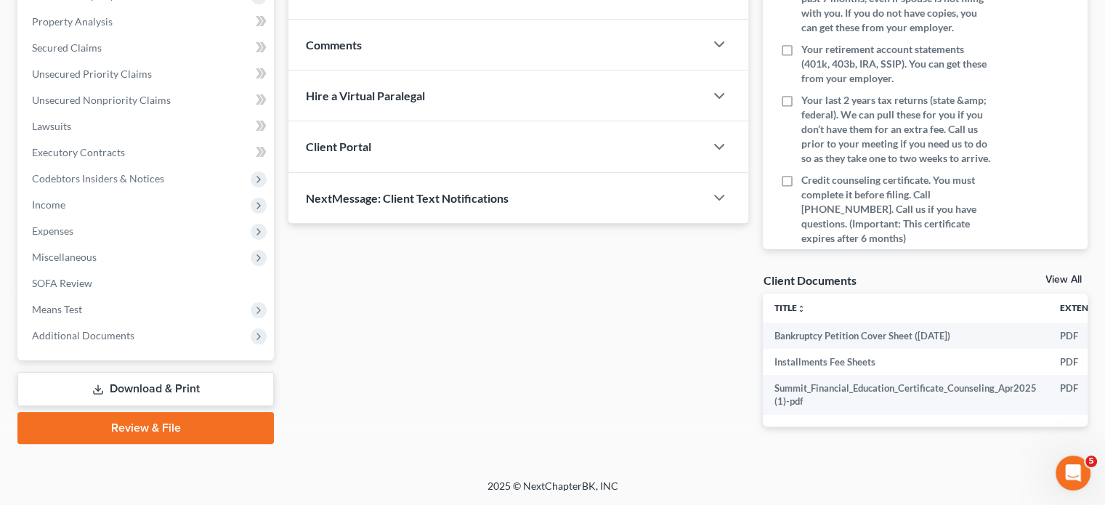
scroll to position [389, 0]
click at [139, 349] on span "Additional Documents" at bounding box center [146, 335] width 253 height 26
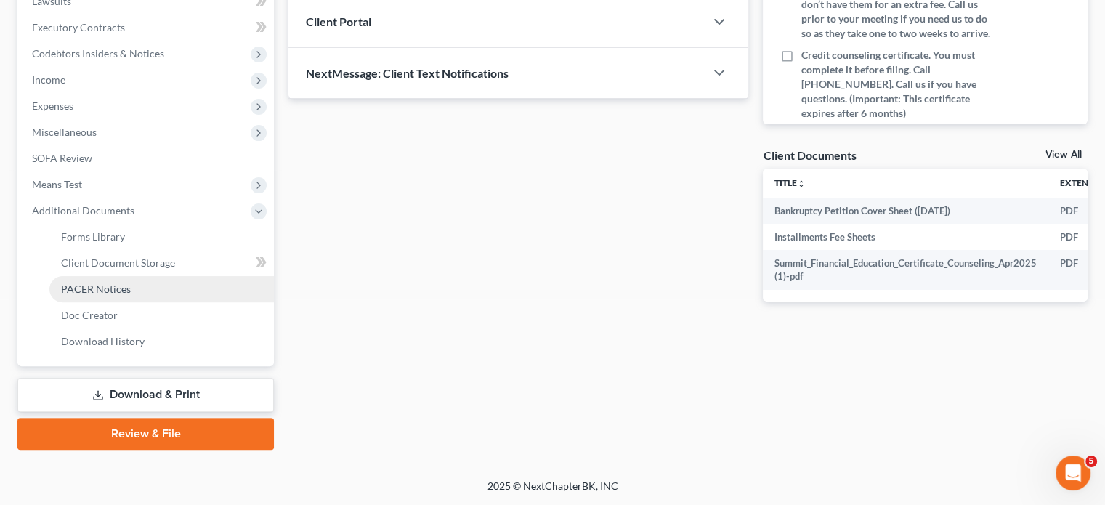
scroll to position [532, 0]
click at [113, 295] on span "PACER Notices" at bounding box center [96, 289] width 70 height 12
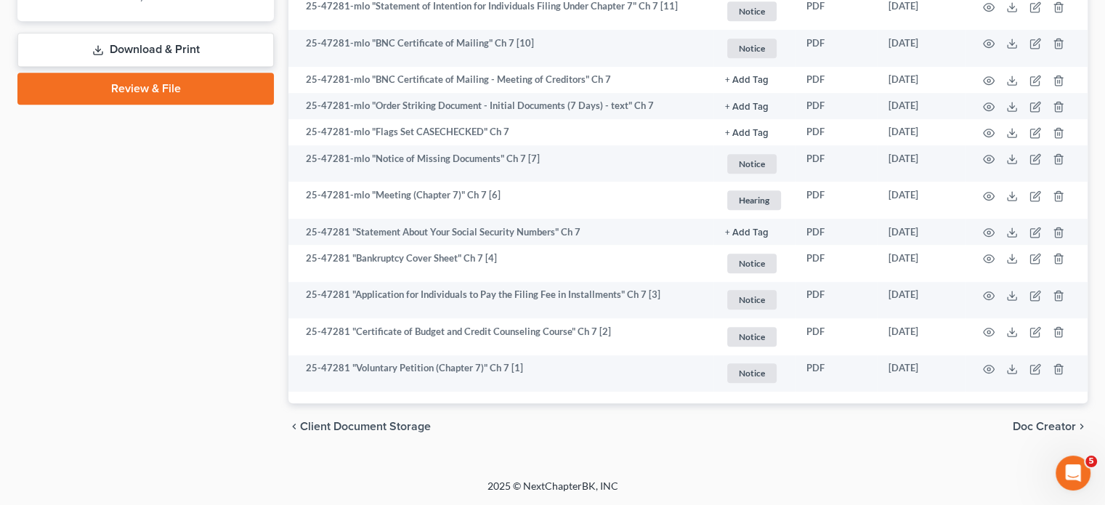
scroll to position [1134, 0]
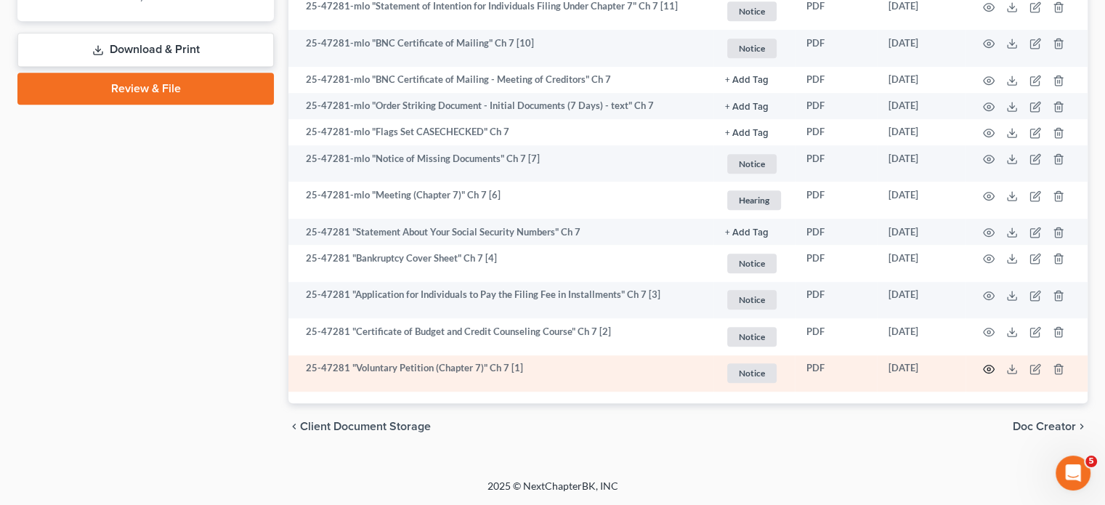
click at [983, 363] on icon "button" at bounding box center [989, 369] width 12 height 12
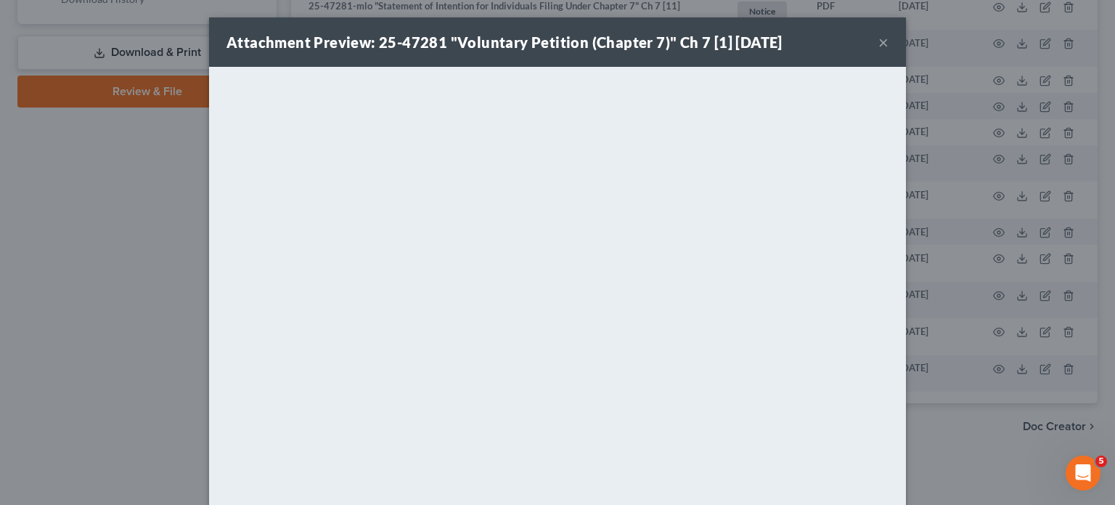
click at [889, 51] on button "×" at bounding box center [884, 41] width 10 height 17
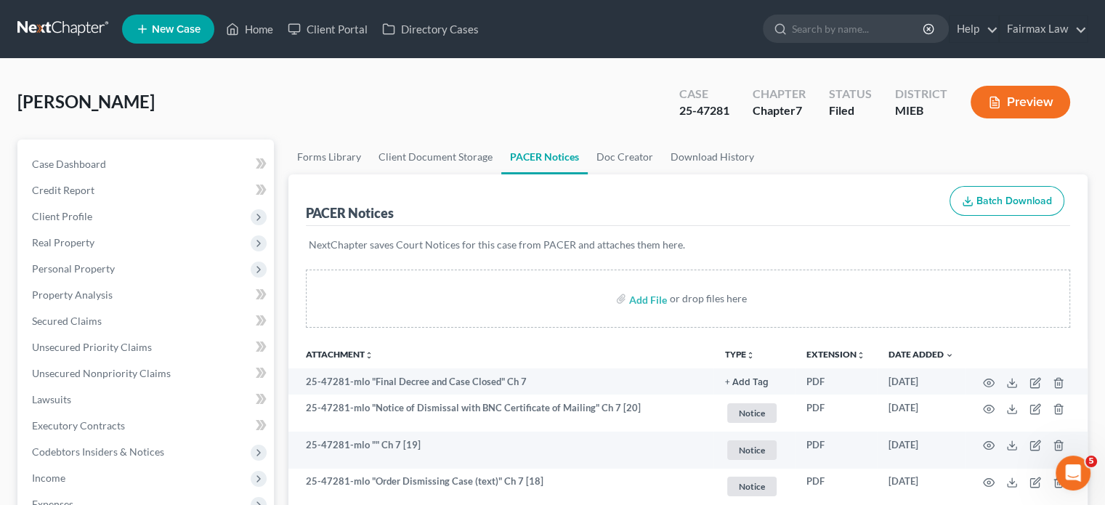
scroll to position [6, 0]
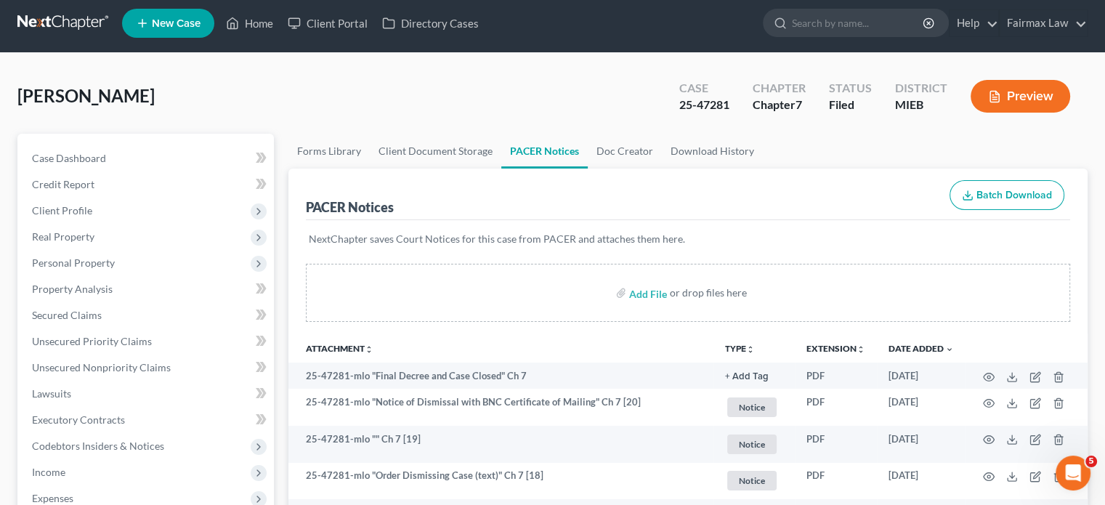
click at [357, 101] on div "[PERSON_NAME] Upgraded Case 25-47281 Chapter Chapter 7 Status Filed District MI…" at bounding box center [552, 101] width 1070 height 63
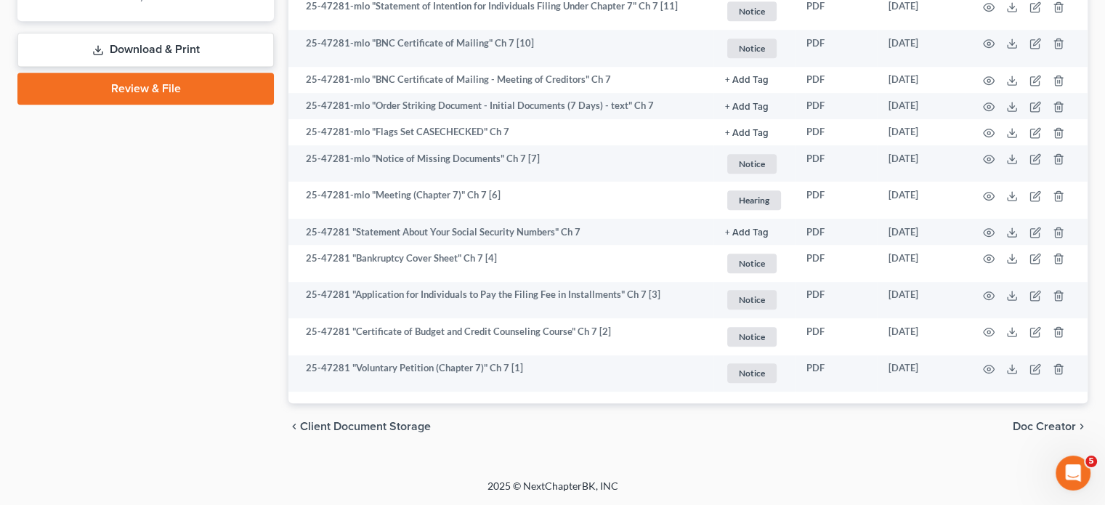
scroll to position [1024, 0]
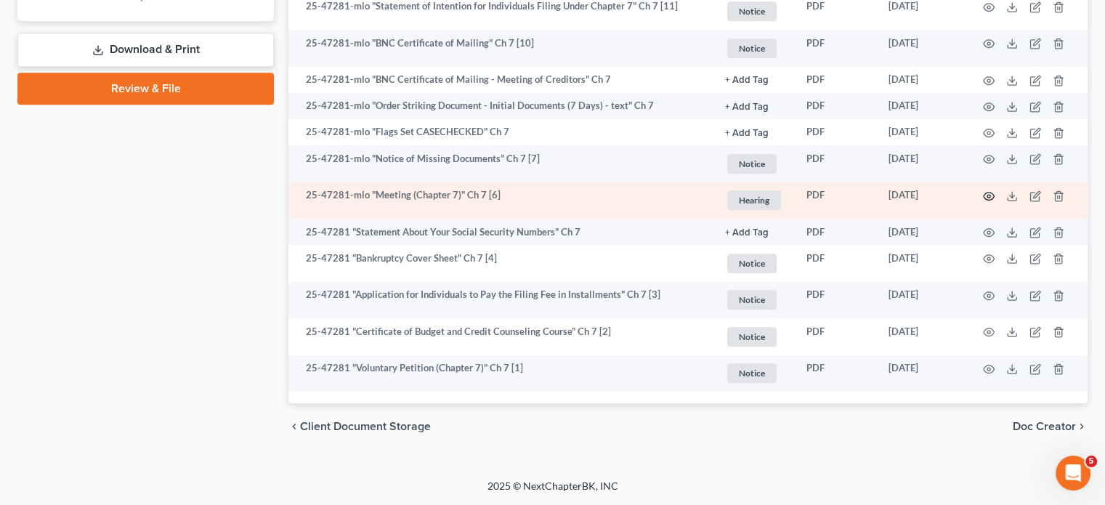
click at [983, 202] on icon "button" at bounding box center [989, 196] width 12 height 12
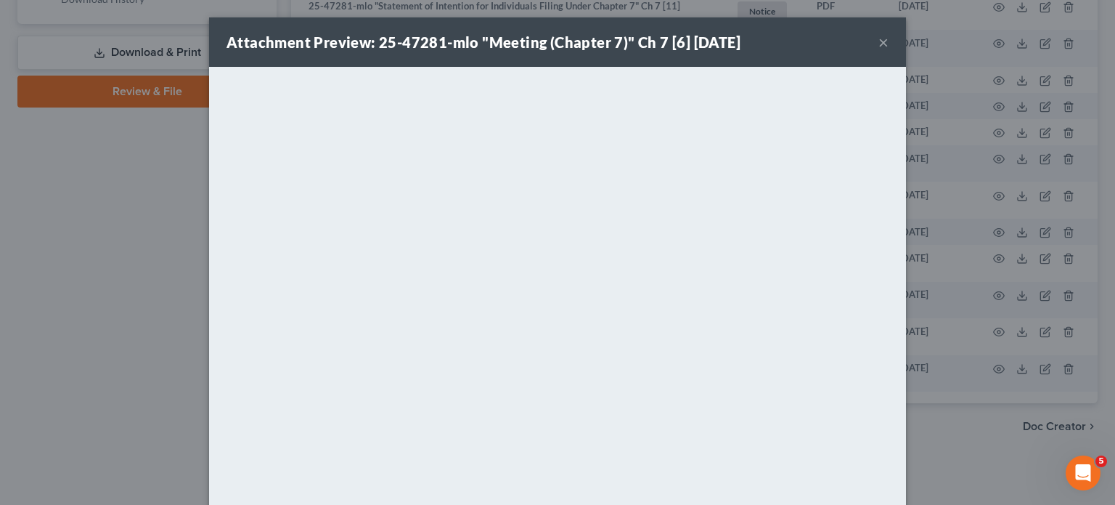
click at [889, 51] on button "×" at bounding box center [884, 41] width 10 height 17
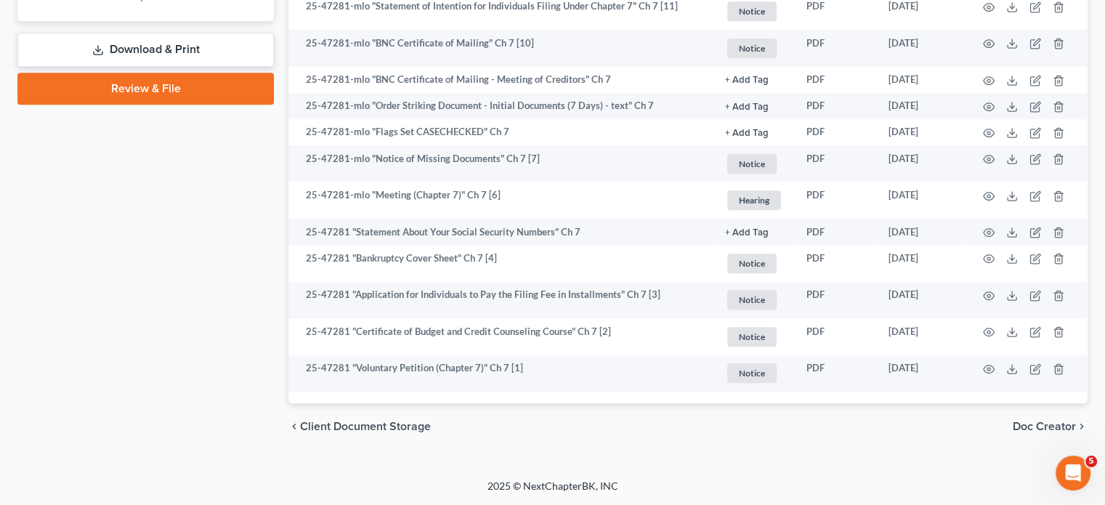
scroll to position [1134, 0]
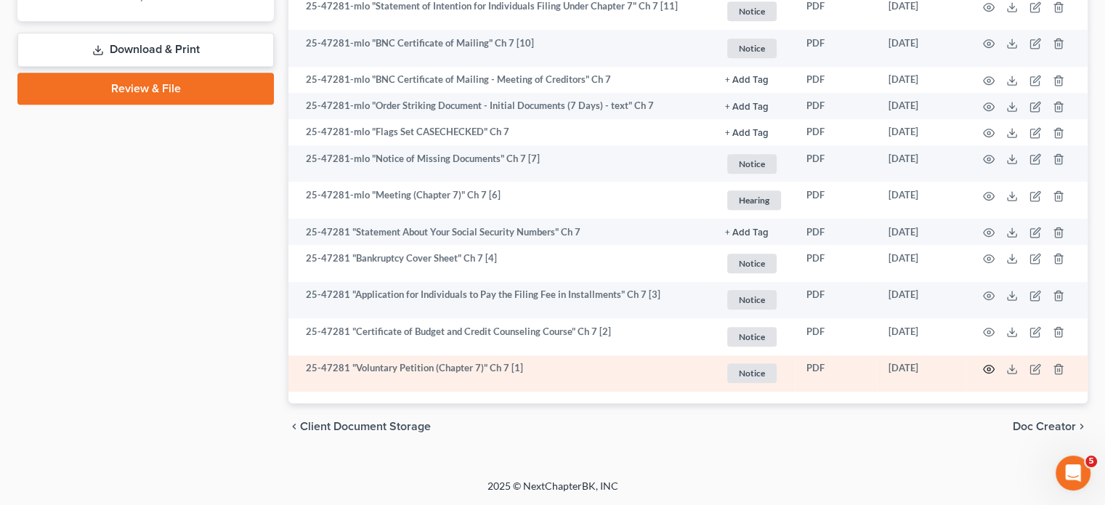
click at [983, 363] on icon "button" at bounding box center [989, 369] width 12 height 12
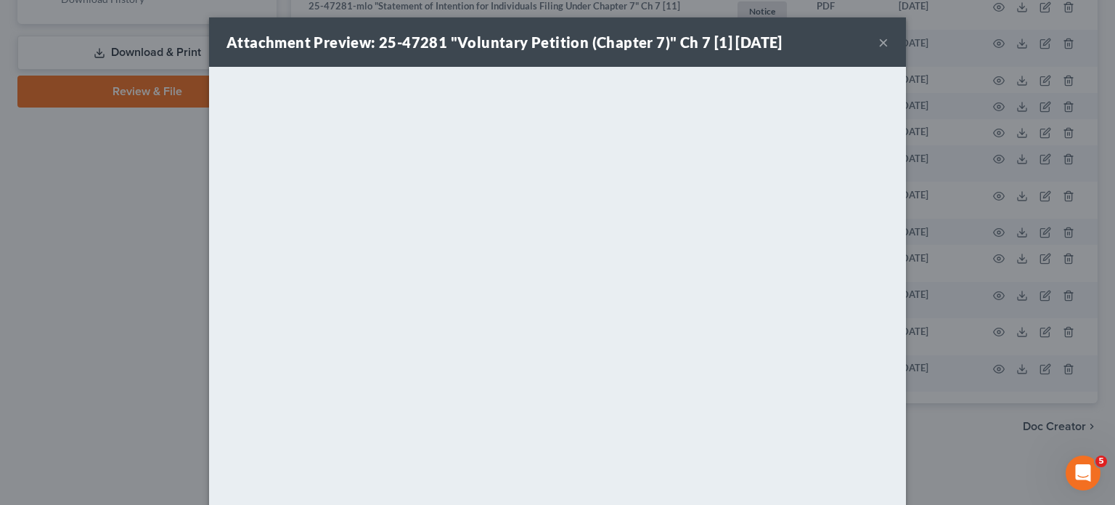
click at [889, 50] on button "×" at bounding box center [884, 41] width 10 height 17
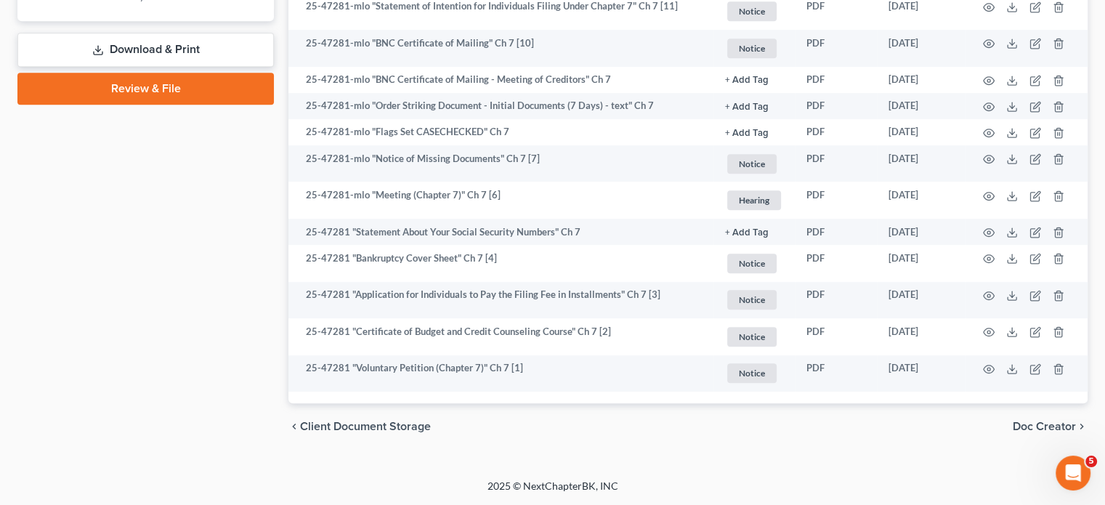
click at [903, 403] on div "chevron_left Client Document Storage Doc Creator chevron_right" at bounding box center [687, 426] width 799 height 46
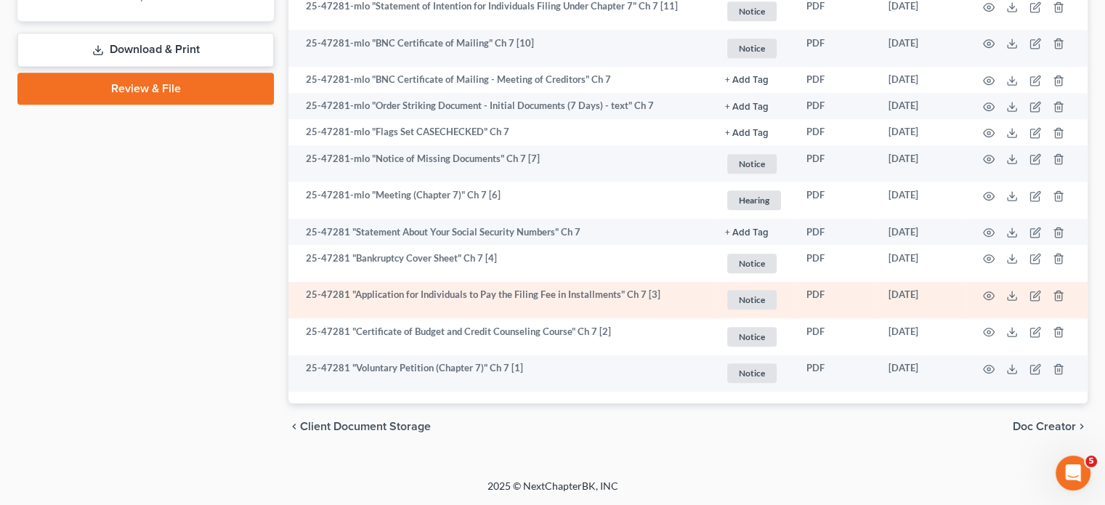
scroll to position [878, 0]
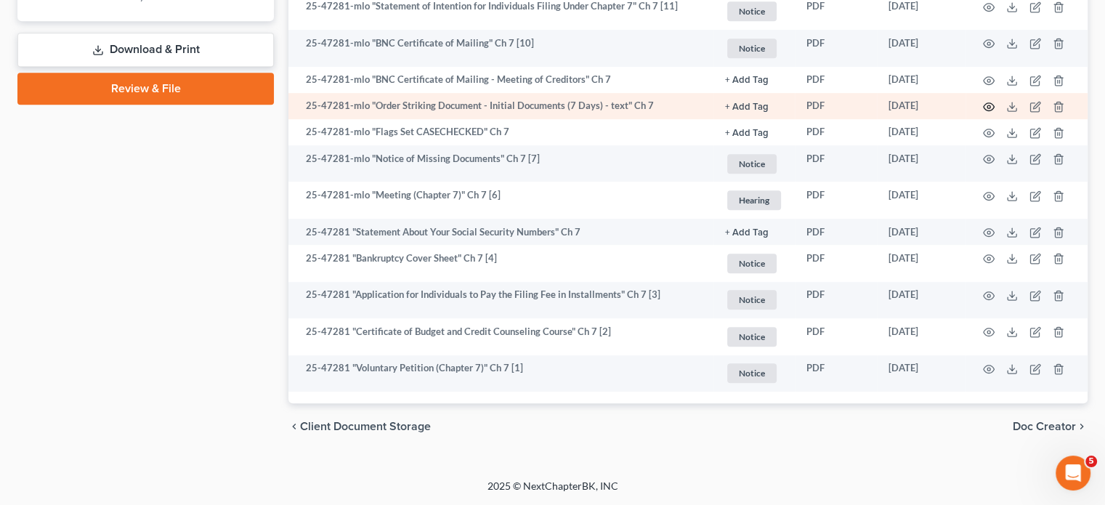
click at [983, 113] on icon "button" at bounding box center [989, 107] width 12 height 12
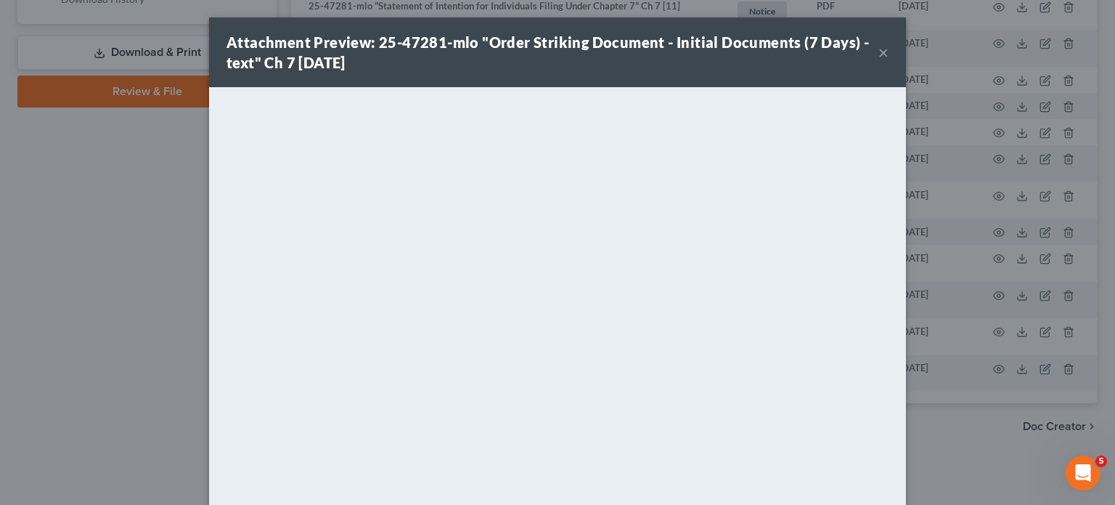
click at [889, 61] on button "×" at bounding box center [884, 52] width 10 height 17
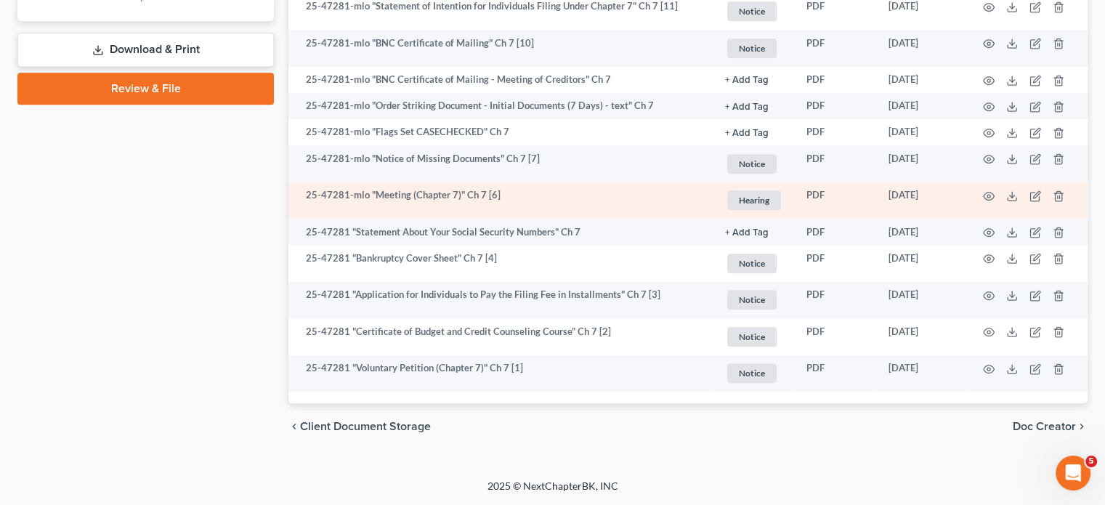
scroll to position [1121, 0]
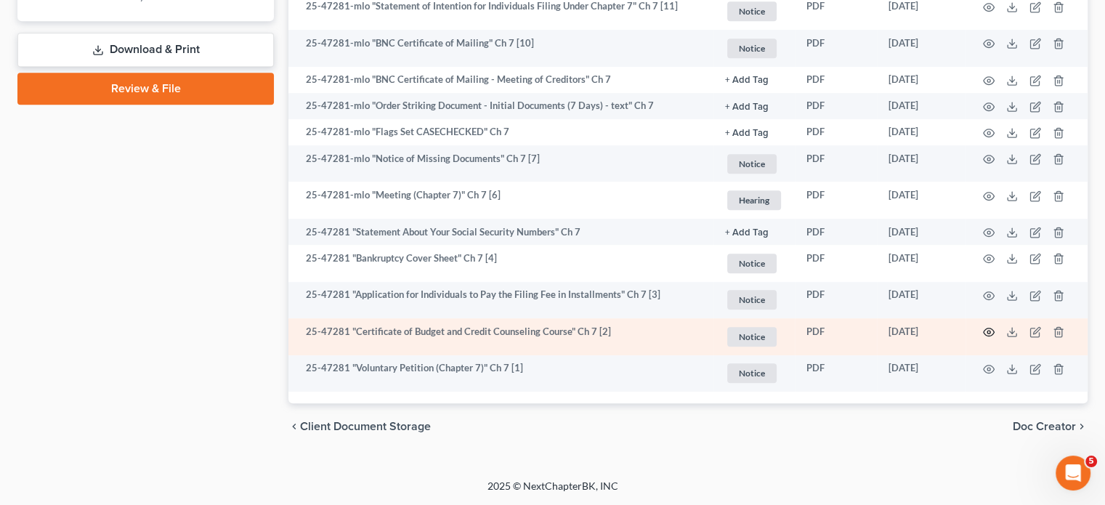
click at [983, 326] on icon "button" at bounding box center [989, 332] width 12 height 12
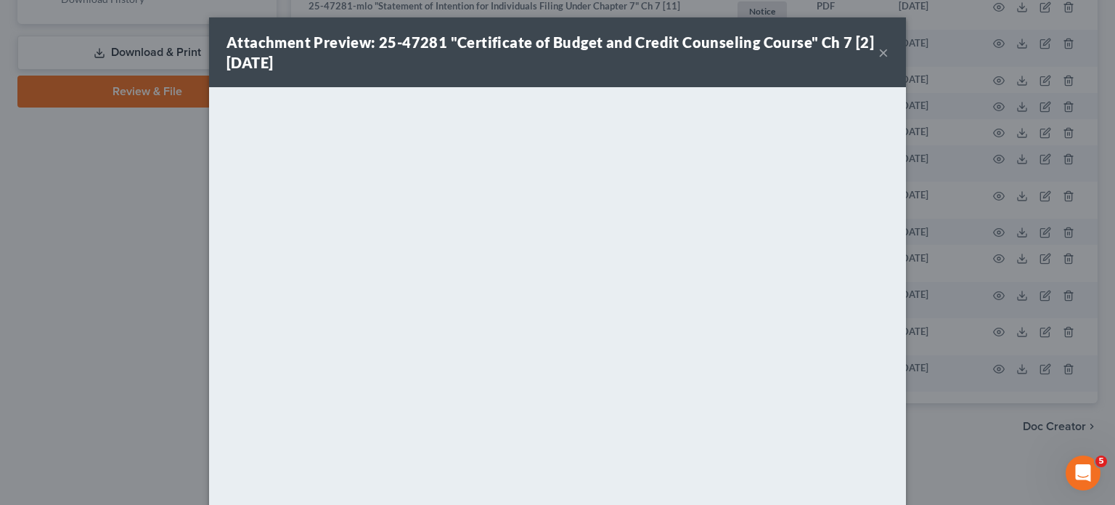
click at [889, 61] on button "×" at bounding box center [884, 52] width 10 height 17
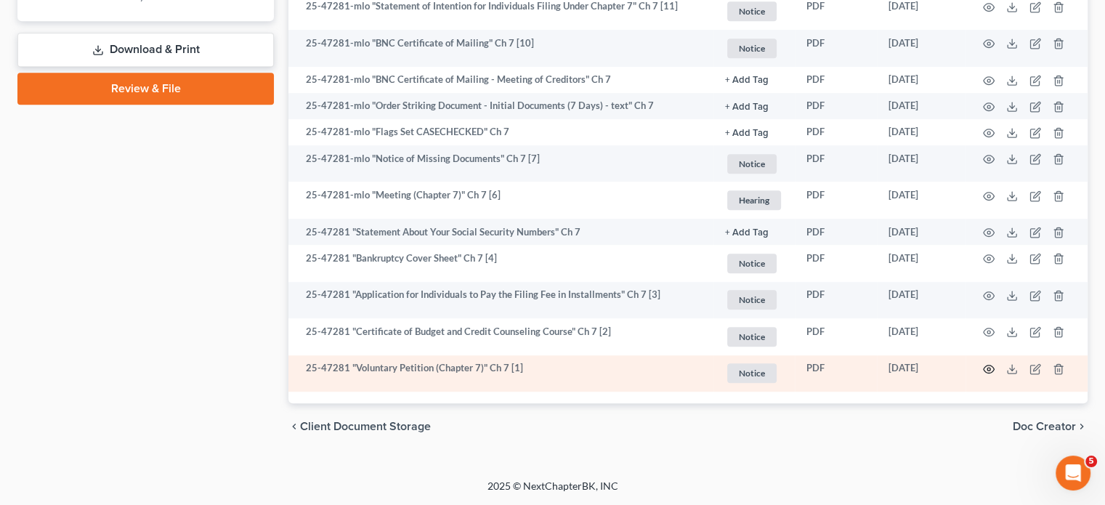
click at [983, 363] on icon "button" at bounding box center [989, 369] width 12 height 12
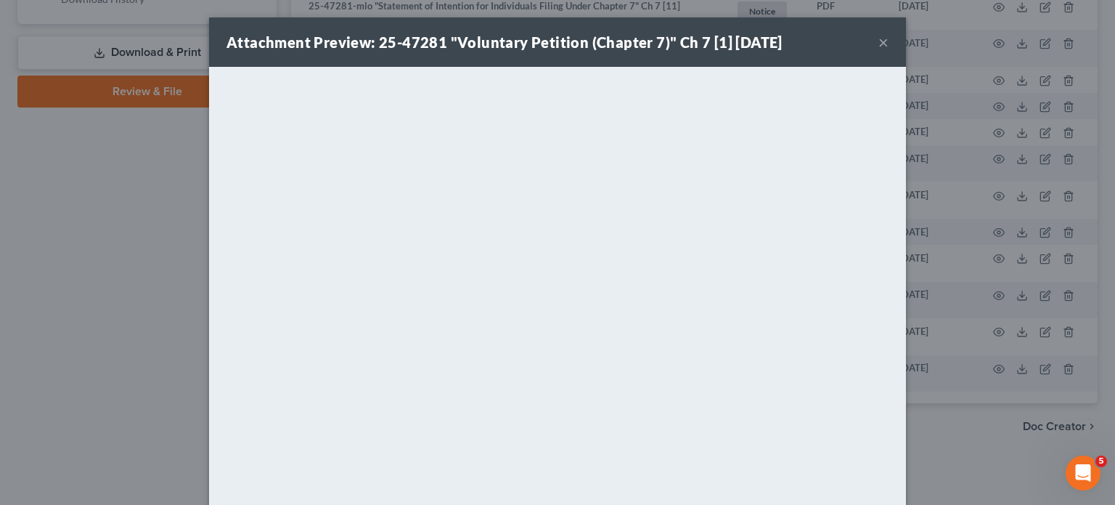
click at [889, 51] on button "×" at bounding box center [884, 41] width 10 height 17
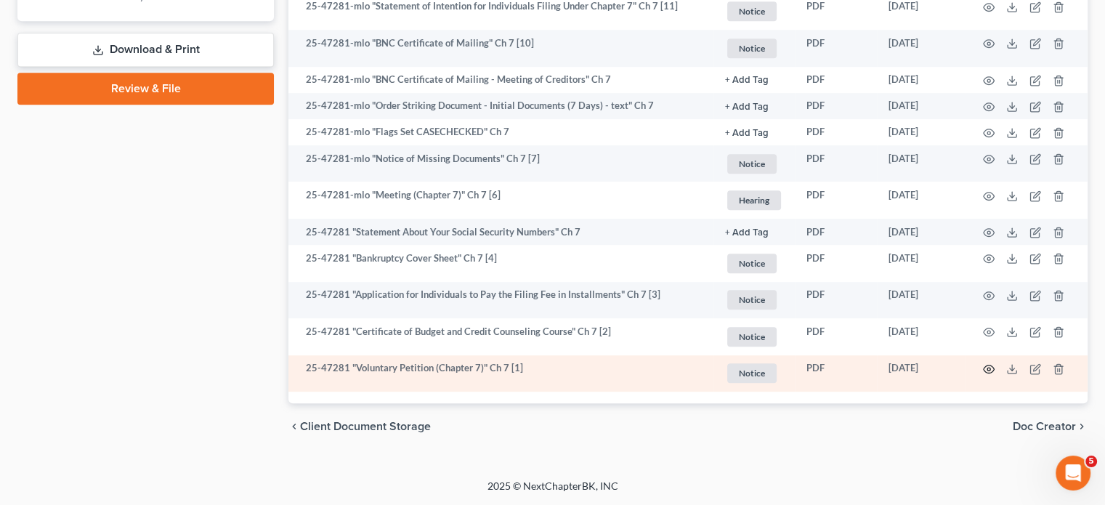
click at [983, 363] on icon "button" at bounding box center [989, 369] width 12 height 12
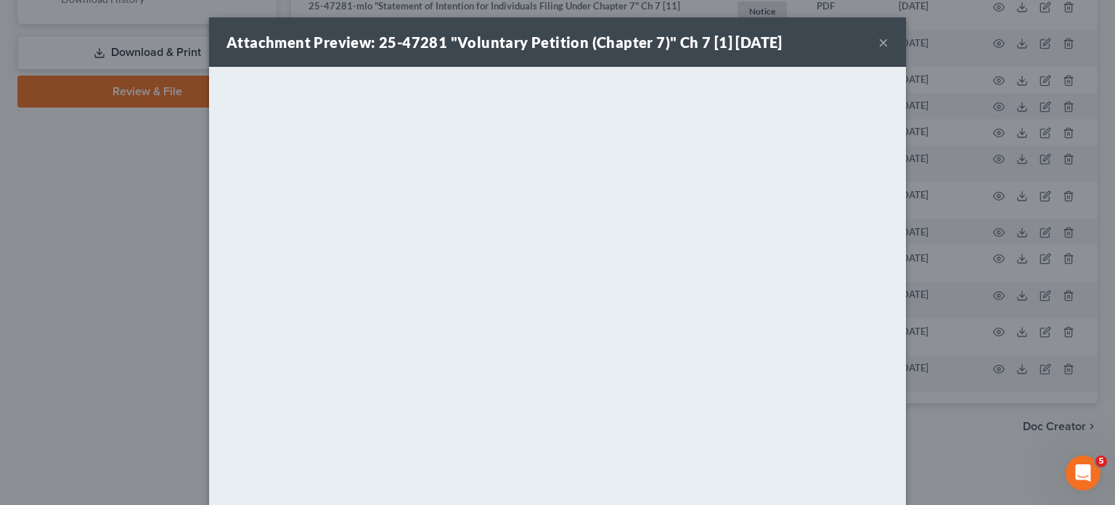
click at [889, 51] on button "×" at bounding box center [884, 41] width 10 height 17
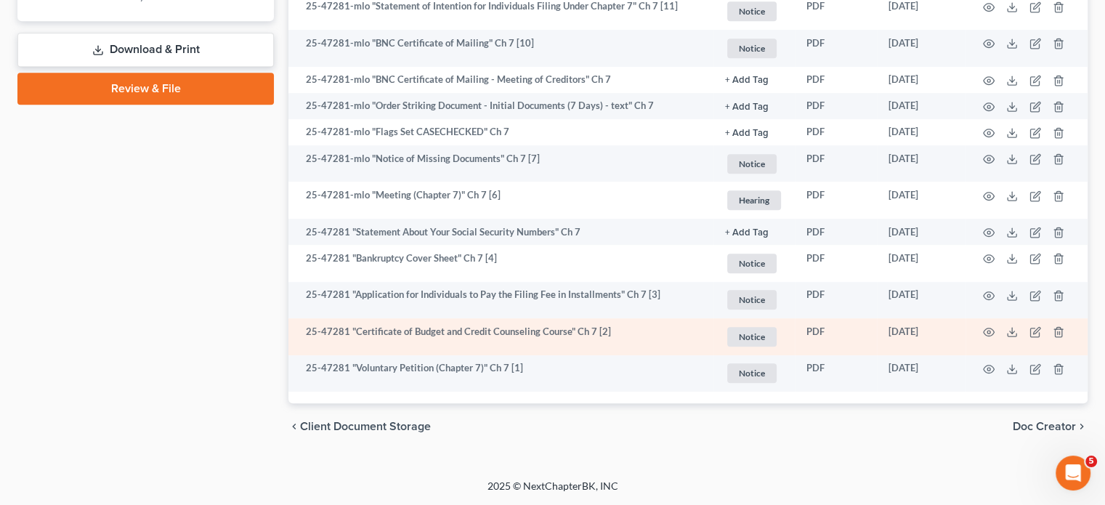
scroll to position [911, 0]
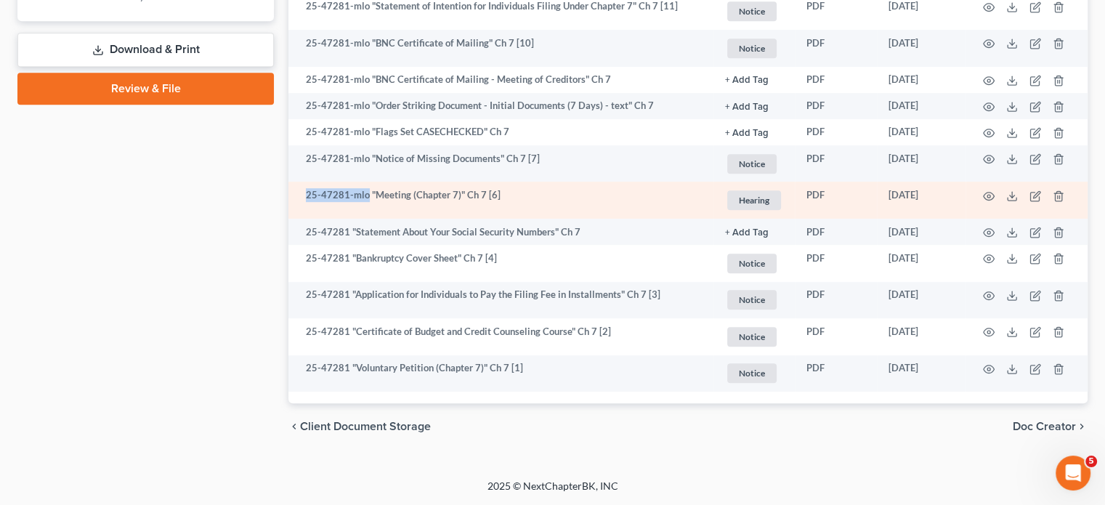
drag, startPoint x: 313, startPoint y: 324, endPoint x: 386, endPoint y: 333, distance: 74.0
click at [386, 219] on td "25-47281-mlo "Meeting (Chapter 7)" Ch 7 [6]" at bounding box center [500, 200] width 425 height 37
copy td "25-47281-mlo"
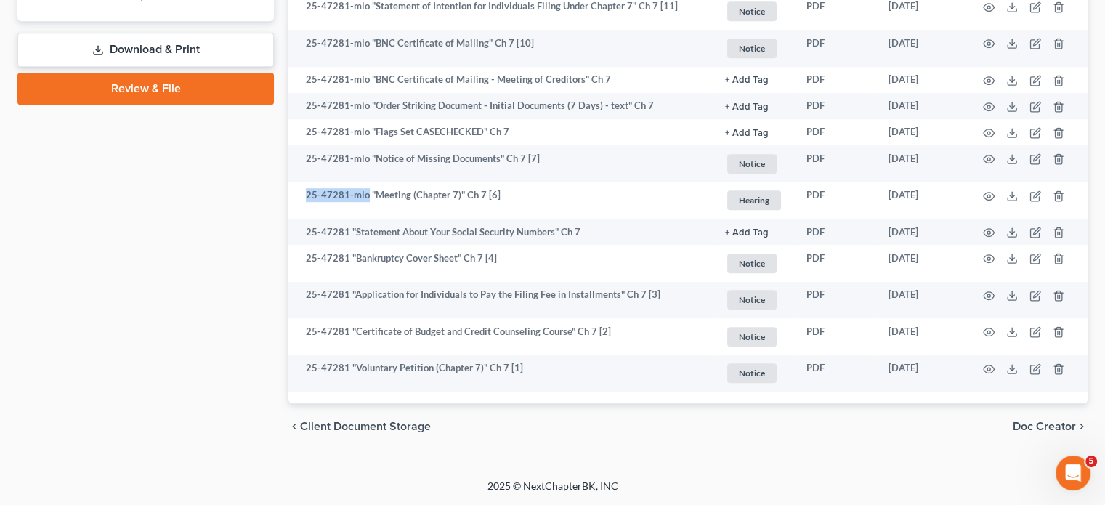
scroll to position [1134, 0]
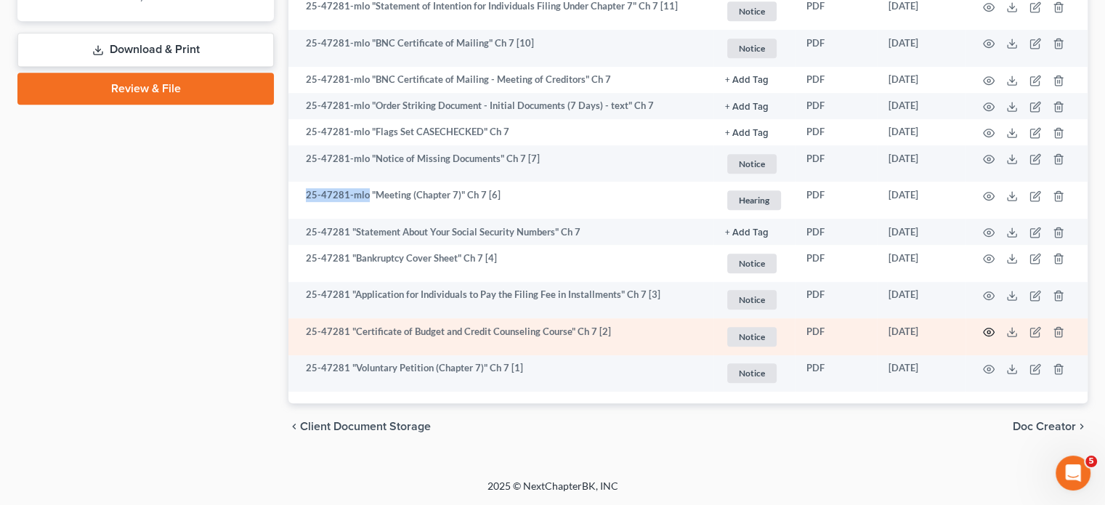
click at [983, 326] on icon "button" at bounding box center [989, 332] width 12 height 12
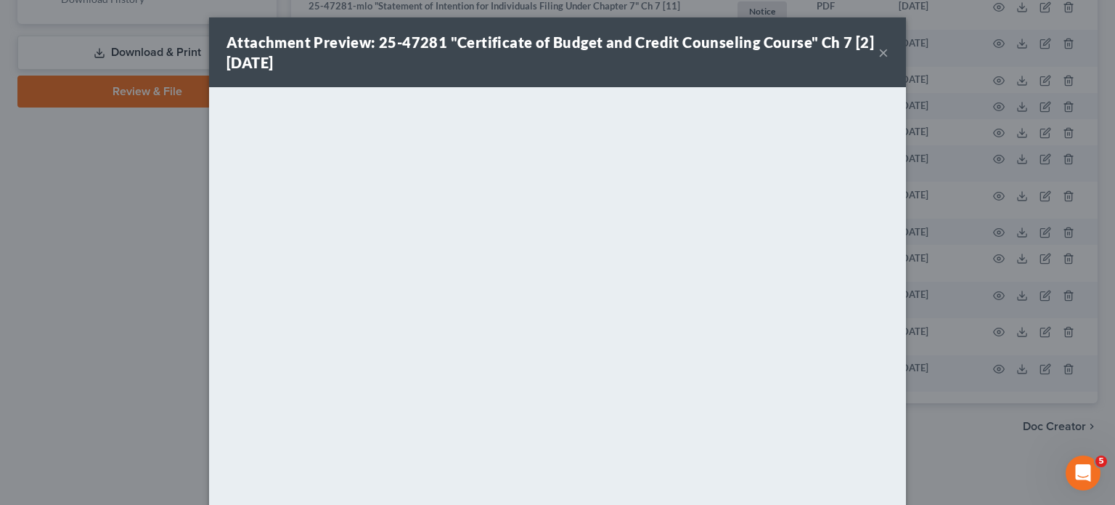
click at [889, 61] on button "×" at bounding box center [884, 52] width 10 height 17
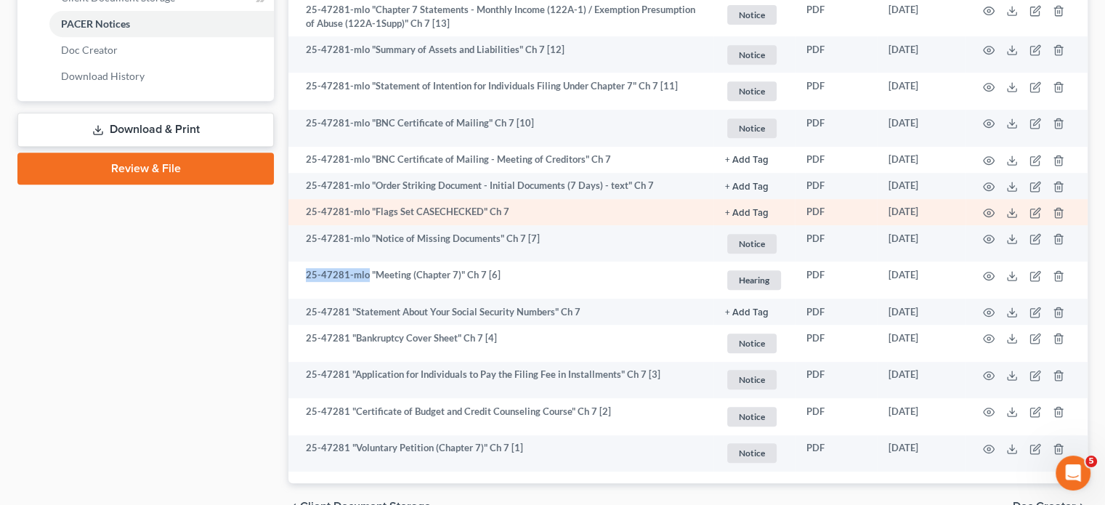
scroll to position [664, 0]
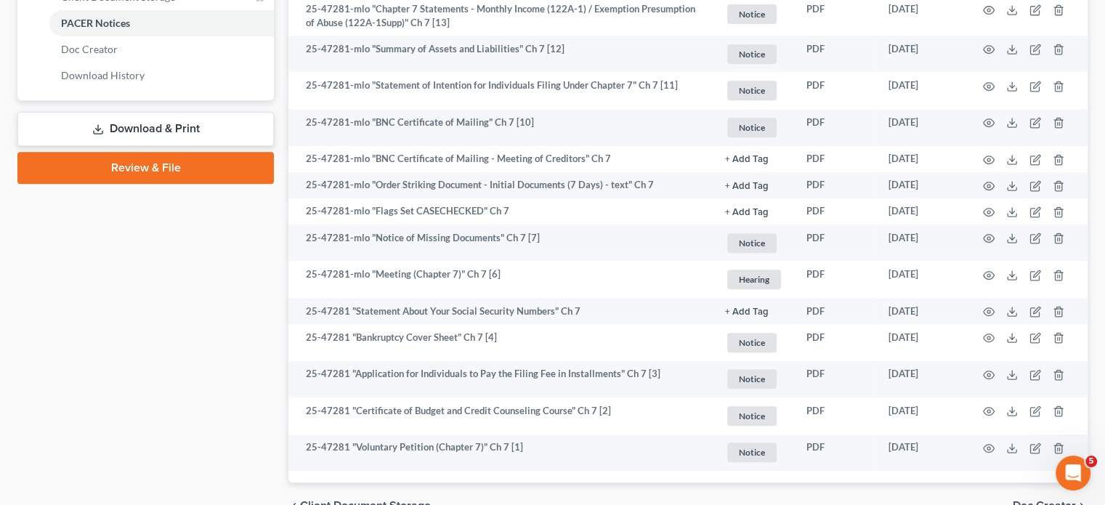
click at [33, 89] on ul "Forms Library Client Document Storage PACER Notices Doc Form Fields Doc Creator…" at bounding box center [146, 23] width 253 height 131
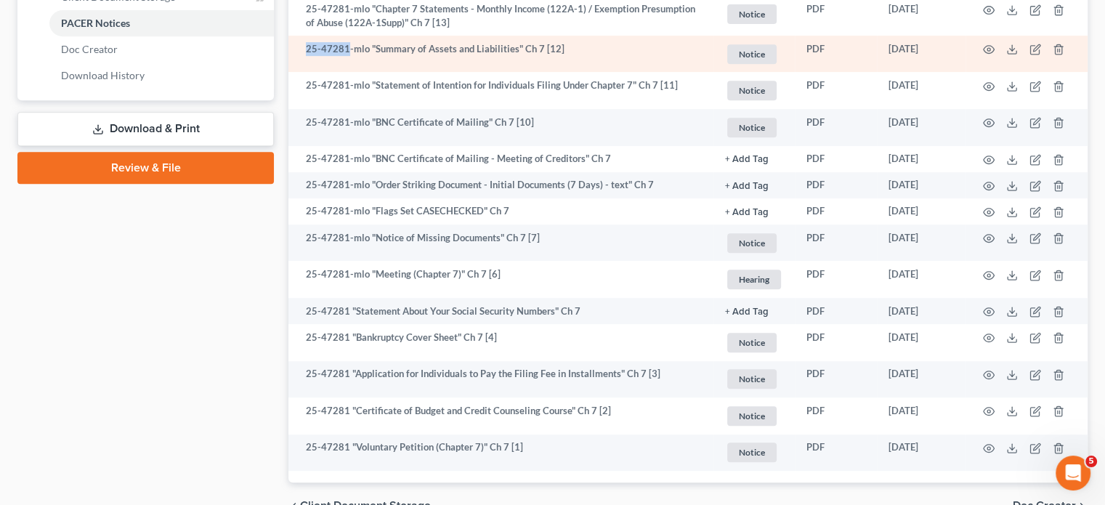
drag, startPoint x: 313, startPoint y: 252, endPoint x: 362, endPoint y: 251, distance: 48.7
click at [362, 73] on td "25-47281-mlo "Summary of Assets and Liabilities" Ch 7 [12]" at bounding box center [500, 54] width 425 height 37
copy td "25-47281"
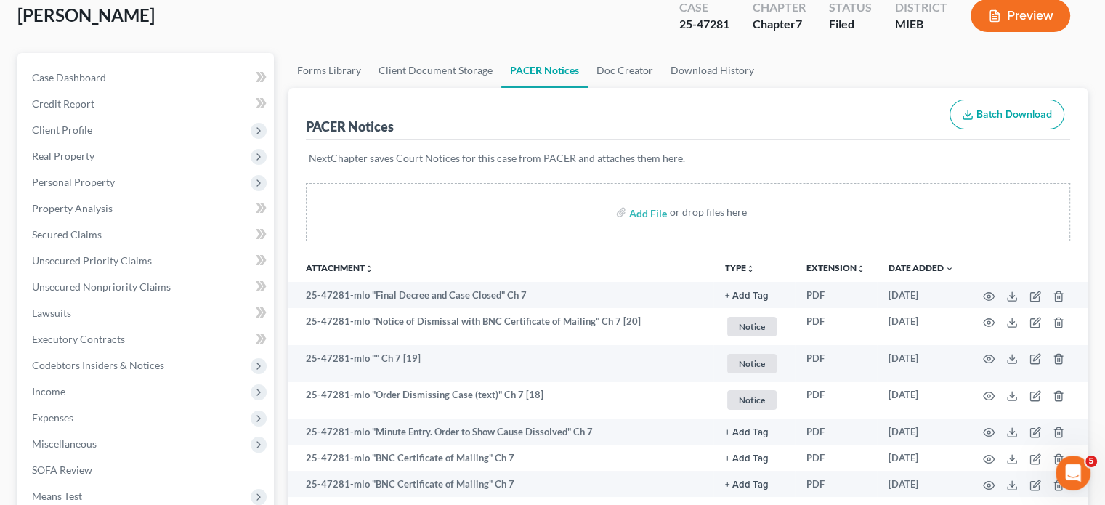
scroll to position [0, 0]
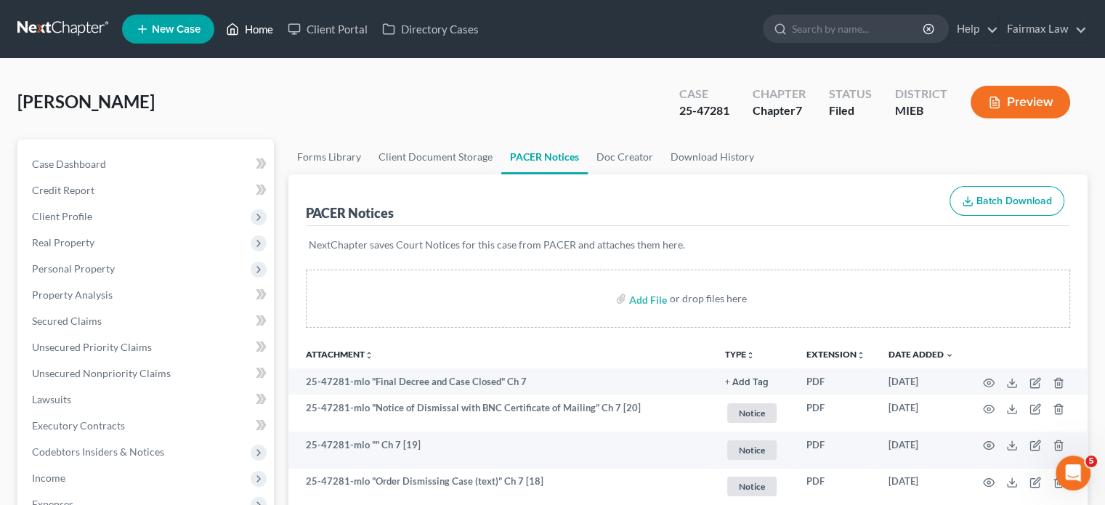
click at [280, 36] on link "Home" at bounding box center [250, 29] width 62 height 26
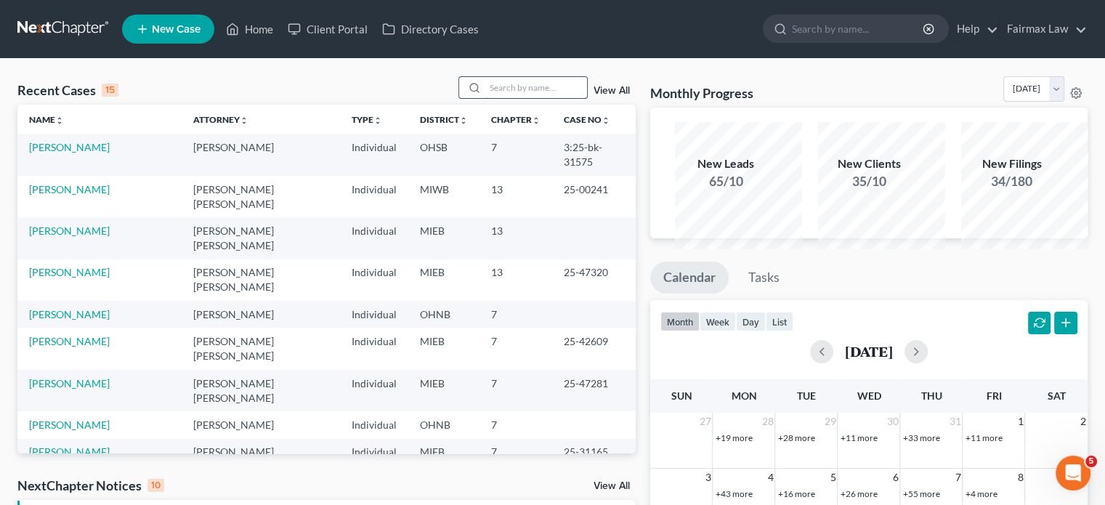
click at [513, 98] on input "search" at bounding box center [536, 87] width 102 height 21
paste input "[PERSON_NAME]"
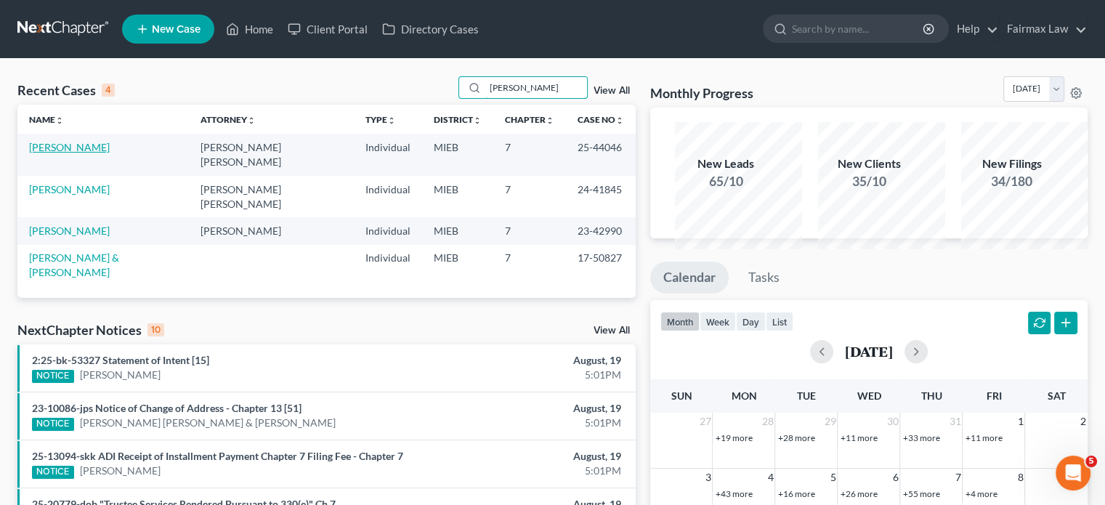
type input "[PERSON_NAME]"
click at [86, 153] on link "[PERSON_NAME]" at bounding box center [69, 147] width 81 height 12
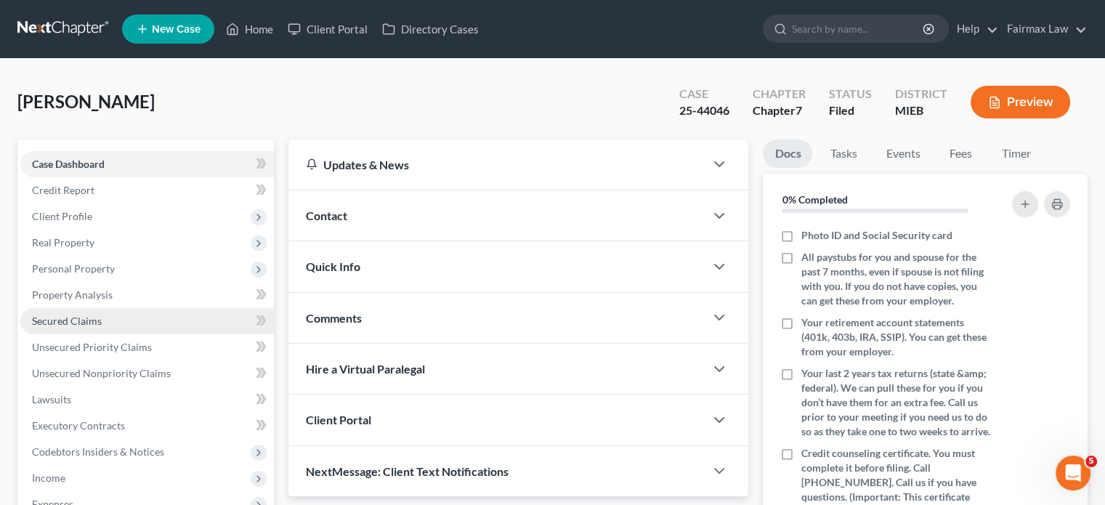
scroll to position [517, 0]
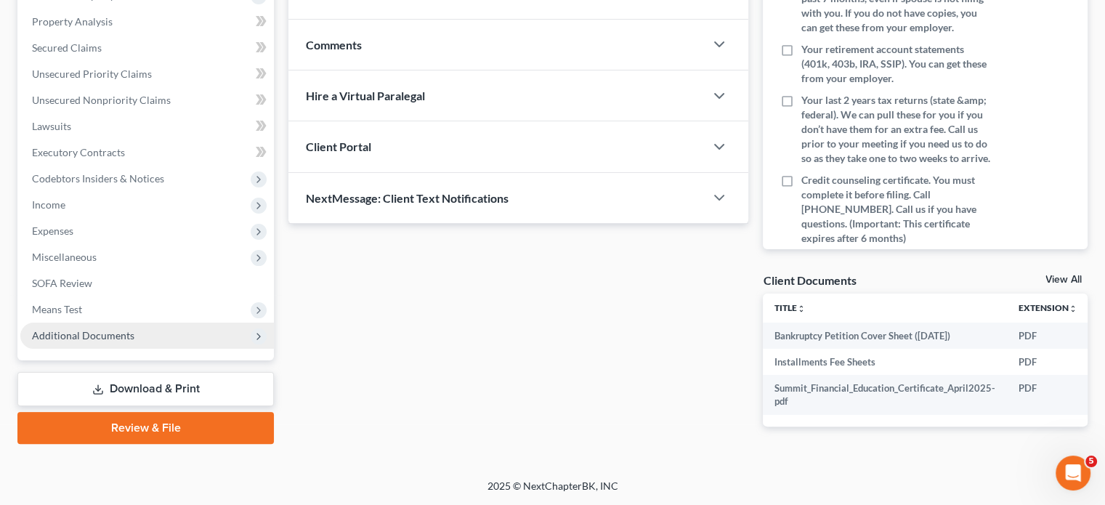
click at [134, 329] on span "Additional Documents" at bounding box center [83, 335] width 102 height 12
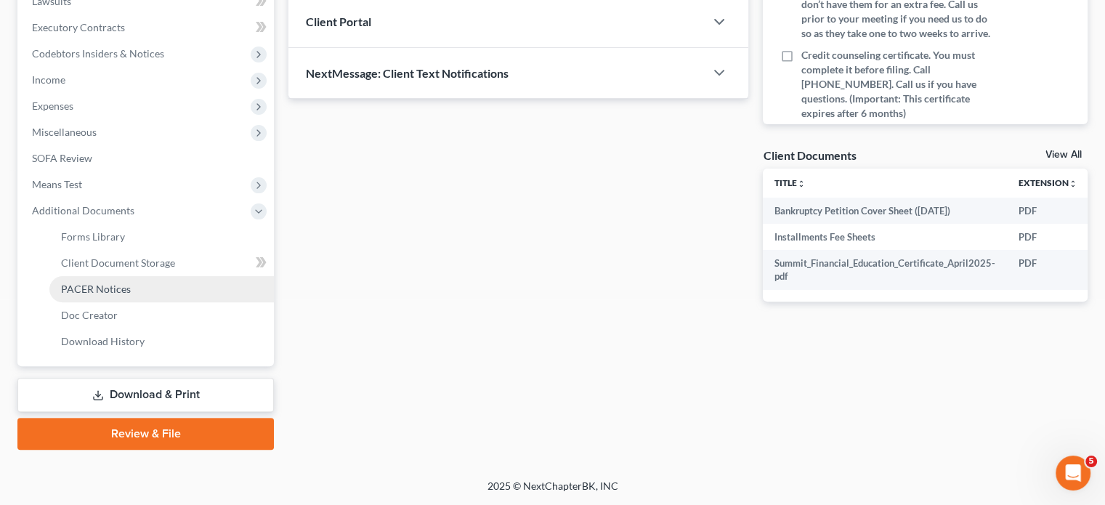
click at [131, 295] on span "PACER Notices" at bounding box center [96, 289] width 70 height 12
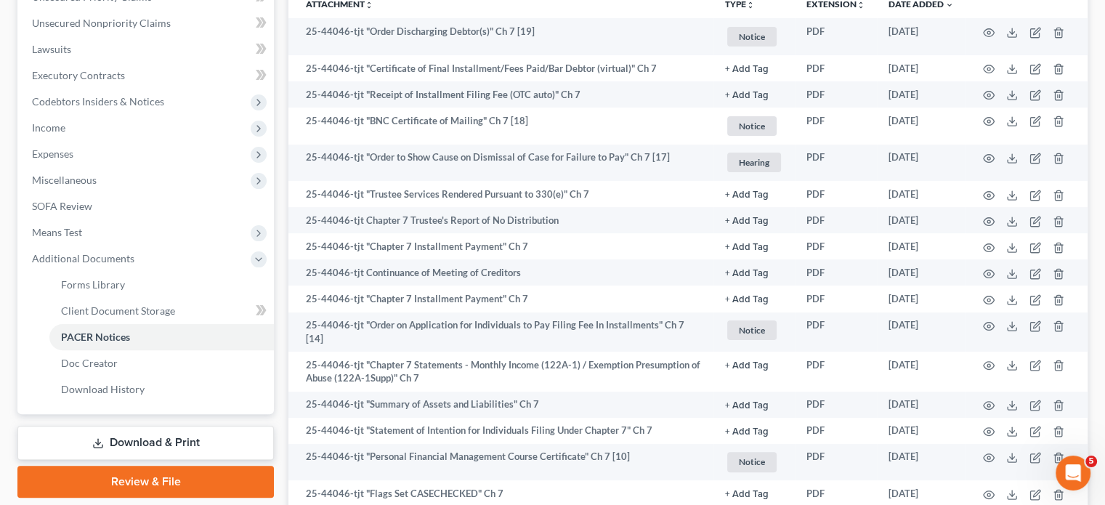
scroll to position [349, 0]
